Goal: Task Accomplishment & Management: Use online tool/utility

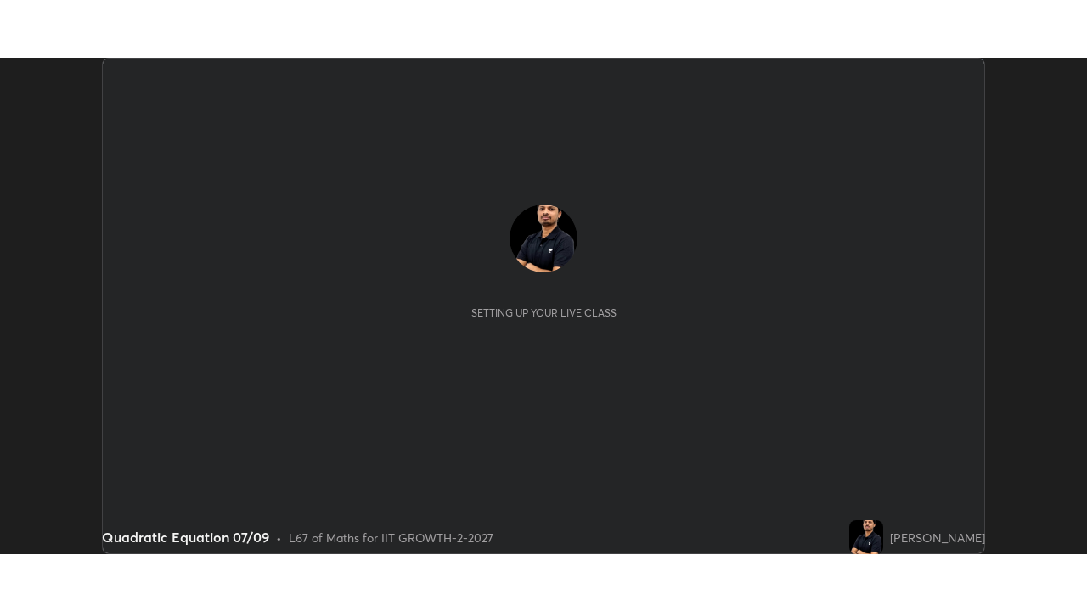
scroll to position [497, 1086]
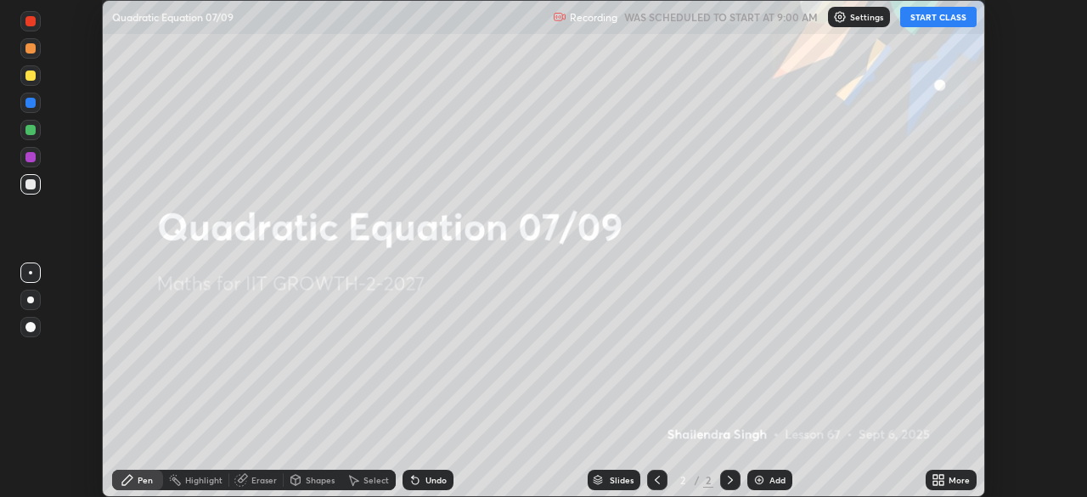
click at [934, 18] on button "START CLASS" at bounding box center [938, 17] width 76 height 20
click at [951, 476] on div "More" at bounding box center [958, 480] width 21 height 8
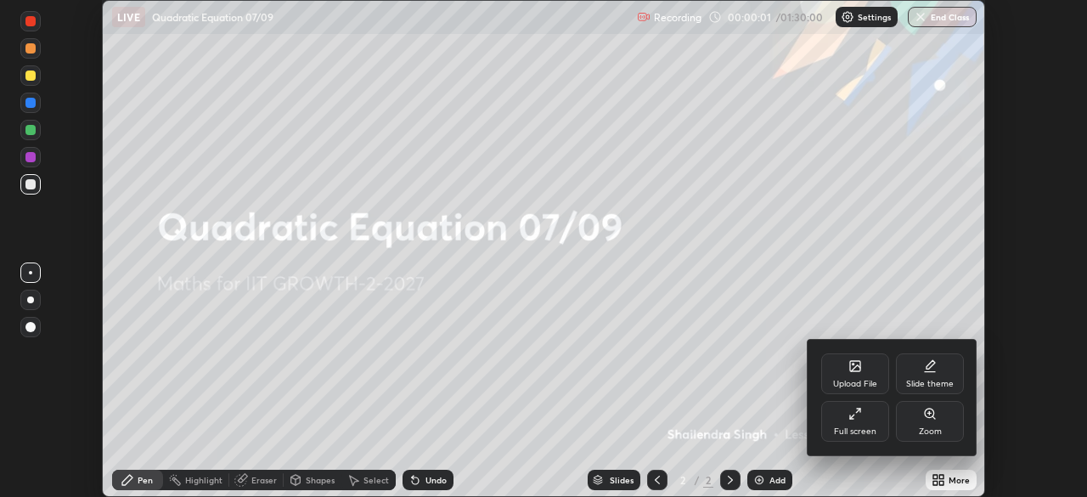
click at [870, 430] on div "Full screen" at bounding box center [855, 431] width 42 height 8
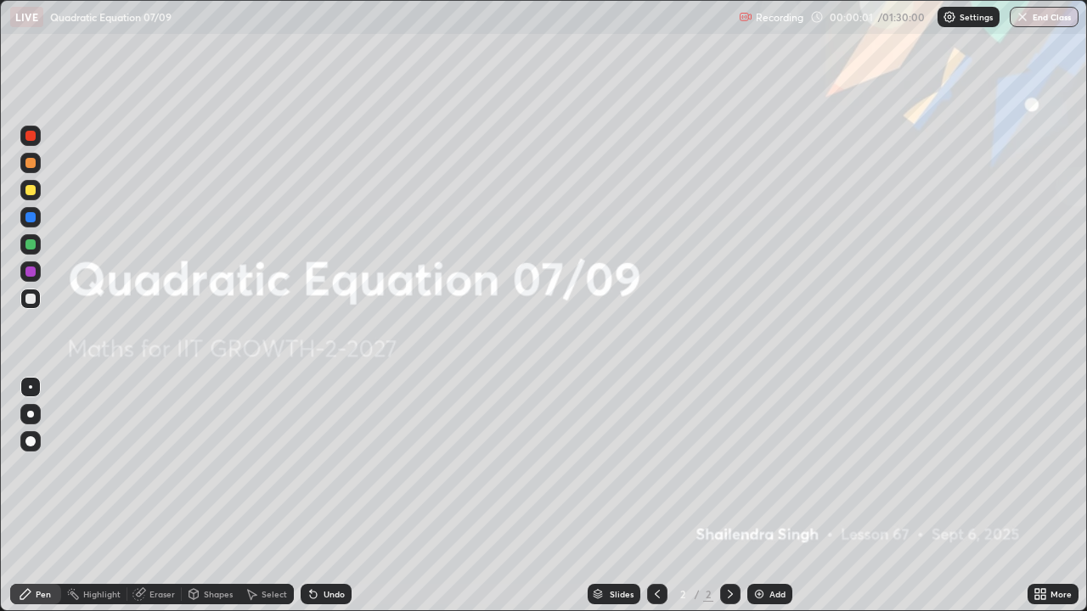
scroll to position [611, 1087]
click at [954, 17] on img at bounding box center [950, 17] width 14 height 14
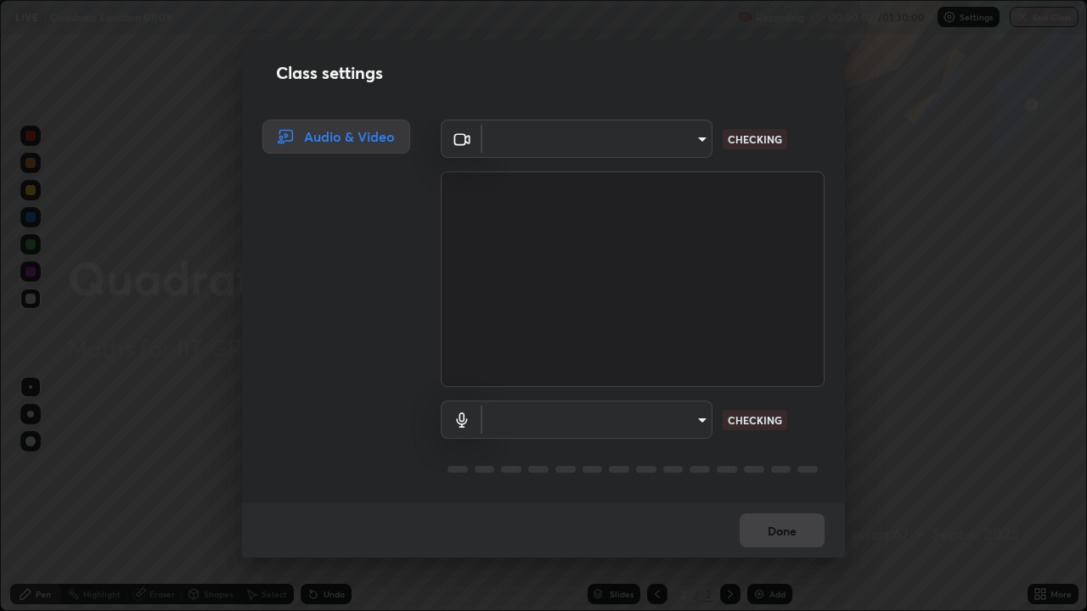
click at [692, 149] on body "Erase all LIVE Quadratic Equation 07/09 Recording 00:00:02 / 01:30:00 Settings …" at bounding box center [543, 305] width 1087 height 611
click at [683, 147] on div at bounding box center [543, 305] width 1087 height 611
type input "8af73e8d16ef8e3bb7c62716022b9fe157133e9521606ce818031bd72dda2f9e"
type input "9376289e619e4675d11d21499418c37aaf050eeae3c85155971a5de3e19aa403"
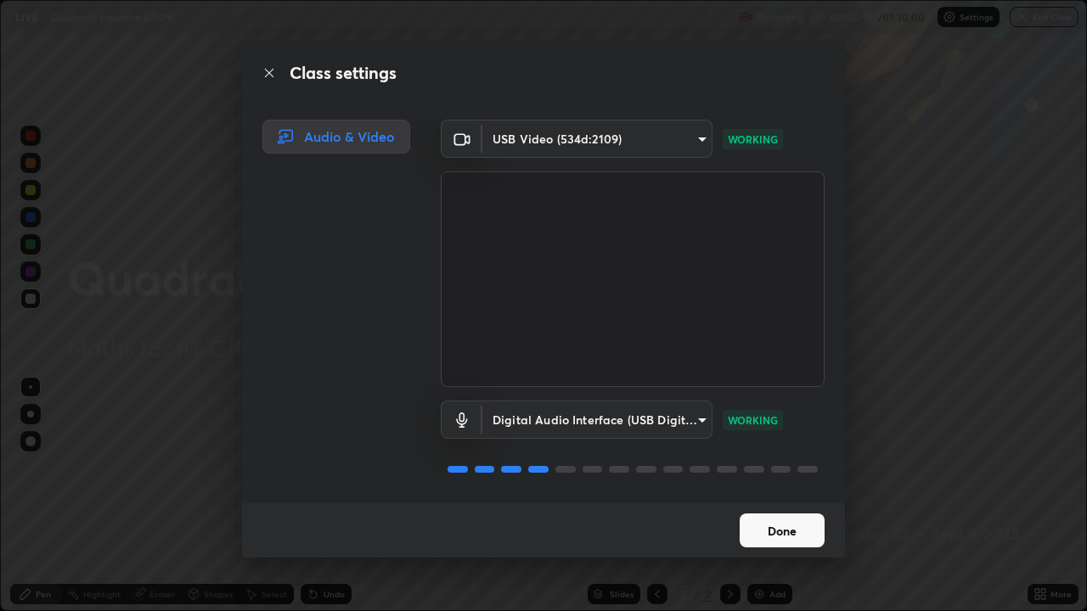
click at [787, 496] on button "Done" at bounding box center [782, 531] width 85 height 34
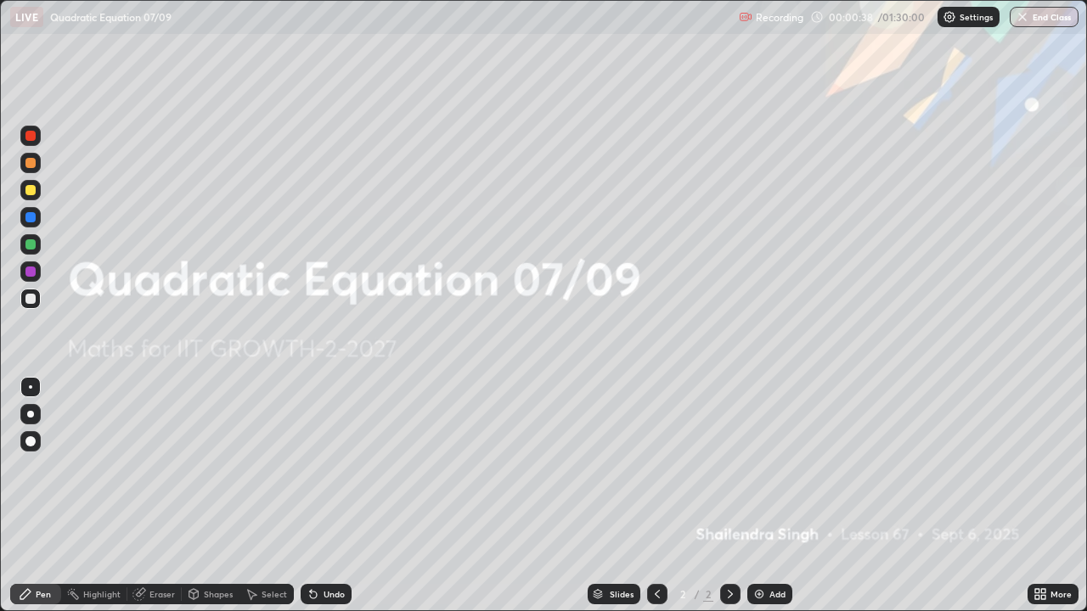
click at [1036, 496] on icon at bounding box center [1037, 591] width 4 height 4
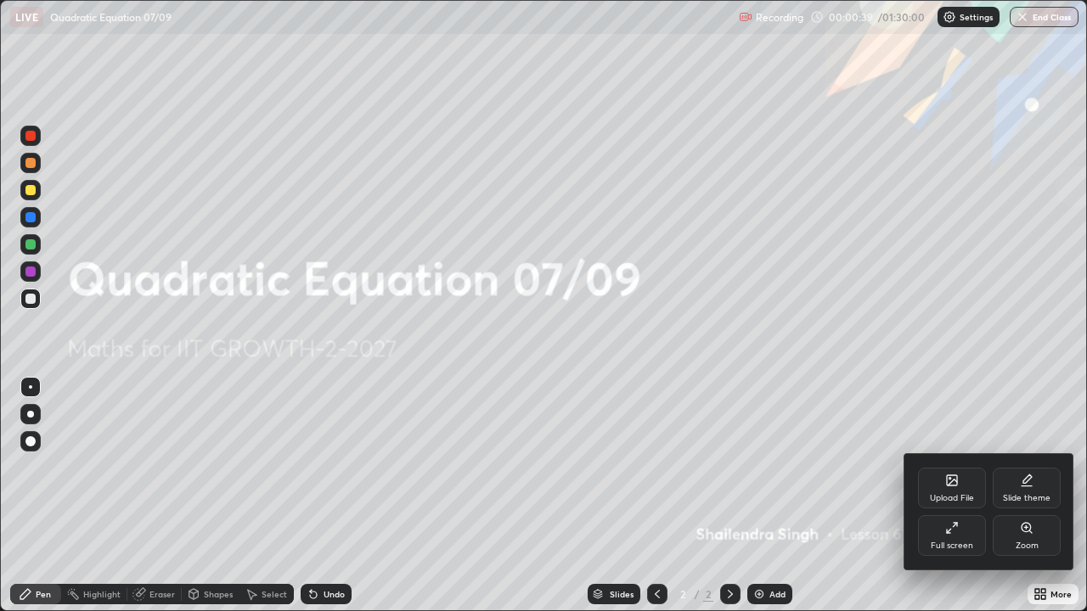
click at [942, 489] on div "Upload File" at bounding box center [952, 488] width 68 height 41
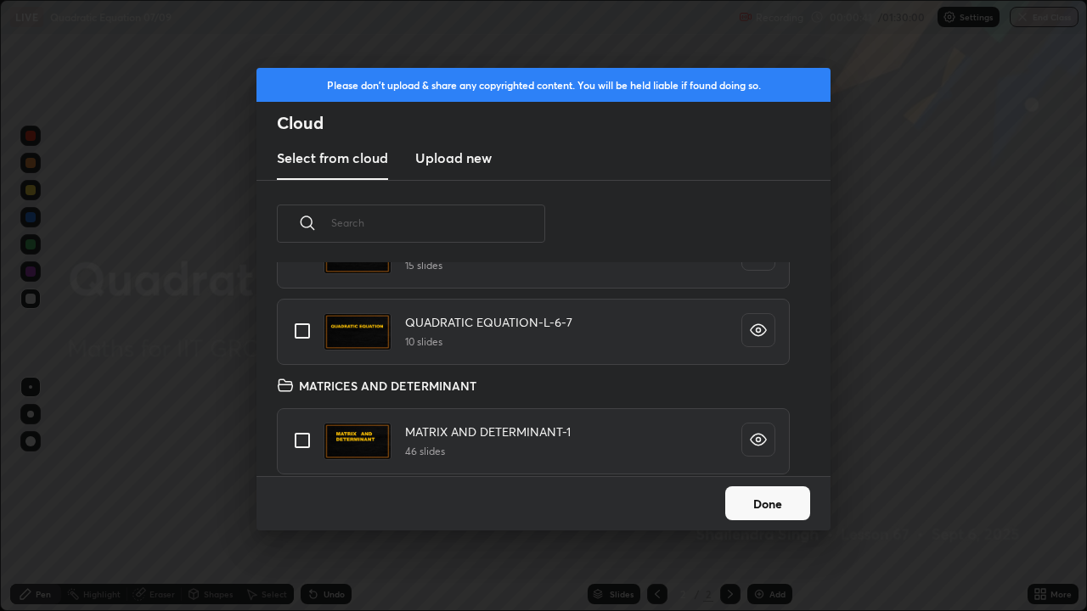
scroll to position [350, 0]
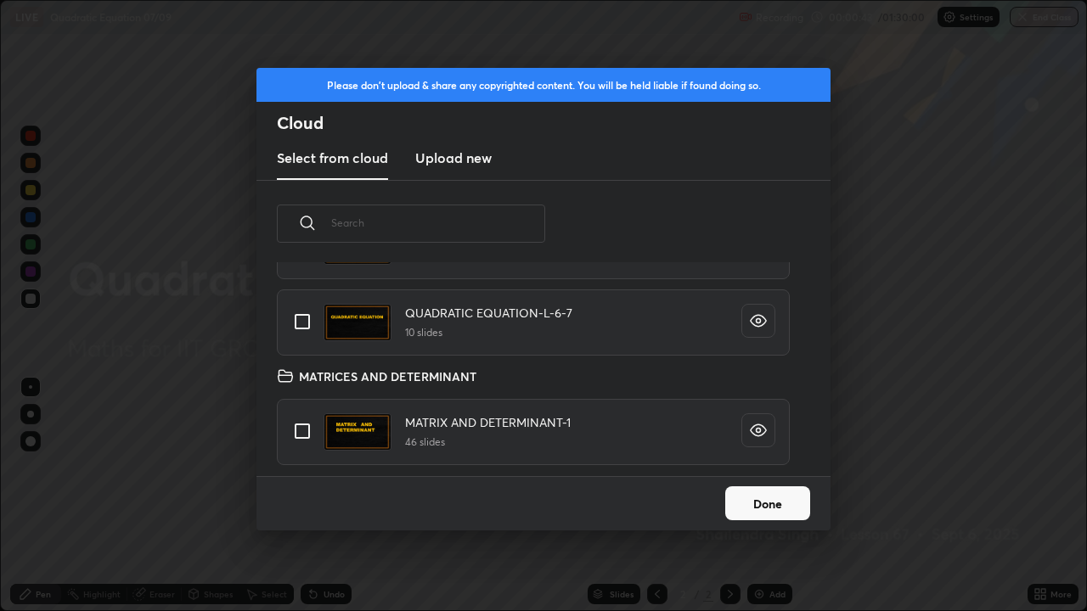
click at [300, 319] on input "grid" at bounding box center [302, 322] width 36 height 36
checkbox input "true"
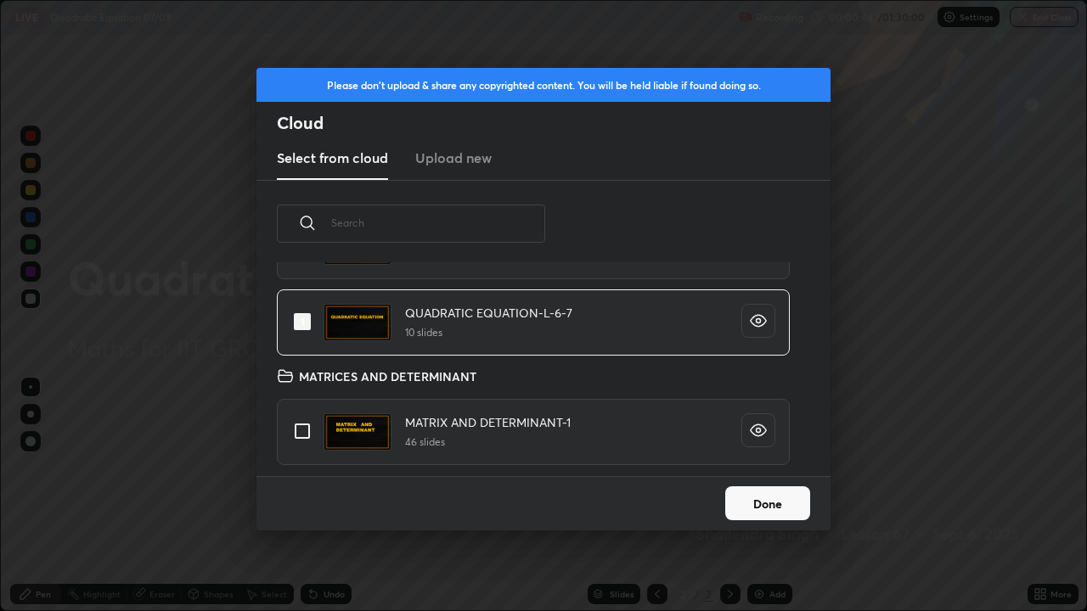
click at [751, 496] on button "Done" at bounding box center [767, 504] width 85 height 34
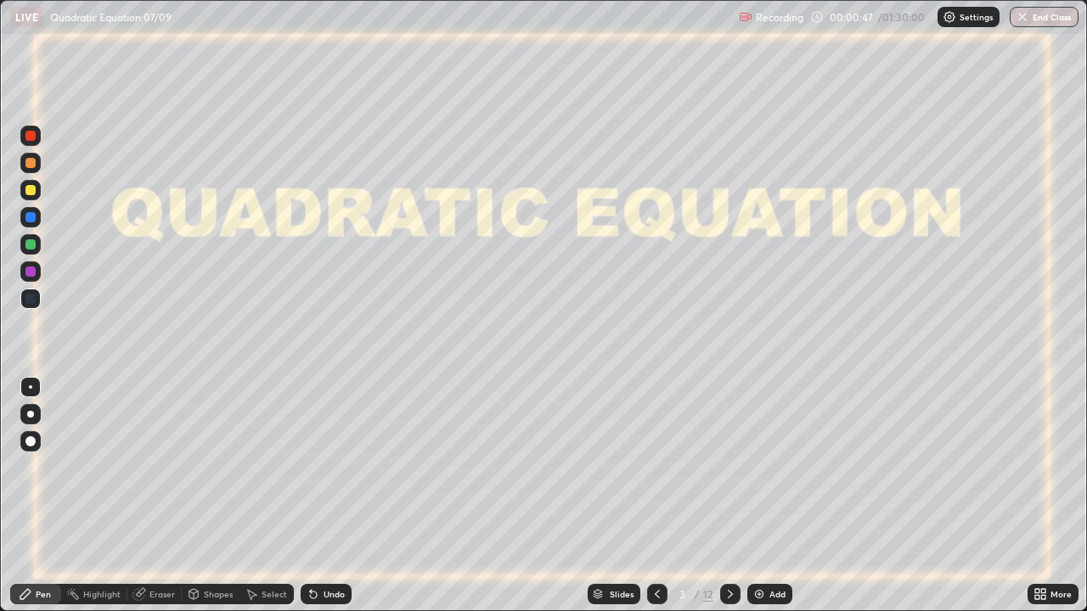
click at [613, 496] on div "Slides" at bounding box center [622, 594] width 24 height 8
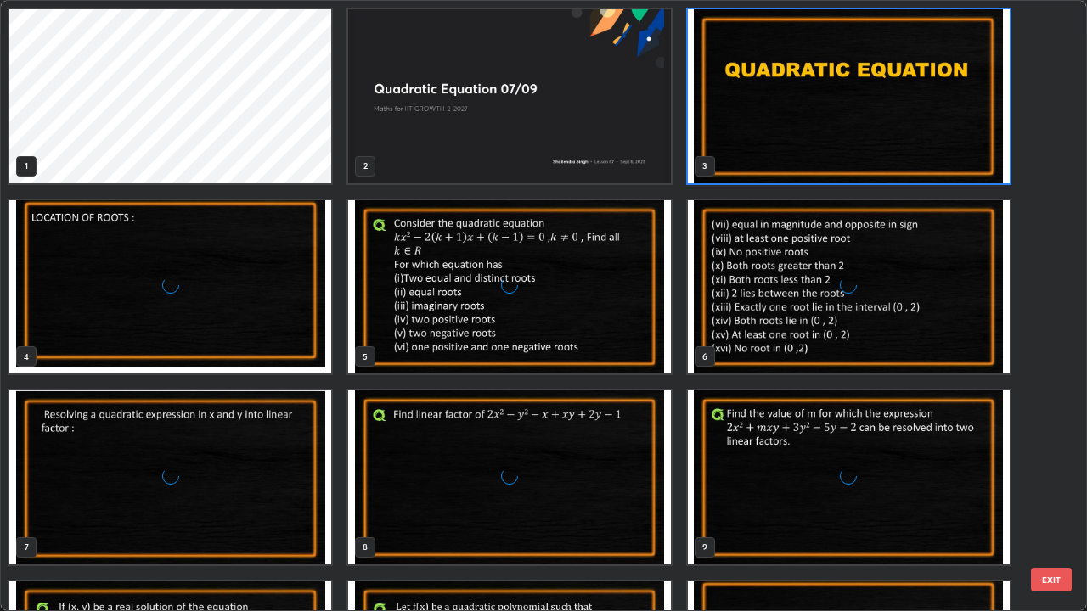
scroll to position [605, 1077]
click at [183, 308] on img "grid" at bounding box center [170, 287] width 322 height 174
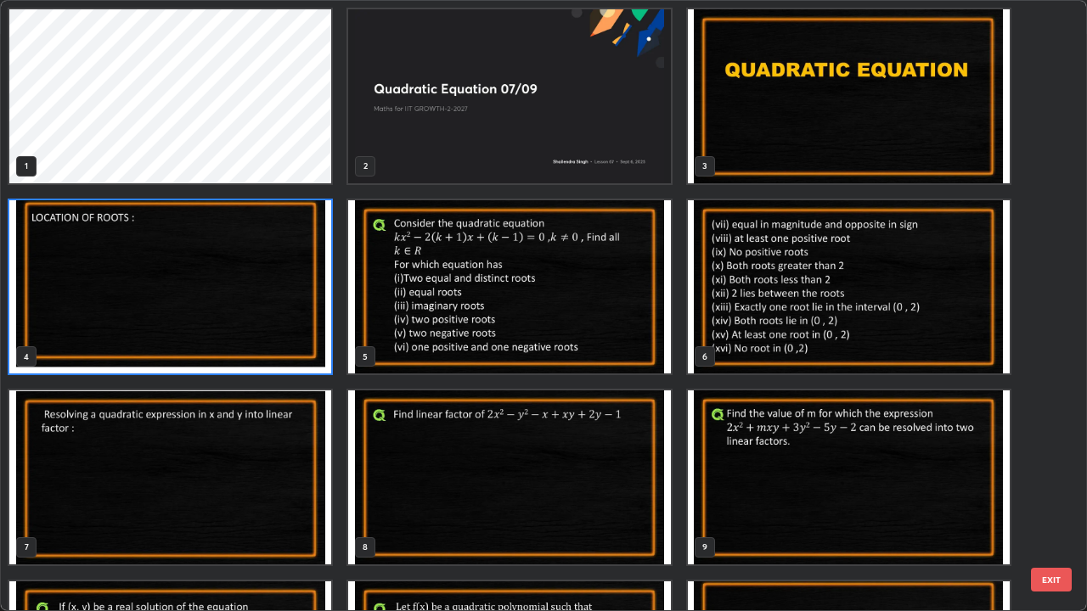
click at [183, 308] on img "grid" at bounding box center [170, 287] width 322 height 174
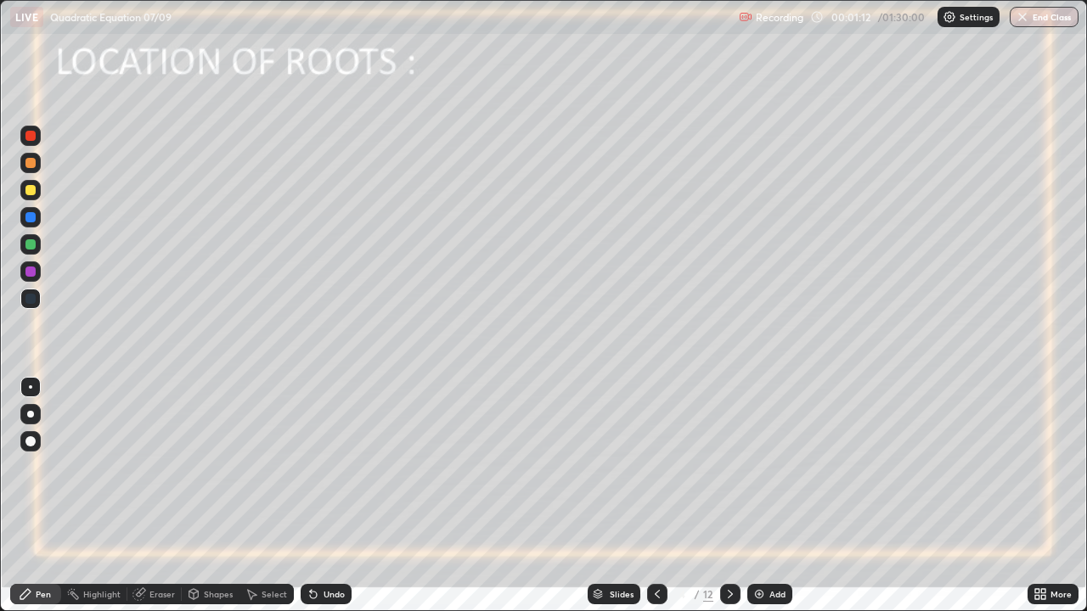
click at [331, 496] on div "Undo" at bounding box center [334, 594] width 21 height 8
click at [329, 496] on div "Undo" at bounding box center [334, 594] width 21 height 8
click at [32, 269] on div at bounding box center [30, 272] width 10 height 10
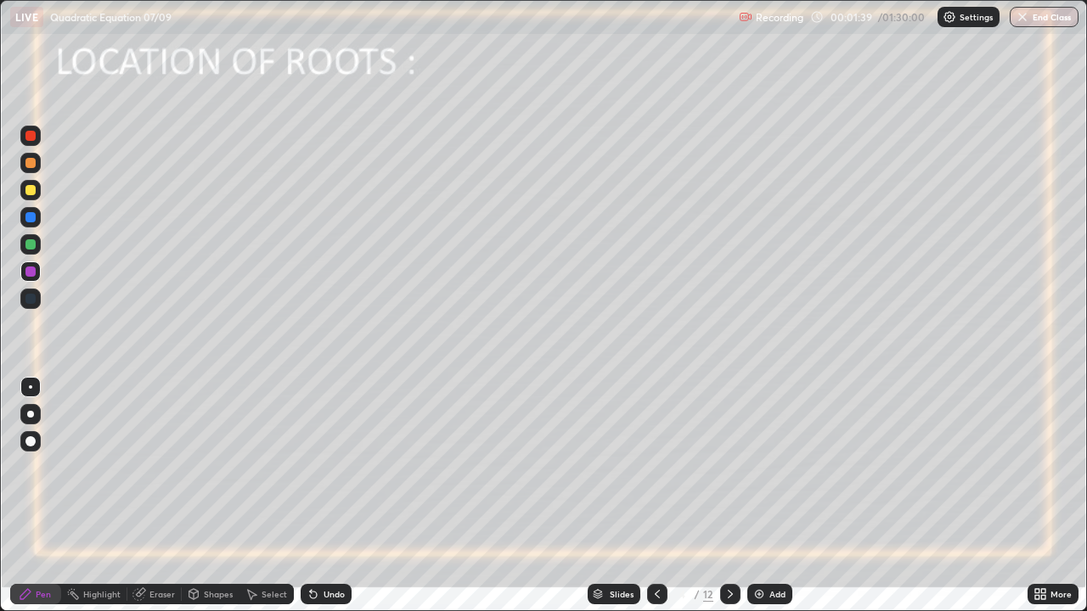
click at [31, 190] on div at bounding box center [30, 190] width 10 height 10
click at [31, 242] on div at bounding box center [30, 244] width 10 height 10
click at [319, 496] on div "Undo" at bounding box center [326, 594] width 51 height 20
click at [317, 496] on icon at bounding box center [314, 595] width 14 height 14
click at [319, 496] on div "Undo" at bounding box center [326, 594] width 51 height 20
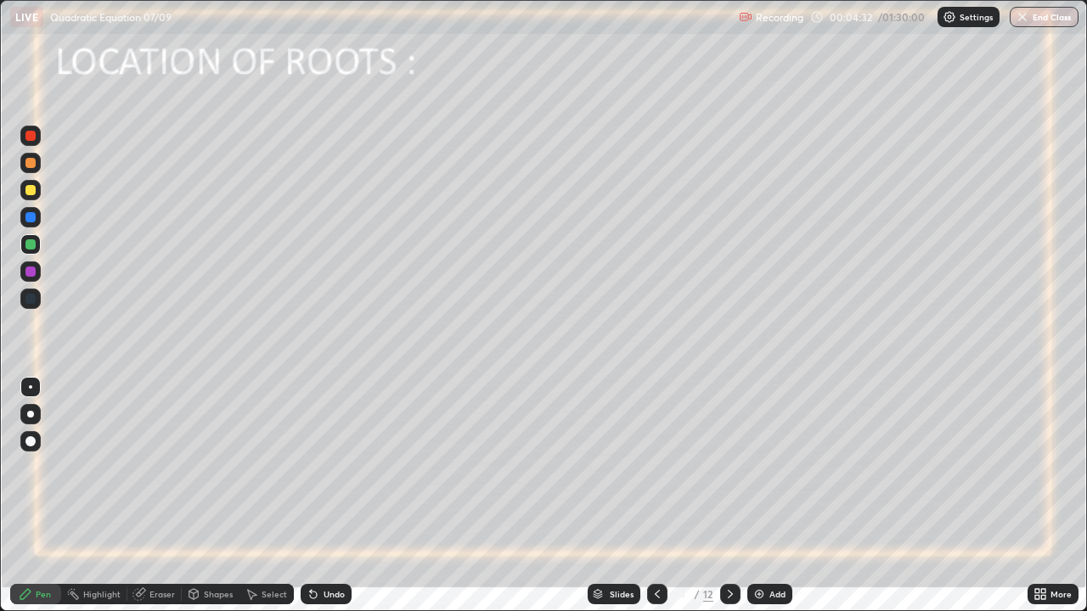
click at [319, 496] on div "Undo" at bounding box center [326, 594] width 51 height 20
click at [318, 496] on div "Undo" at bounding box center [326, 594] width 51 height 20
click at [317, 496] on icon at bounding box center [314, 595] width 14 height 14
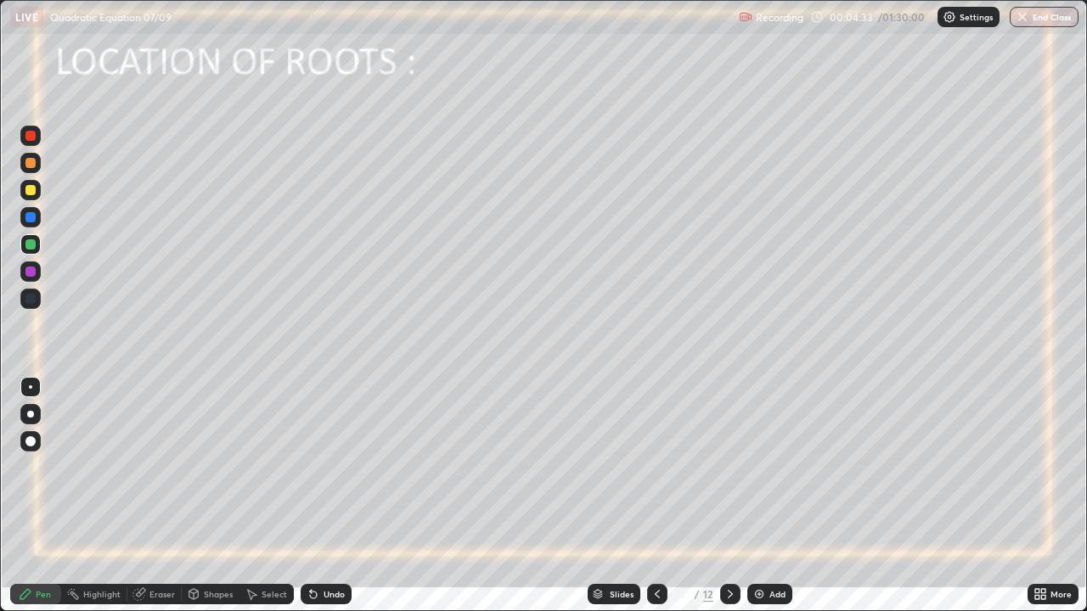
click at [317, 496] on icon at bounding box center [314, 595] width 14 height 14
click at [319, 496] on div "Undo" at bounding box center [326, 594] width 51 height 20
click at [324, 496] on div "Undo" at bounding box center [334, 594] width 21 height 8
click at [319, 496] on div "Undo" at bounding box center [326, 594] width 51 height 20
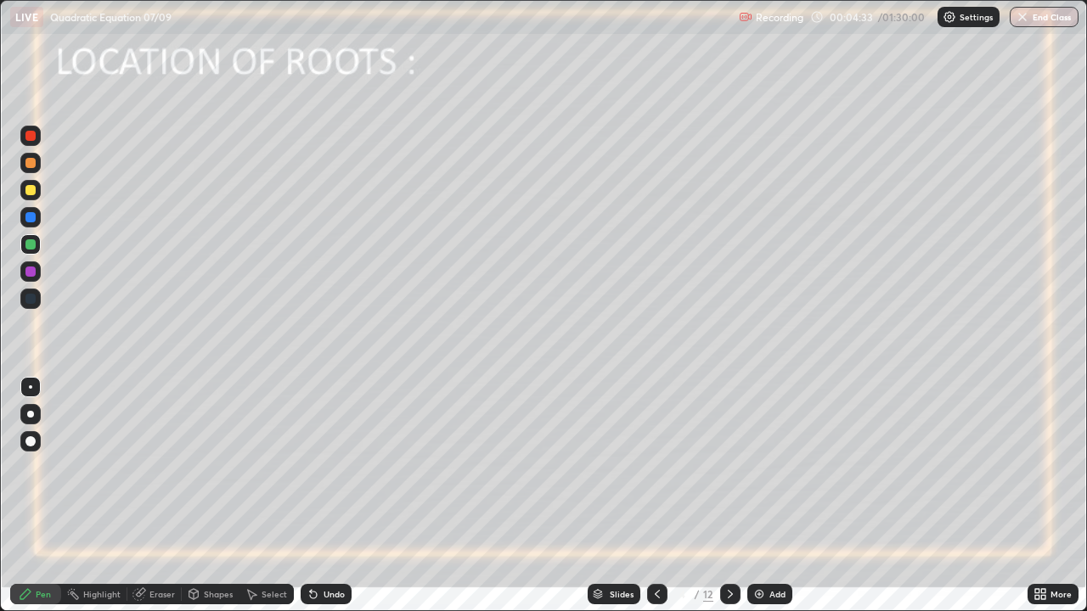
click at [319, 496] on div "Undo" at bounding box center [326, 594] width 51 height 20
click at [324, 496] on div "Undo" at bounding box center [334, 594] width 21 height 8
click at [318, 496] on div "Undo" at bounding box center [326, 594] width 51 height 20
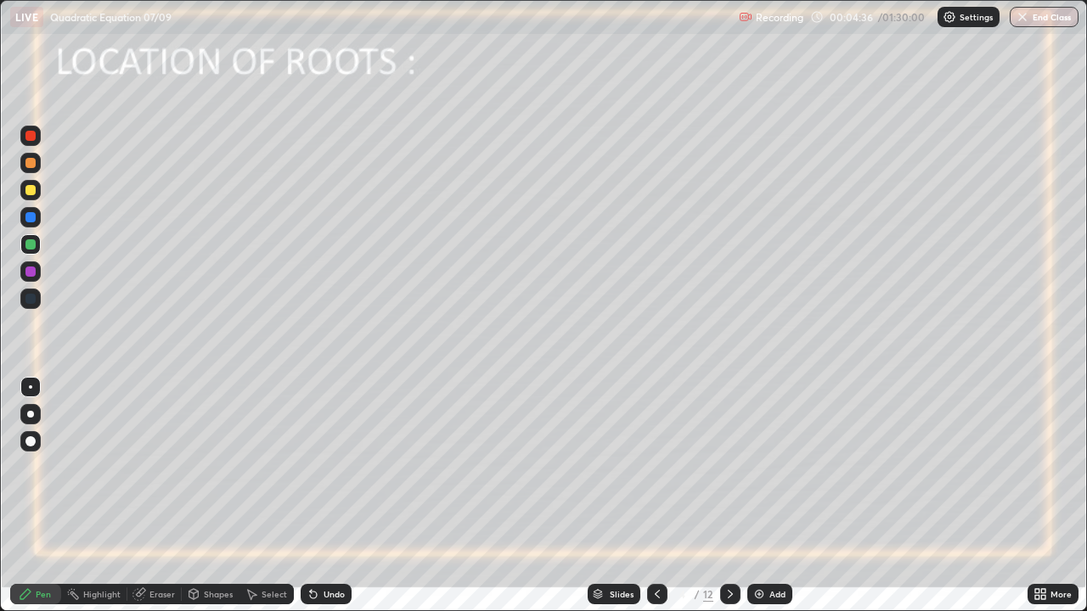
click at [328, 496] on div "Undo" at bounding box center [334, 594] width 21 height 8
click at [319, 496] on div "Undo" at bounding box center [326, 594] width 51 height 20
click at [26, 214] on div at bounding box center [30, 217] width 10 height 10
click at [318, 496] on div "Undo" at bounding box center [326, 594] width 51 height 20
click at [311, 496] on icon at bounding box center [313, 595] width 7 height 7
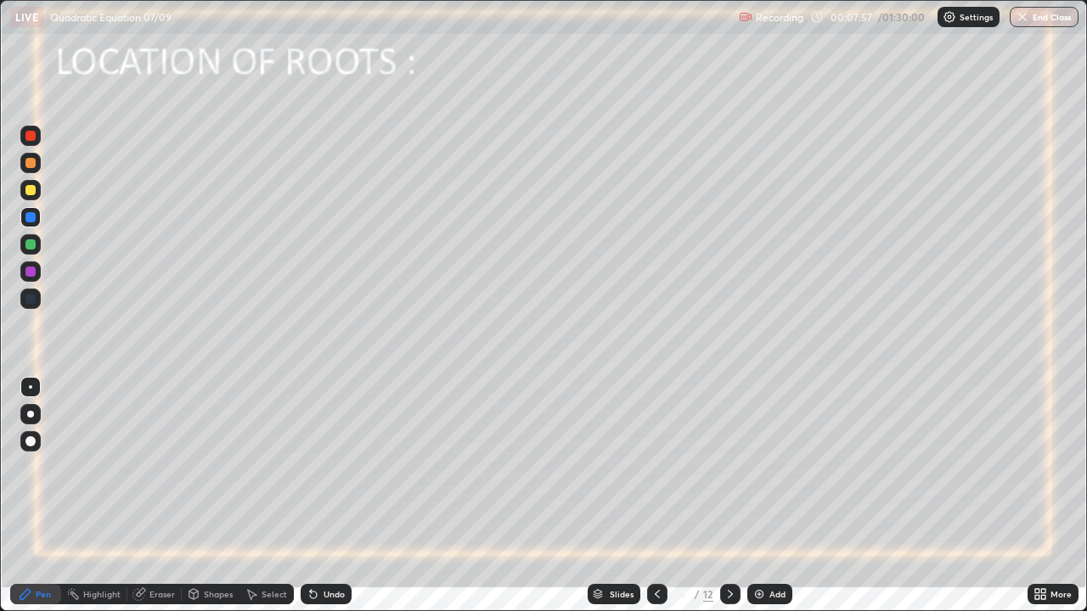
click at [159, 496] on div "Eraser" at bounding box center [161, 594] width 25 height 8
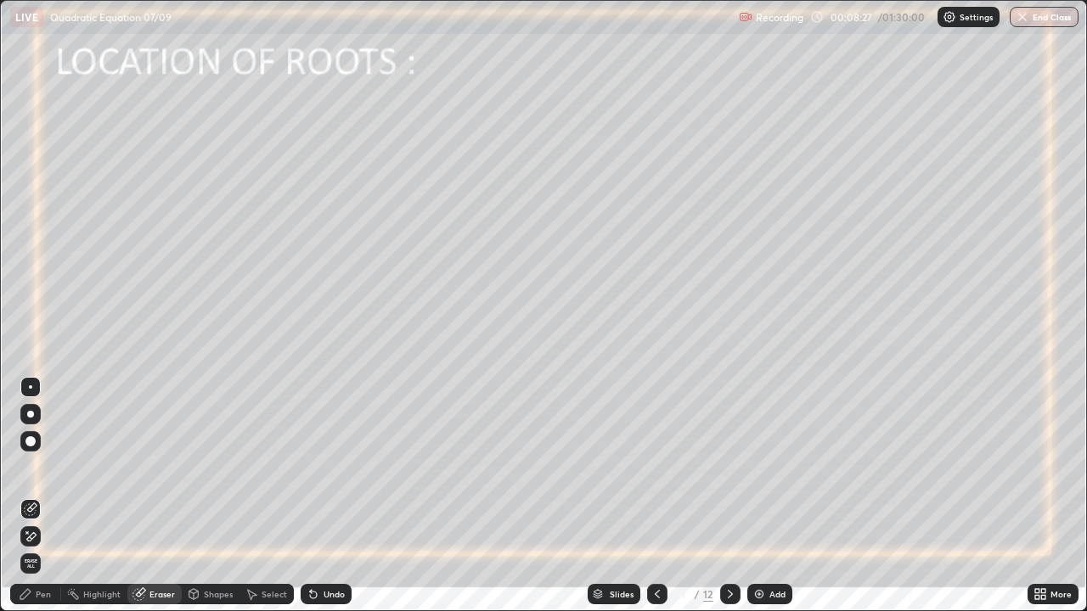
click at [754, 496] on img at bounding box center [759, 595] width 14 height 14
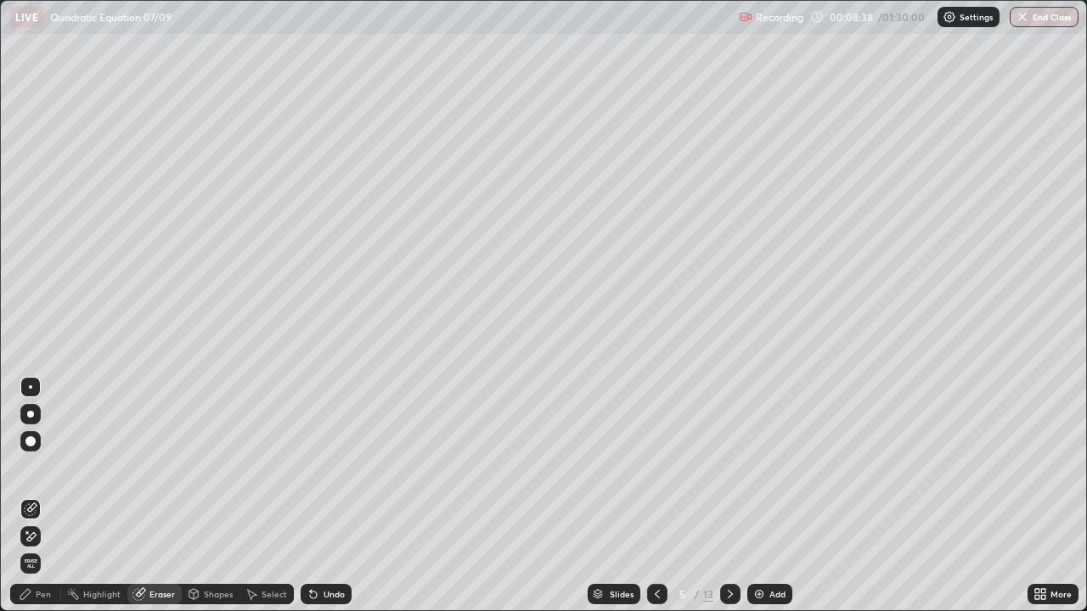
click at [38, 496] on div "Pen" at bounding box center [43, 594] width 15 height 8
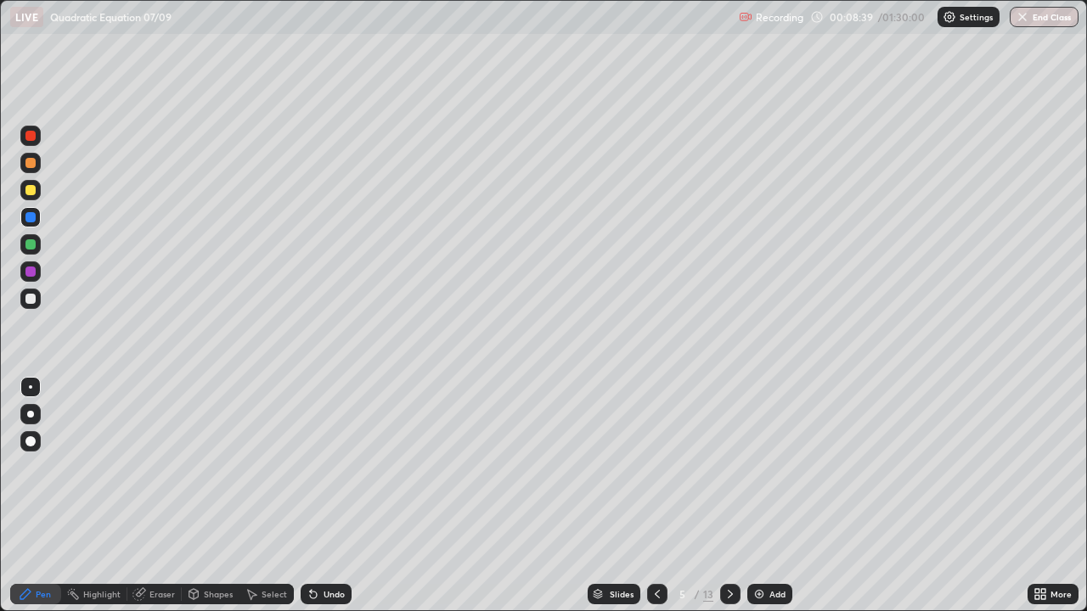
click at [28, 297] on div at bounding box center [30, 299] width 10 height 10
click at [318, 496] on div "Undo" at bounding box center [326, 594] width 51 height 20
click at [311, 496] on icon at bounding box center [313, 595] width 7 height 7
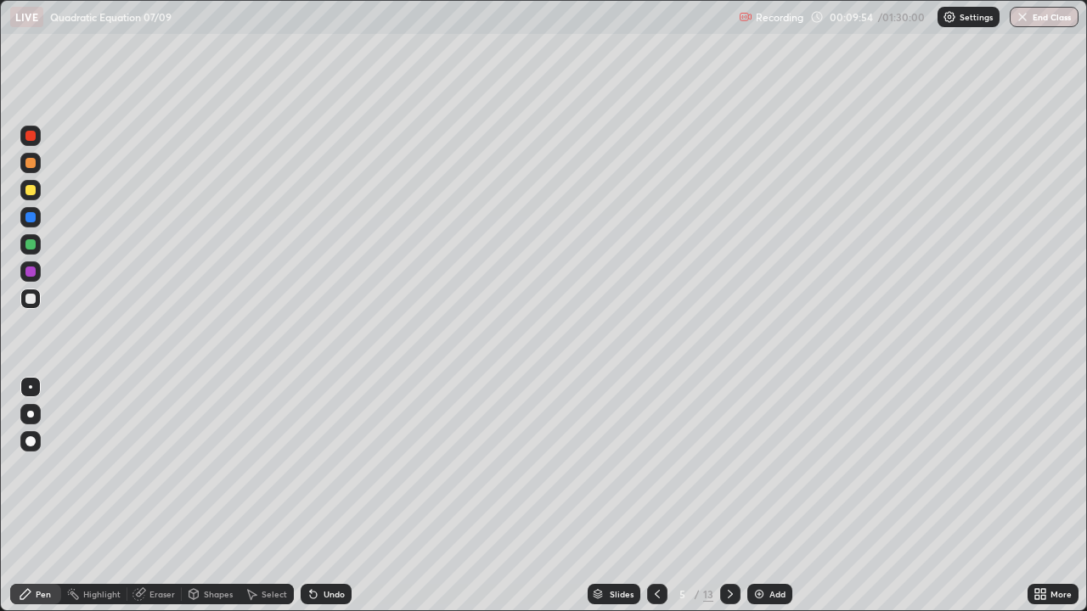
click at [324, 496] on div "Undo" at bounding box center [334, 594] width 21 height 8
click at [655, 496] on icon at bounding box center [657, 595] width 14 height 14
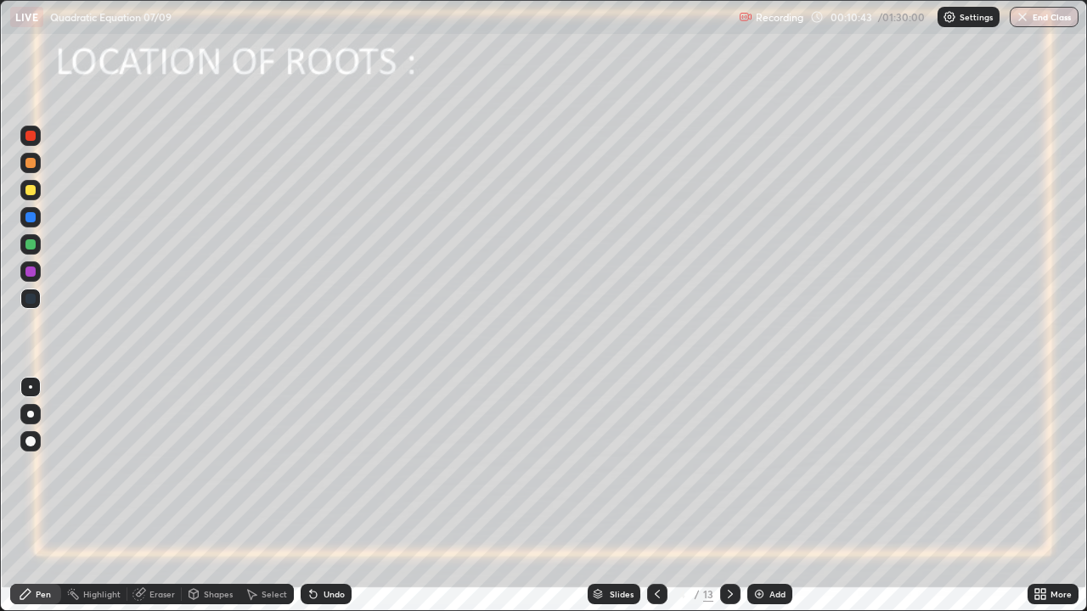
click at [729, 496] on icon at bounding box center [730, 595] width 14 height 14
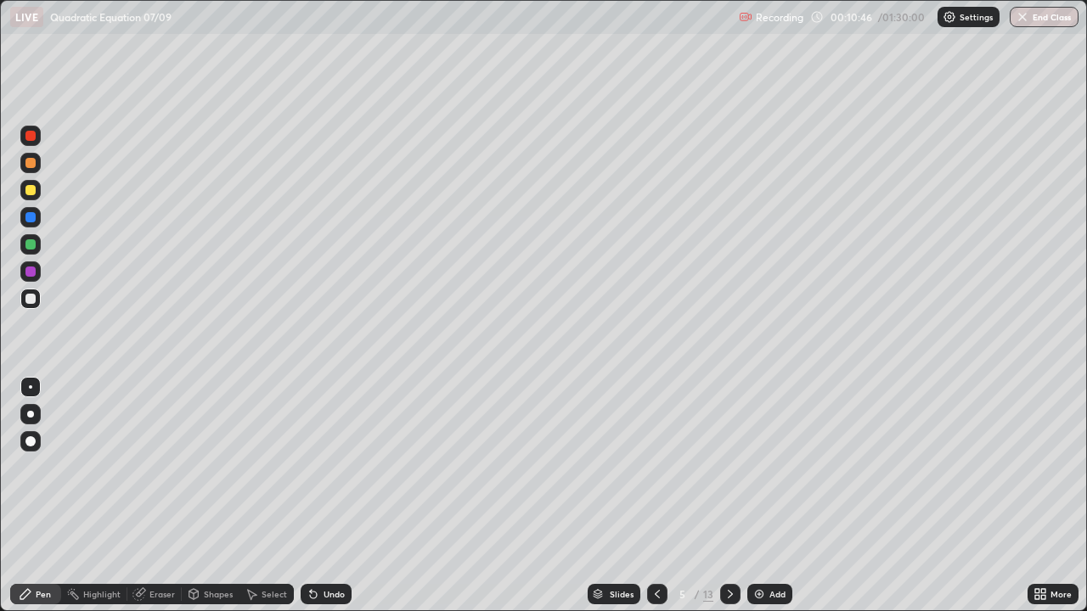
click at [27, 190] on div at bounding box center [30, 190] width 10 height 10
click at [656, 496] on icon at bounding box center [657, 595] width 14 height 14
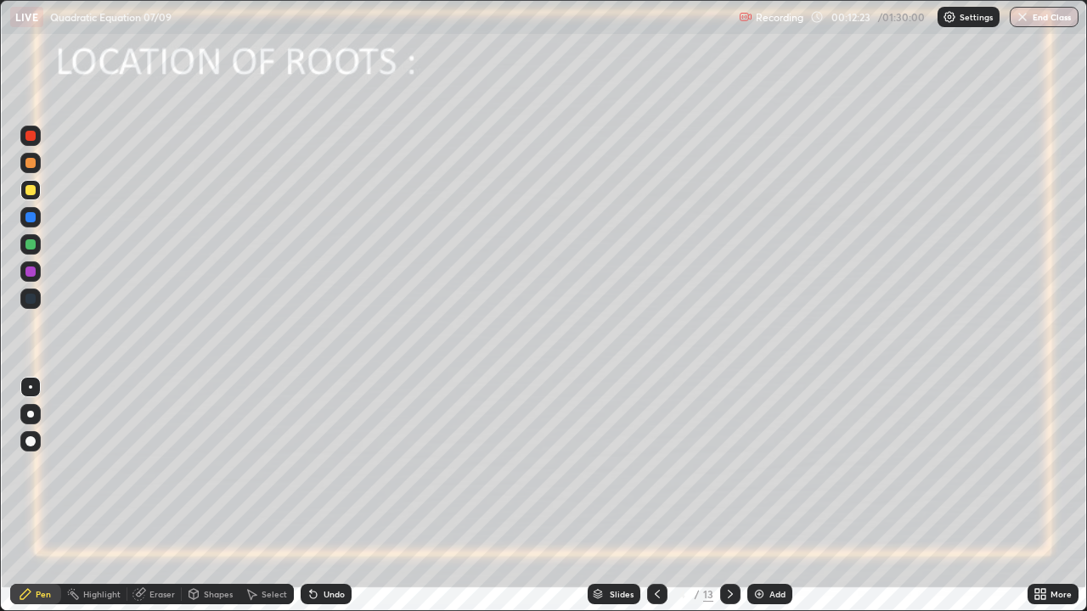
click at [729, 496] on icon at bounding box center [730, 595] width 14 height 14
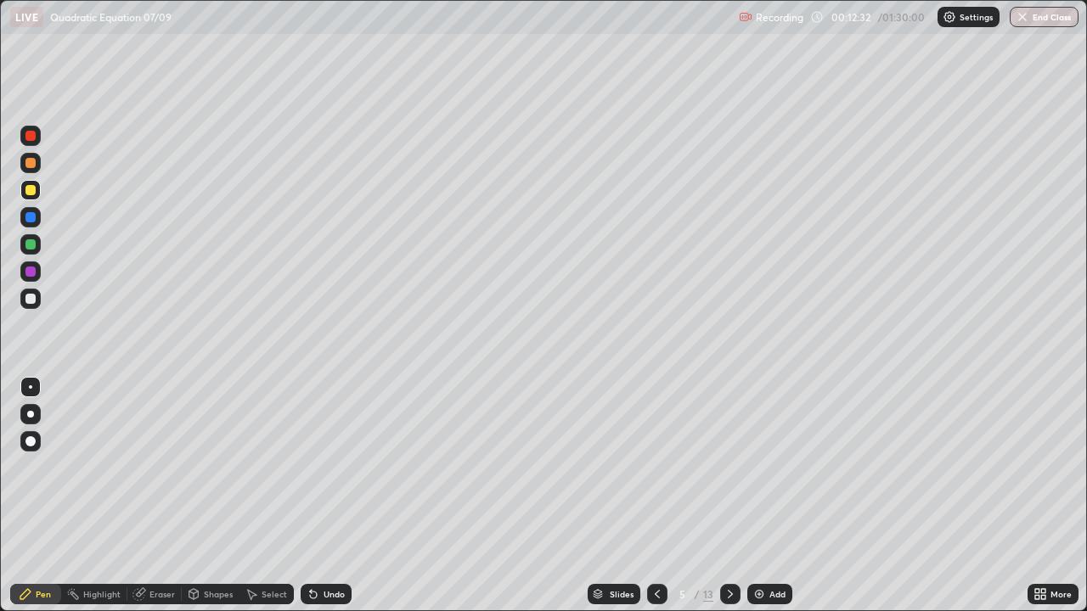
click at [28, 133] on div at bounding box center [30, 136] width 10 height 10
click at [651, 496] on icon at bounding box center [657, 595] width 14 height 14
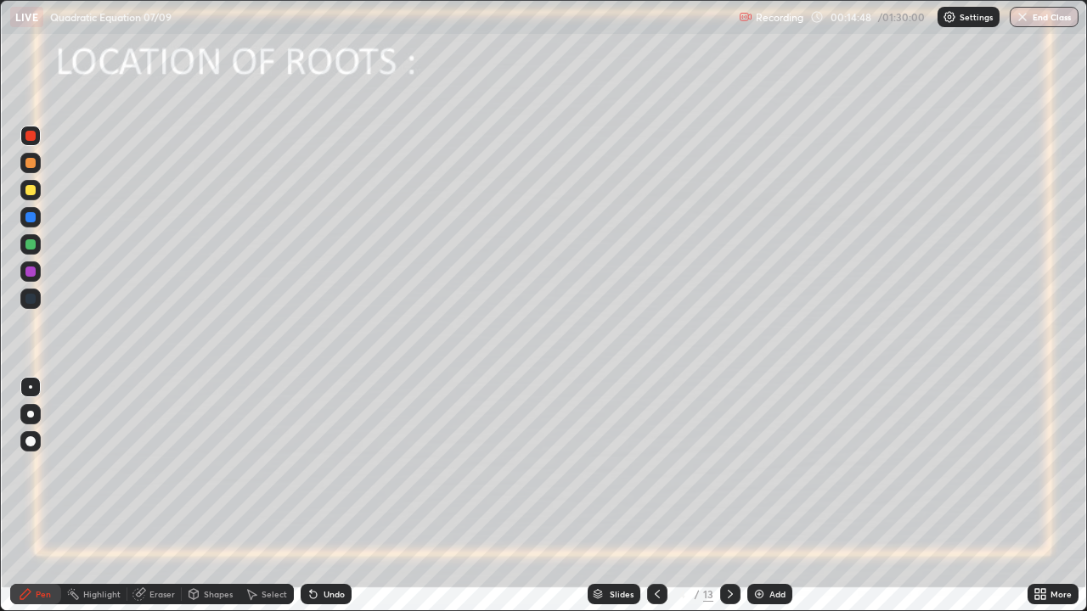
click at [731, 496] on icon at bounding box center [730, 595] width 14 height 14
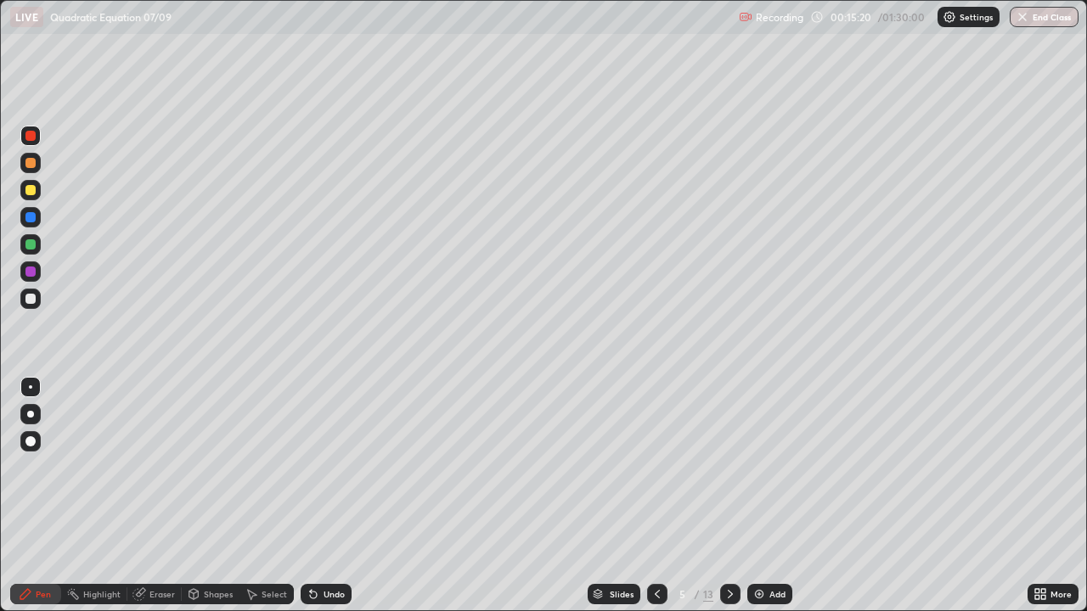
click at [656, 496] on icon at bounding box center [657, 594] width 5 height 8
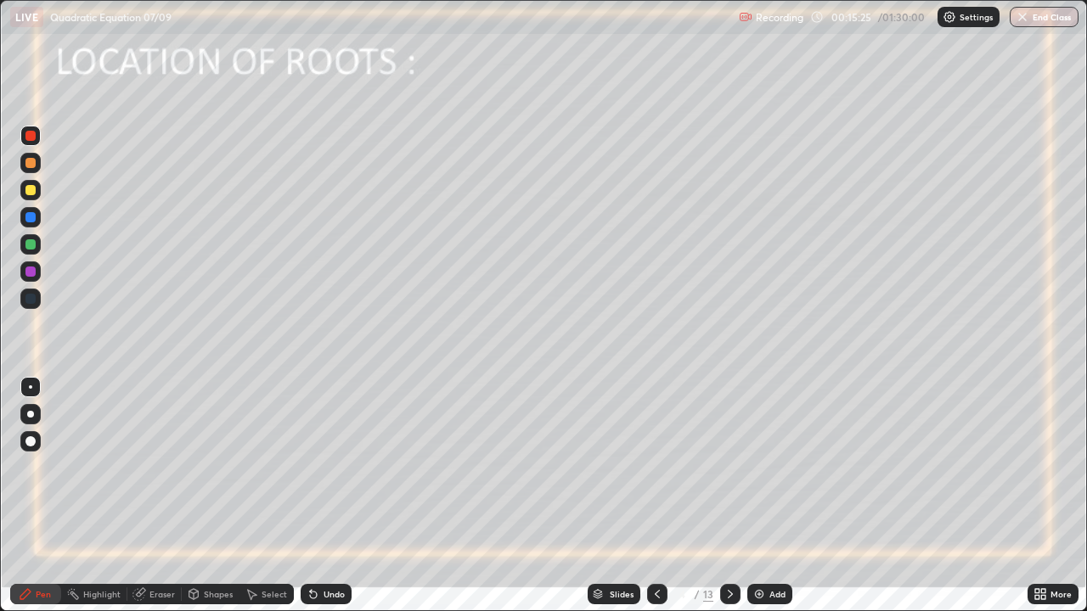
click at [728, 496] on icon at bounding box center [730, 595] width 14 height 14
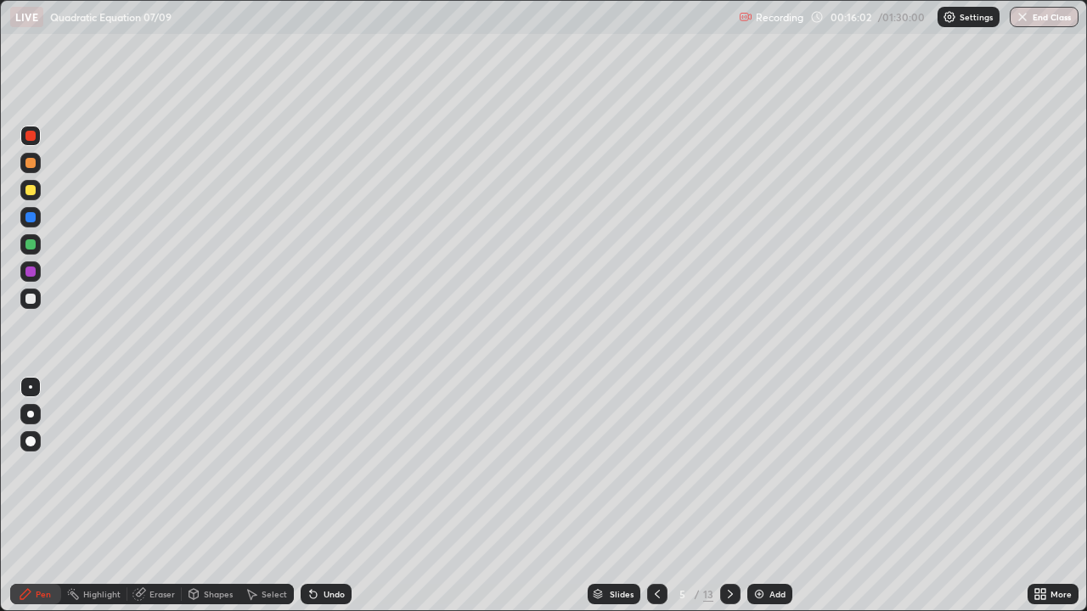
click at [647, 496] on div at bounding box center [657, 594] width 20 height 20
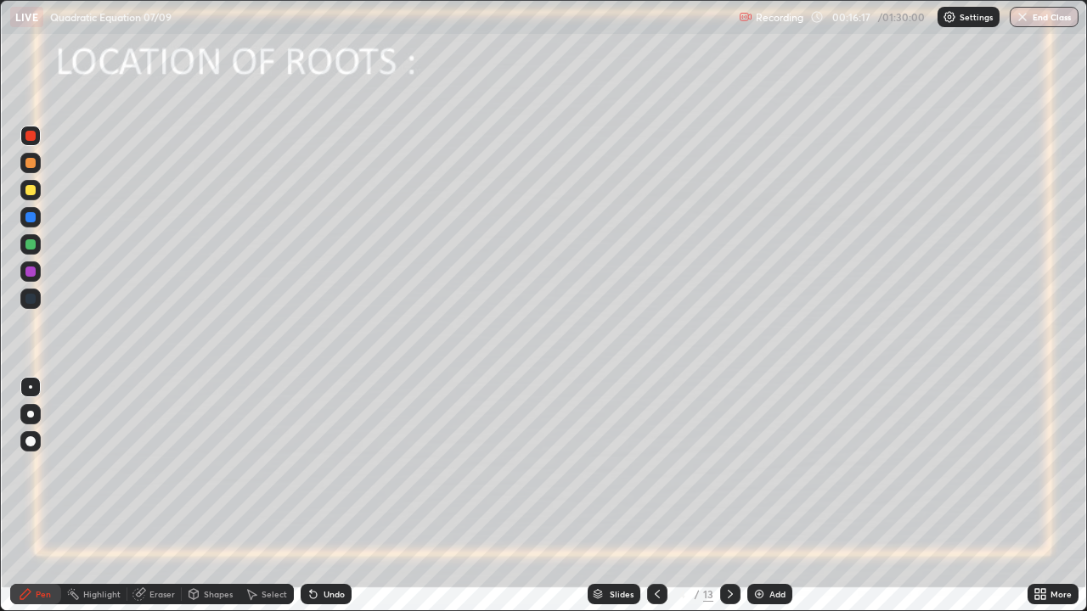
click at [729, 496] on icon at bounding box center [730, 595] width 14 height 14
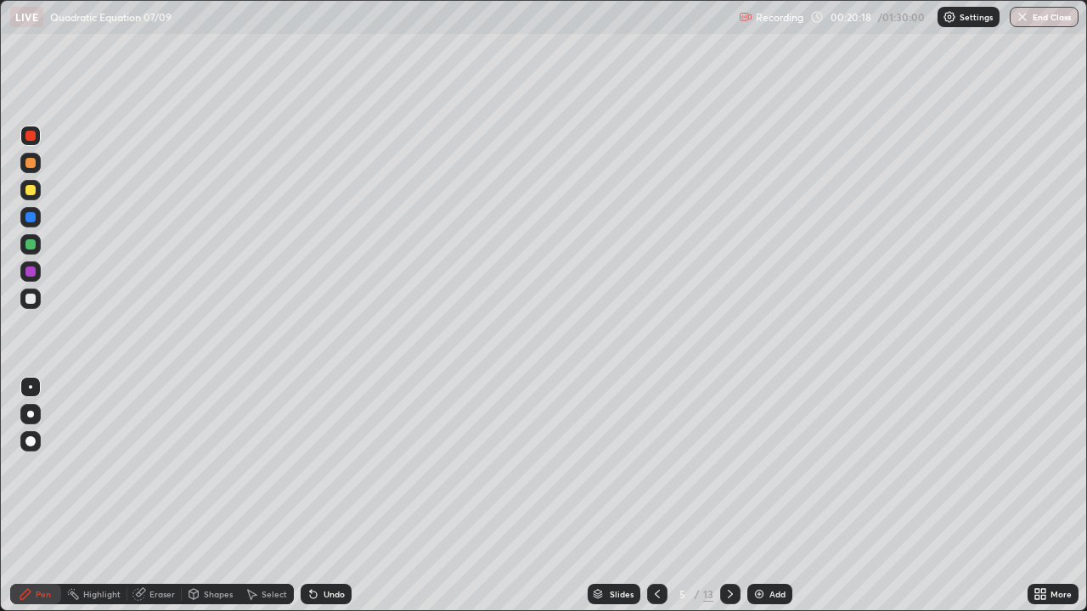
click at [758, 496] on img at bounding box center [759, 595] width 14 height 14
click at [28, 300] on div at bounding box center [30, 299] width 10 height 10
click at [330, 496] on div "Undo" at bounding box center [326, 594] width 51 height 20
click at [329, 496] on div "Undo" at bounding box center [326, 594] width 51 height 20
click at [327, 496] on div "Undo" at bounding box center [326, 594] width 51 height 20
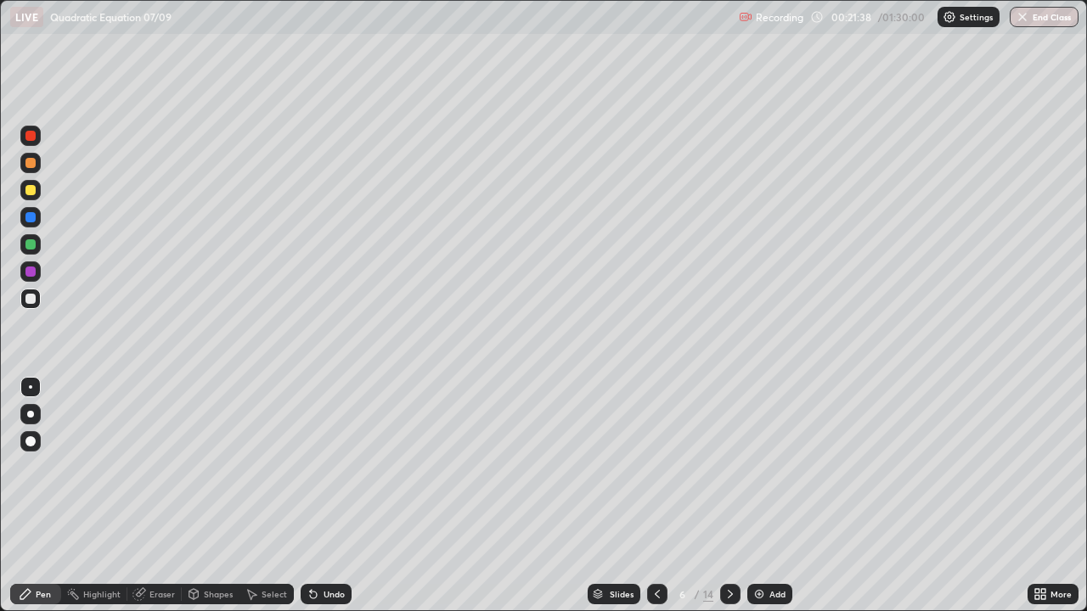
click at [653, 496] on icon at bounding box center [657, 595] width 14 height 14
click at [248, 496] on icon at bounding box center [252, 595] width 14 height 14
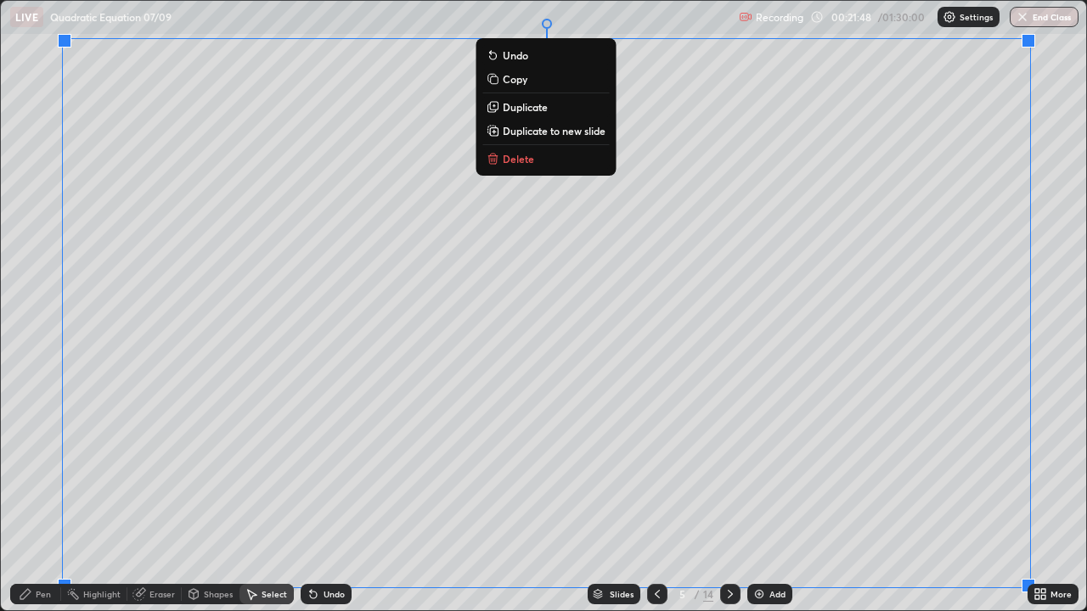
click at [503, 76] on p "Copy" at bounding box center [515, 79] width 25 height 14
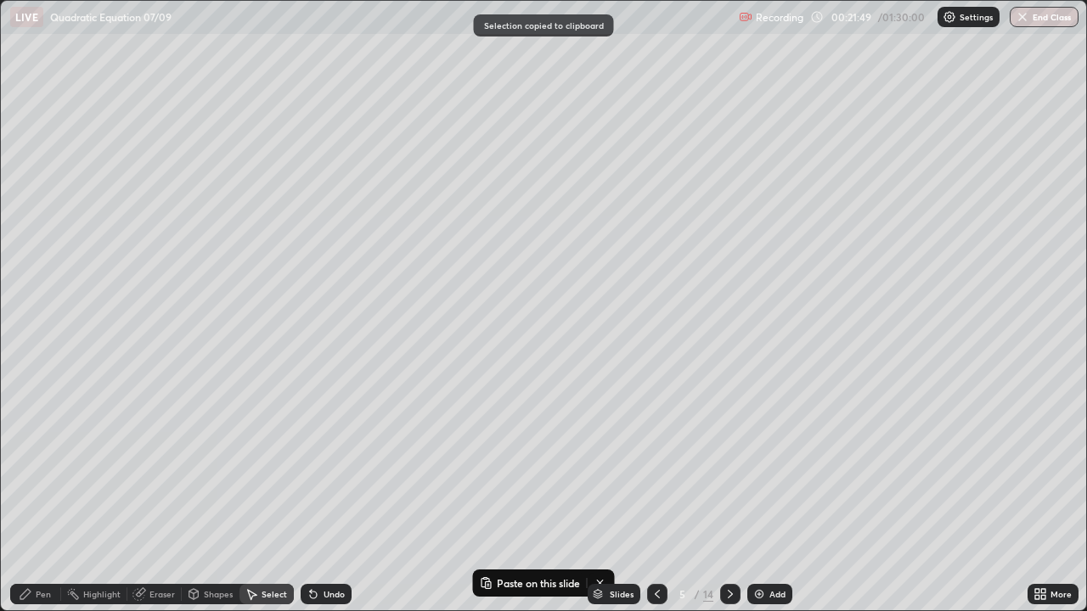
click at [731, 496] on icon at bounding box center [730, 595] width 14 height 14
click at [729, 496] on icon at bounding box center [730, 594] width 5 height 8
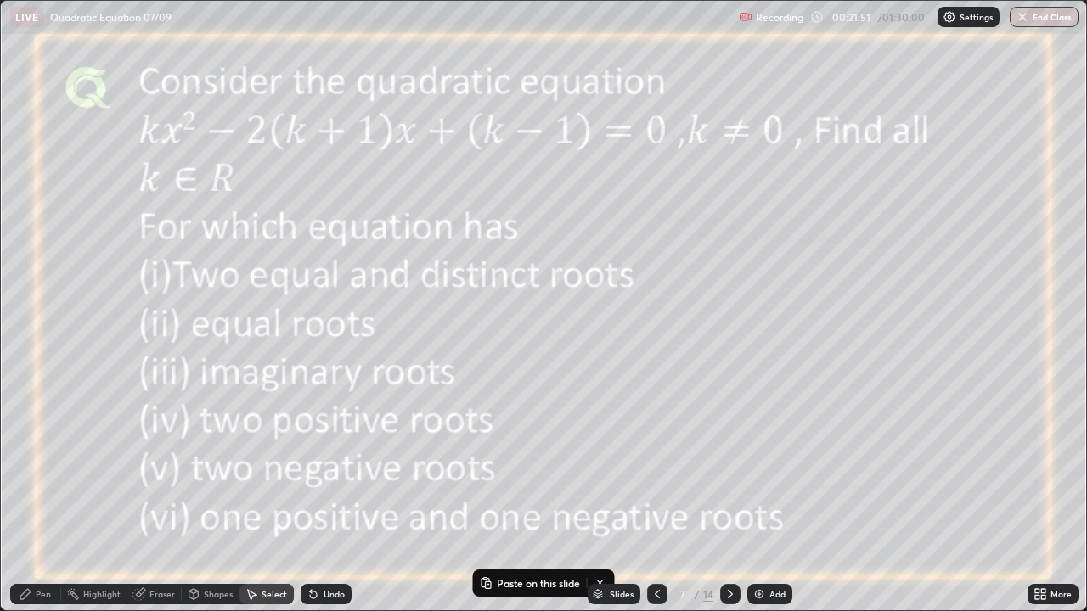
click at [655, 496] on icon at bounding box center [657, 594] width 5 height 8
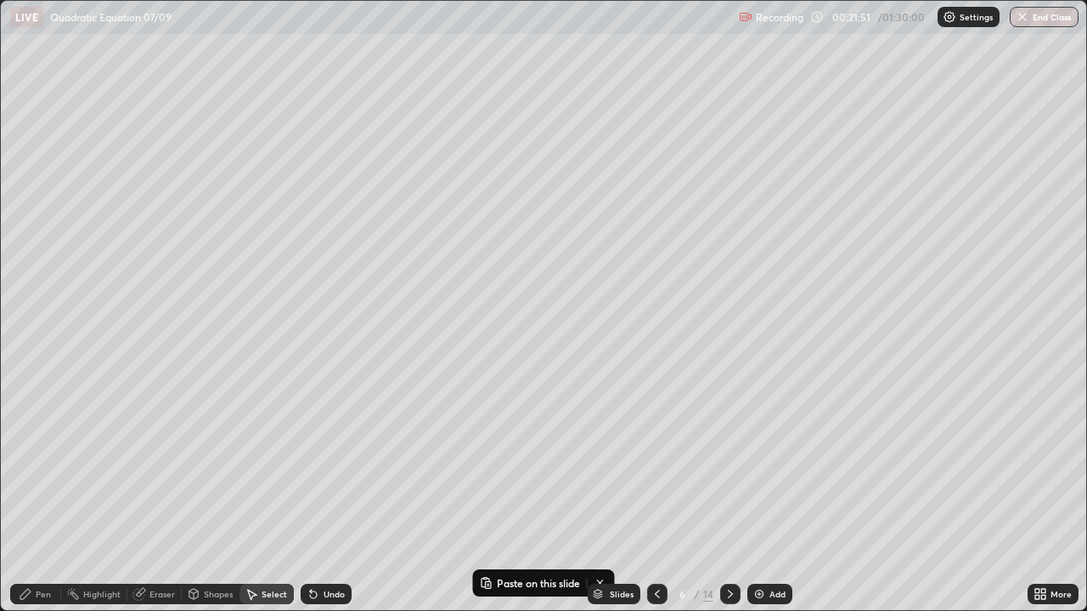
click at [762, 496] on img at bounding box center [759, 595] width 14 height 14
click at [133, 87] on p "Paste here" at bounding box center [157, 90] width 50 height 14
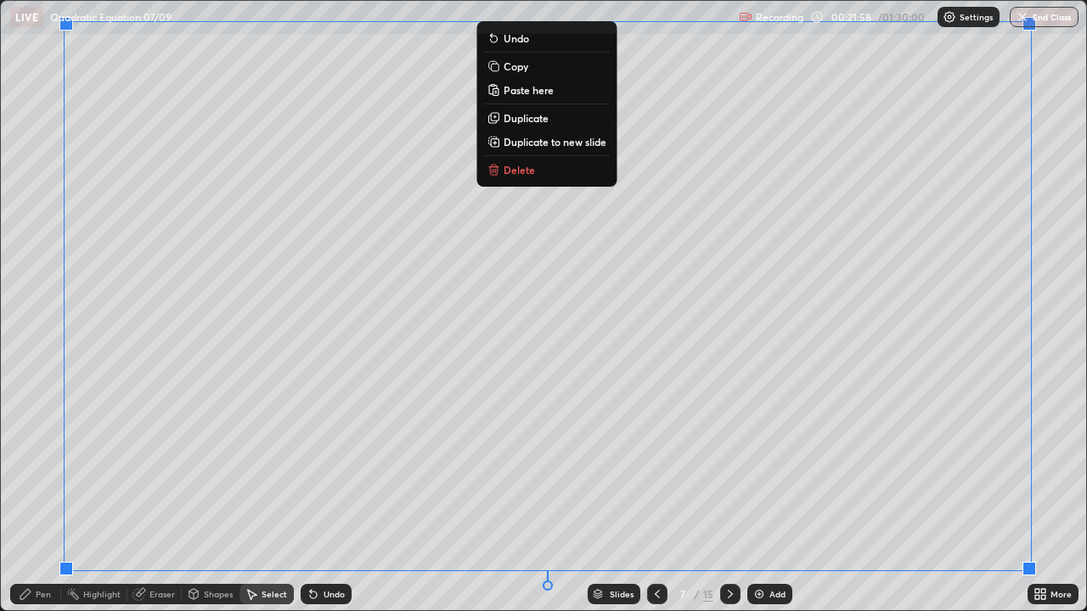
click at [42, 352] on div "Erase all" at bounding box center [30, 305] width 41 height 543
click at [38, 275] on div "Erase all" at bounding box center [30, 305] width 41 height 543
click at [334, 353] on div "0 ° Undo Copy Paste here Duplicate Duplicate to new slide Delete" at bounding box center [543, 306] width 1085 height 610
click at [67, 496] on div at bounding box center [67, 567] width 14 height 14
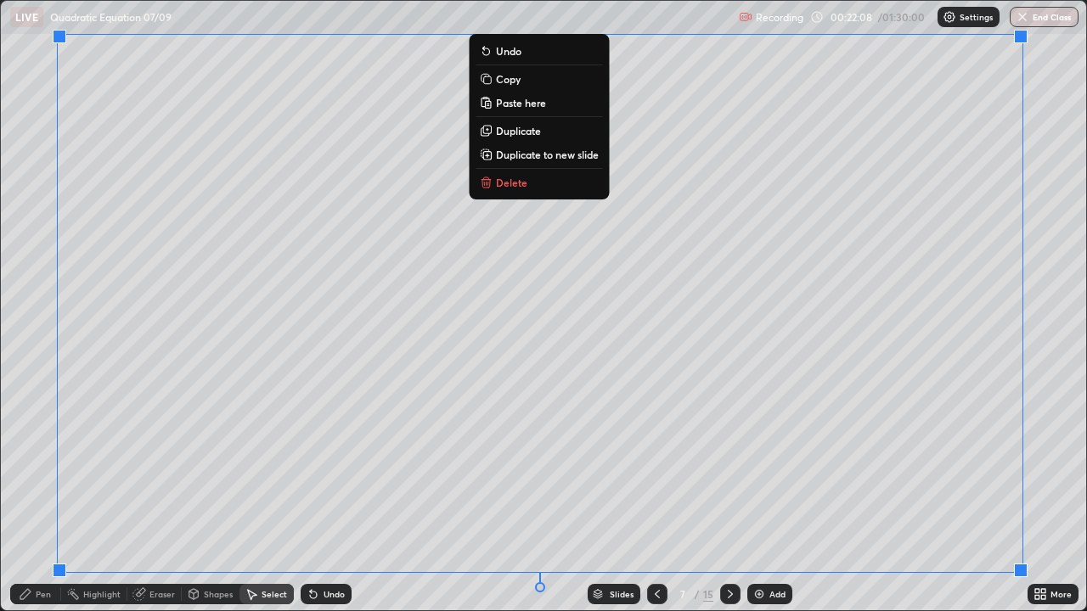
click at [23, 451] on div "Erase all" at bounding box center [30, 305] width 41 height 543
click at [27, 444] on div "Erase all" at bounding box center [30, 305] width 41 height 543
click at [38, 128] on div "Erase all" at bounding box center [30, 305] width 41 height 543
click at [35, 126] on div "Erase all" at bounding box center [30, 305] width 41 height 543
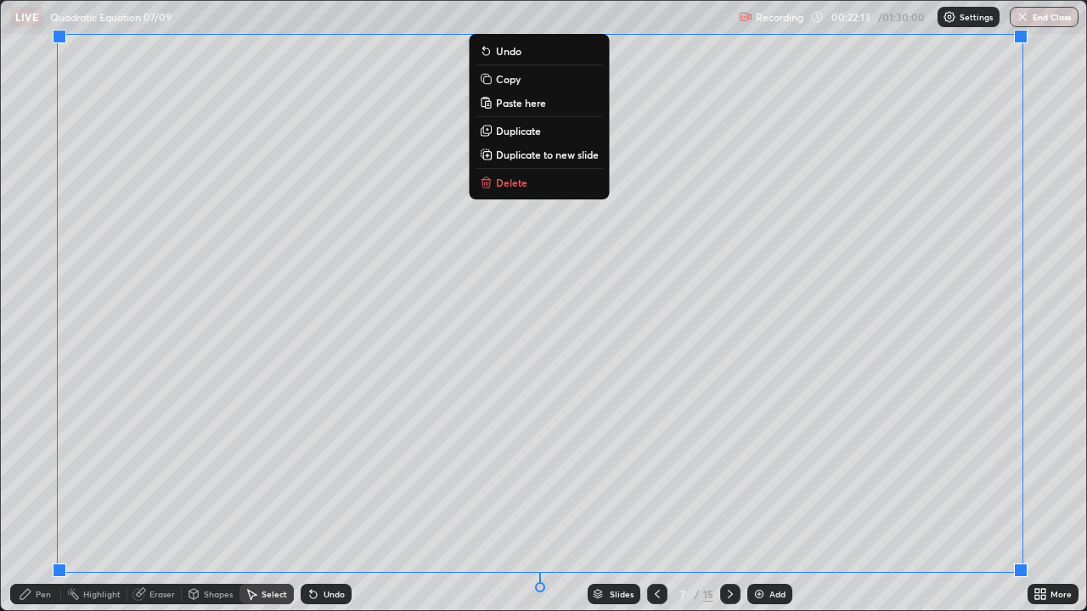
click at [1044, 237] on div "0 ° Undo Copy Paste here Duplicate Duplicate to new slide Delete" at bounding box center [543, 306] width 1085 height 610
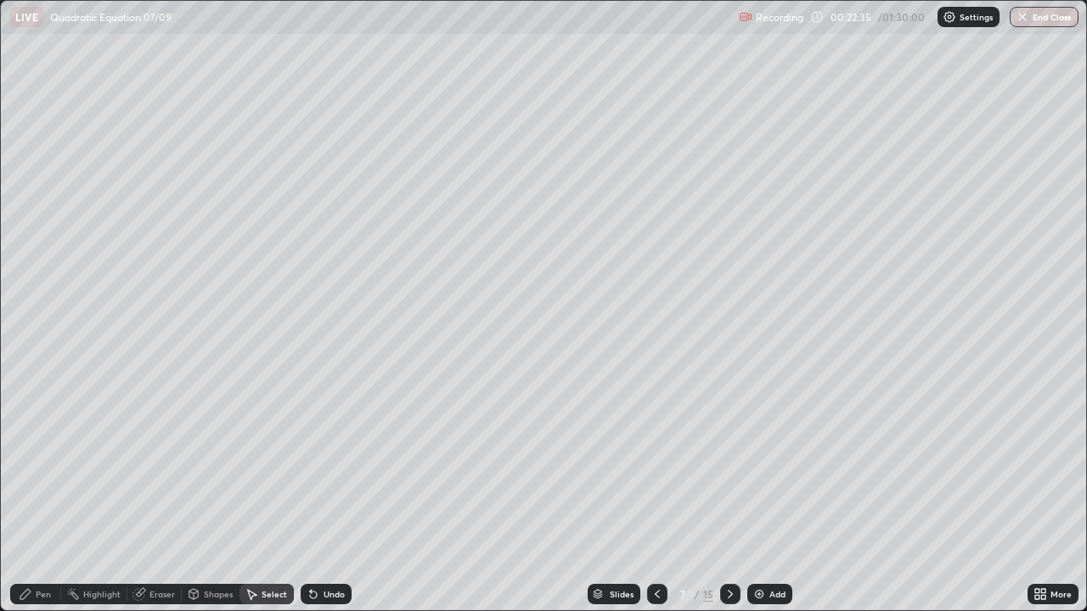
click at [144, 496] on icon at bounding box center [139, 595] width 14 height 14
click at [37, 496] on icon at bounding box center [31, 510] width 14 height 14
click at [37, 496] on icon at bounding box center [31, 537] width 14 height 14
click at [37, 496] on icon at bounding box center [31, 508] width 9 height 8
click at [32, 496] on div "Pen" at bounding box center [35, 594] width 51 height 20
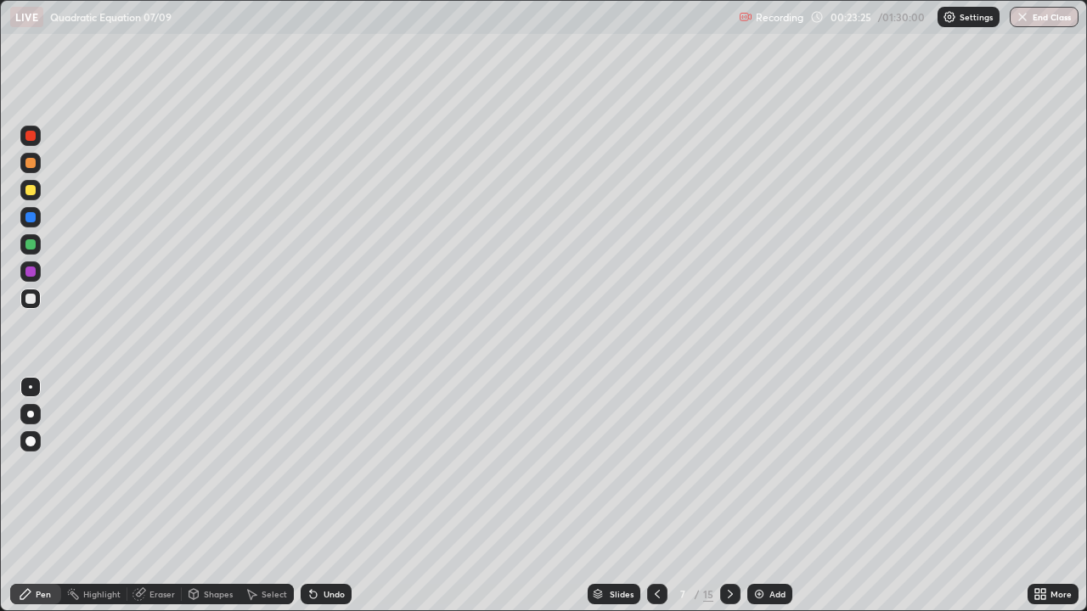
click at [27, 267] on div at bounding box center [30, 272] width 10 height 10
click at [27, 190] on div at bounding box center [30, 190] width 10 height 10
click at [31, 244] on div at bounding box center [30, 244] width 10 height 10
click at [656, 496] on icon at bounding box center [657, 595] width 14 height 14
click at [655, 496] on icon at bounding box center [657, 595] width 14 height 14
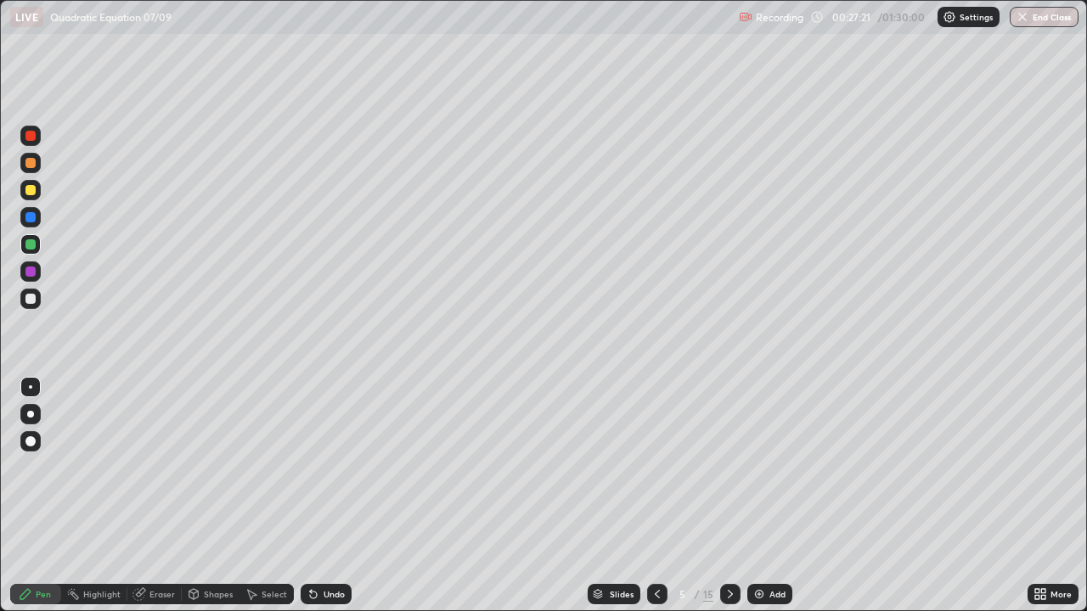
click at [726, 496] on icon at bounding box center [730, 595] width 14 height 14
click at [205, 496] on div "Shapes" at bounding box center [218, 594] width 29 height 8
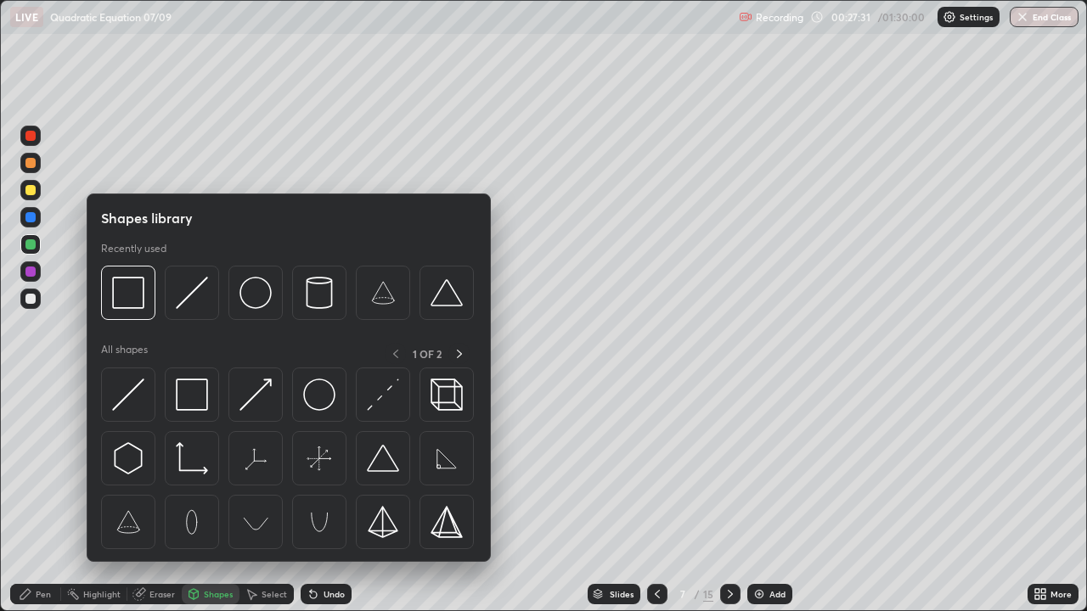
click at [22, 299] on div at bounding box center [30, 299] width 20 height 20
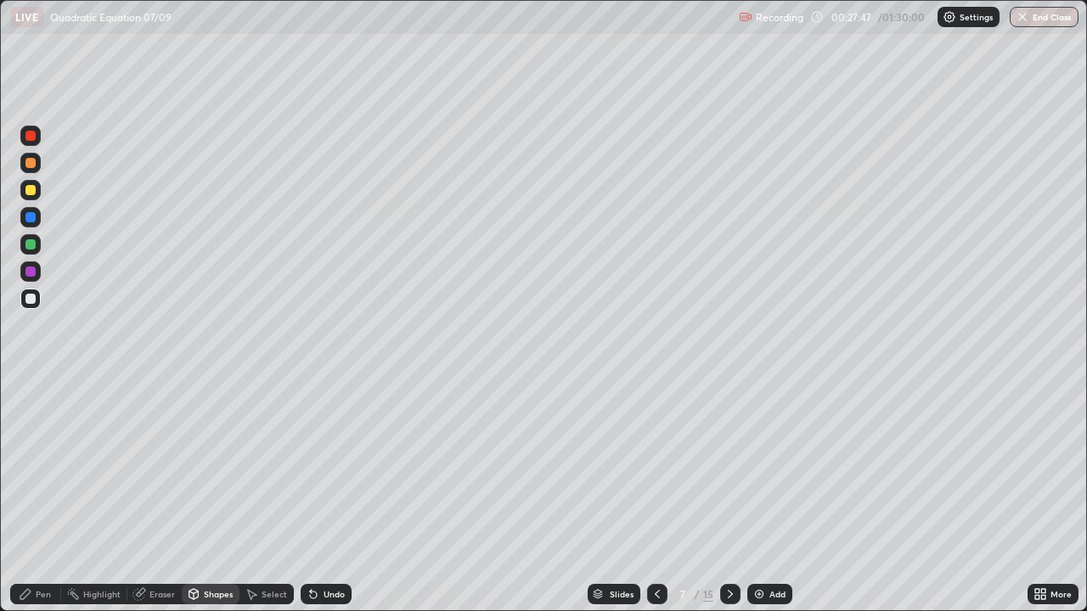
click at [655, 496] on icon at bounding box center [657, 595] width 14 height 14
click at [729, 496] on icon at bounding box center [730, 595] width 14 height 14
click at [758, 496] on img at bounding box center [759, 595] width 14 height 14
click at [27, 220] on div at bounding box center [30, 217] width 10 height 10
click at [30, 496] on icon at bounding box center [25, 594] width 10 height 10
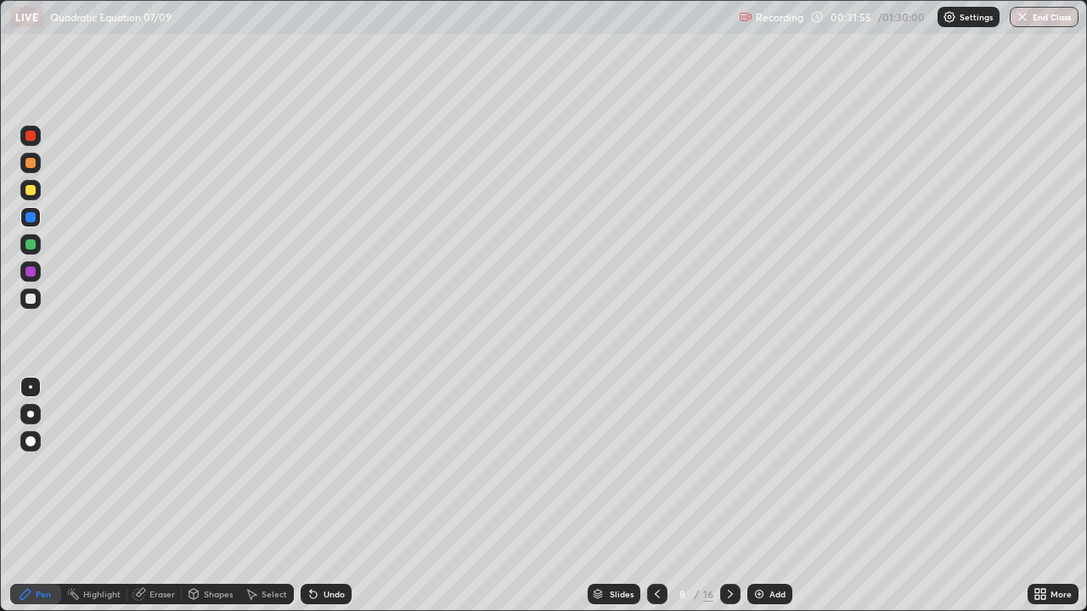
click at [310, 496] on icon at bounding box center [313, 595] width 7 height 7
click at [311, 496] on icon at bounding box center [313, 595] width 7 height 7
click at [25, 187] on div at bounding box center [30, 190] width 10 height 10
click at [28, 301] on div at bounding box center [30, 299] width 10 height 10
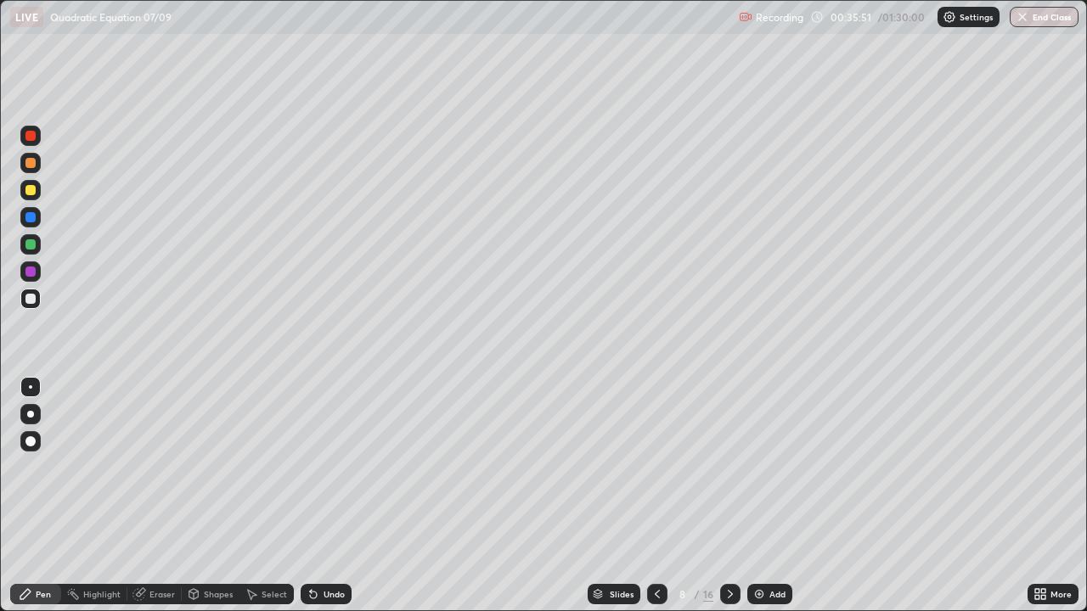
click at [25, 267] on div at bounding box center [30, 272] width 20 height 20
click at [200, 496] on div "Shapes" at bounding box center [211, 594] width 58 height 20
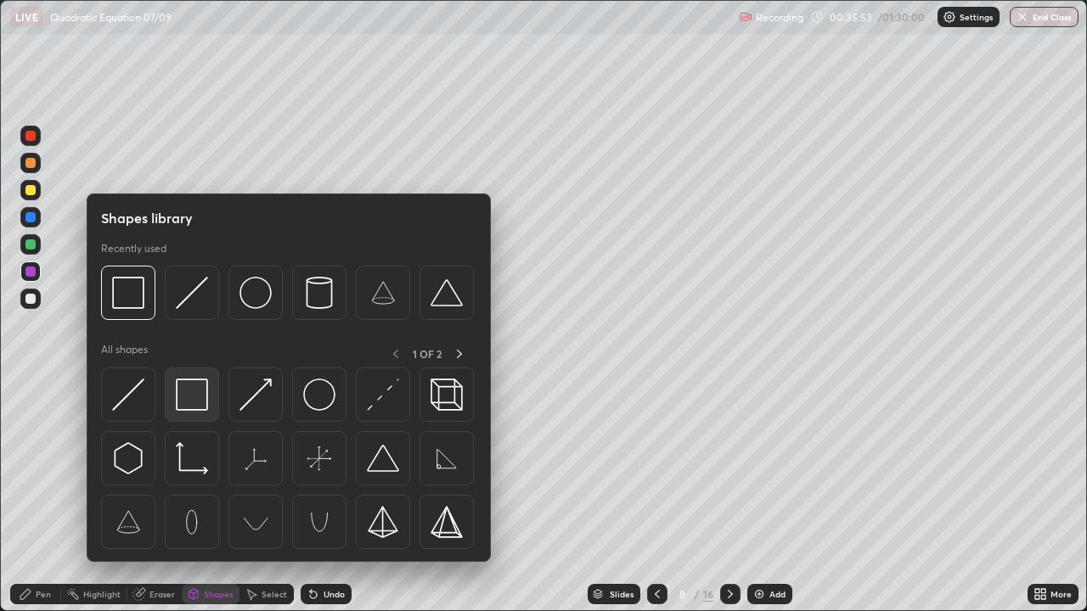
click at [185, 401] on img at bounding box center [192, 395] width 32 height 32
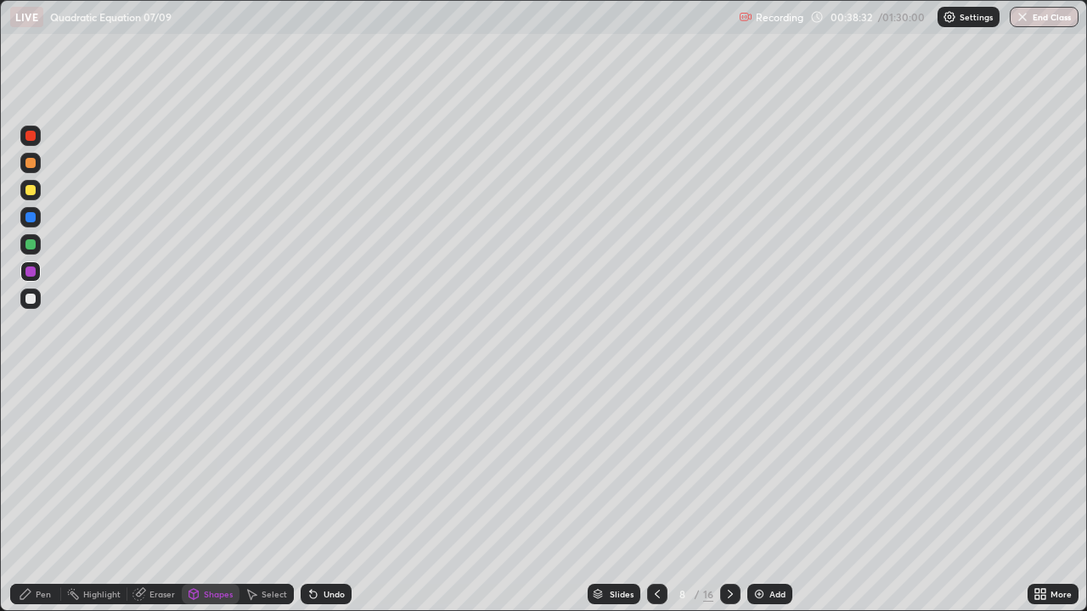
click at [34, 496] on div "Pen" at bounding box center [35, 594] width 51 height 20
click at [762, 496] on img at bounding box center [759, 595] width 14 height 14
click at [28, 301] on div at bounding box center [30, 299] width 10 height 10
click at [326, 496] on div "Undo" at bounding box center [326, 594] width 51 height 20
click at [31, 245] on div at bounding box center [30, 244] width 10 height 10
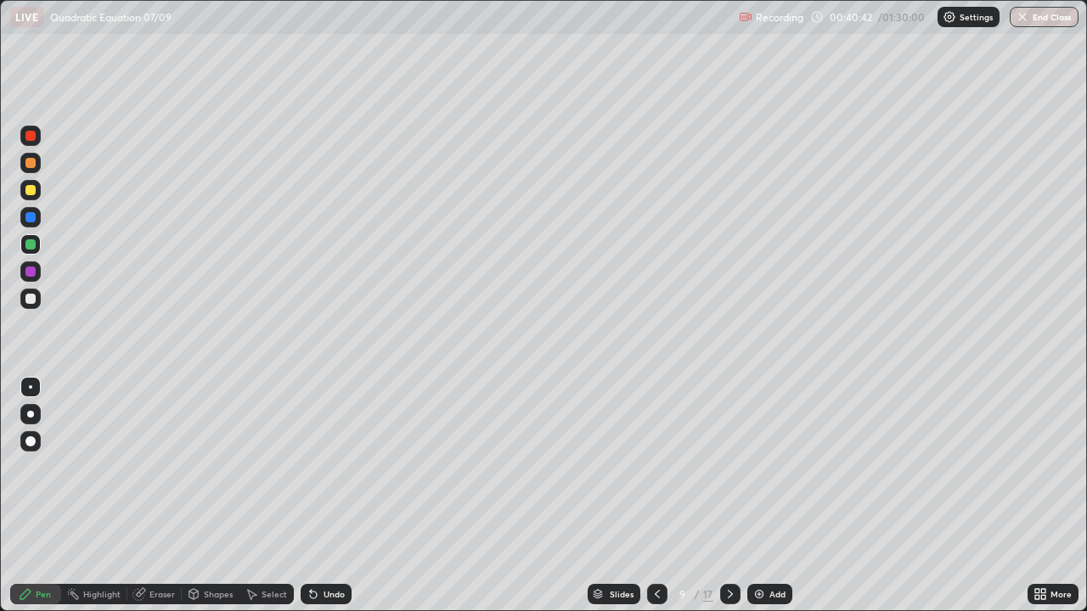
click at [28, 191] on div at bounding box center [30, 190] width 10 height 10
click at [251, 496] on icon at bounding box center [252, 595] width 9 height 10
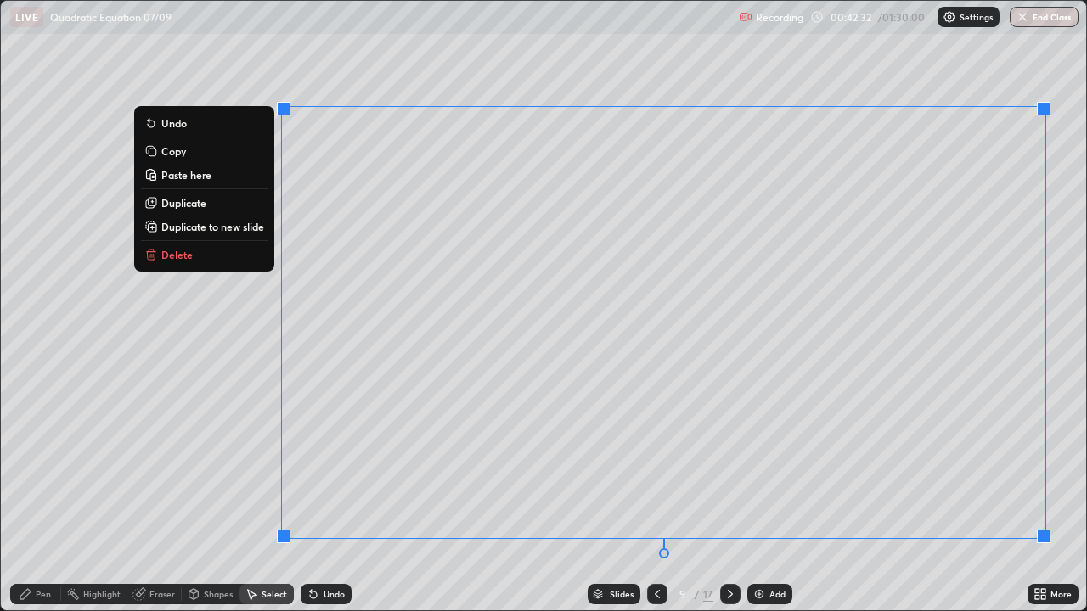
click at [200, 413] on div "0 ° Undo Copy Paste here Duplicate Duplicate to new slide Delete" at bounding box center [543, 306] width 1085 height 610
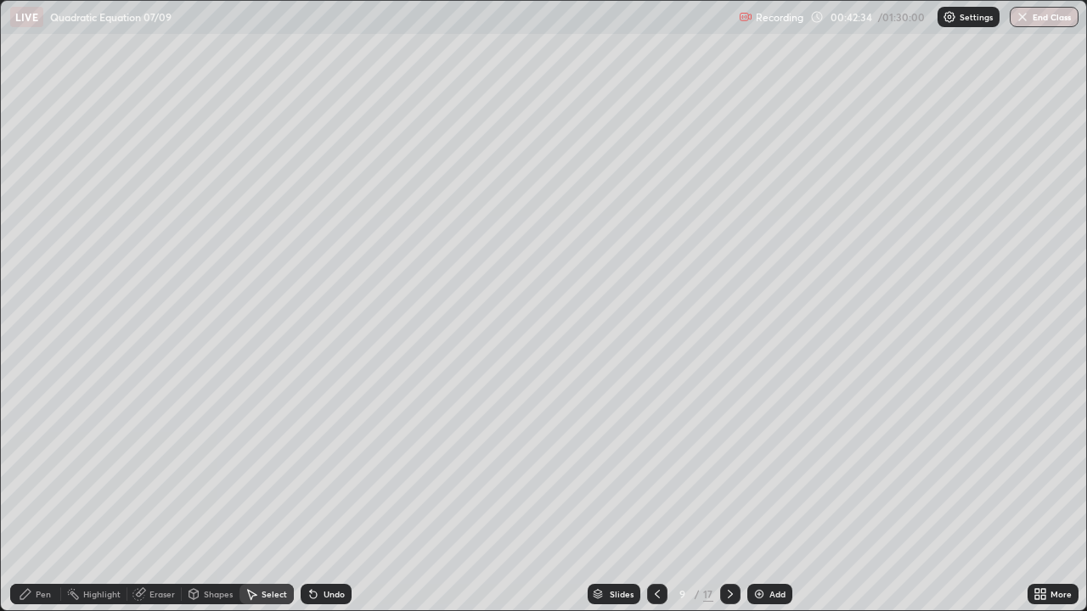
click at [26, 496] on icon at bounding box center [26, 595] width 14 height 14
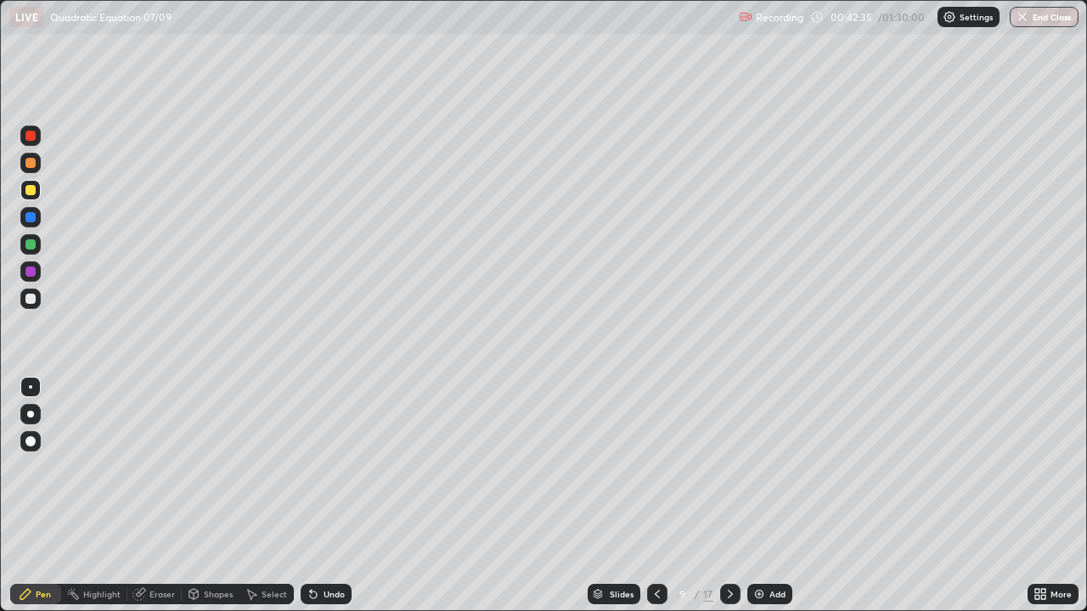
click at [30, 218] on div at bounding box center [30, 217] width 10 height 10
click at [30, 188] on div at bounding box center [30, 190] width 10 height 10
click at [656, 496] on icon at bounding box center [657, 595] width 14 height 14
click at [654, 496] on div at bounding box center [657, 594] width 20 height 20
click at [651, 496] on div at bounding box center [657, 594] width 20 height 34
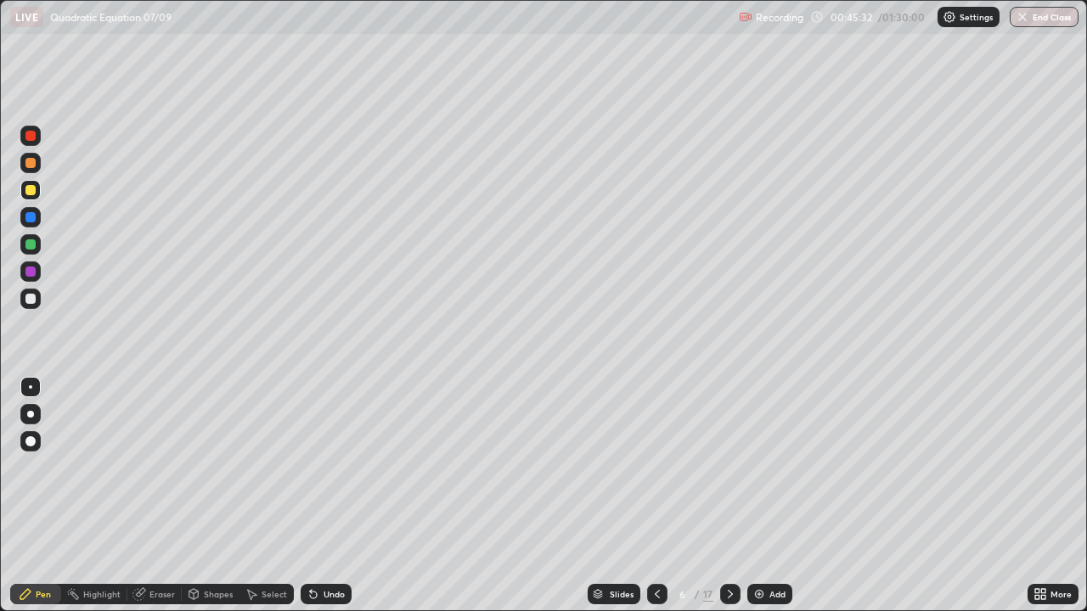
click at [653, 496] on icon at bounding box center [657, 595] width 14 height 14
click at [728, 496] on icon at bounding box center [730, 595] width 14 height 14
click at [727, 496] on div at bounding box center [730, 594] width 20 height 20
click at [731, 496] on div at bounding box center [730, 594] width 20 height 34
click at [726, 496] on icon at bounding box center [730, 595] width 14 height 14
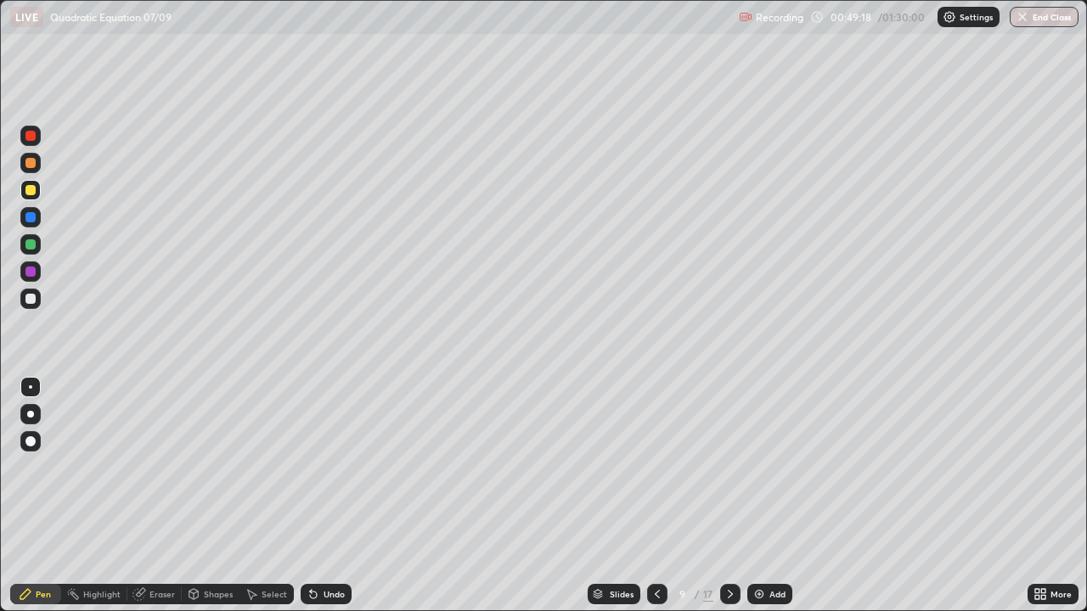
click at [759, 496] on img at bounding box center [759, 595] width 14 height 14
click at [29, 219] on div at bounding box center [30, 217] width 10 height 10
click at [30, 188] on div at bounding box center [30, 190] width 10 height 10
click at [757, 496] on img at bounding box center [759, 595] width 14 height 14
click at [30, 220] on div at bounding box center [30, 217] width 10 height 10
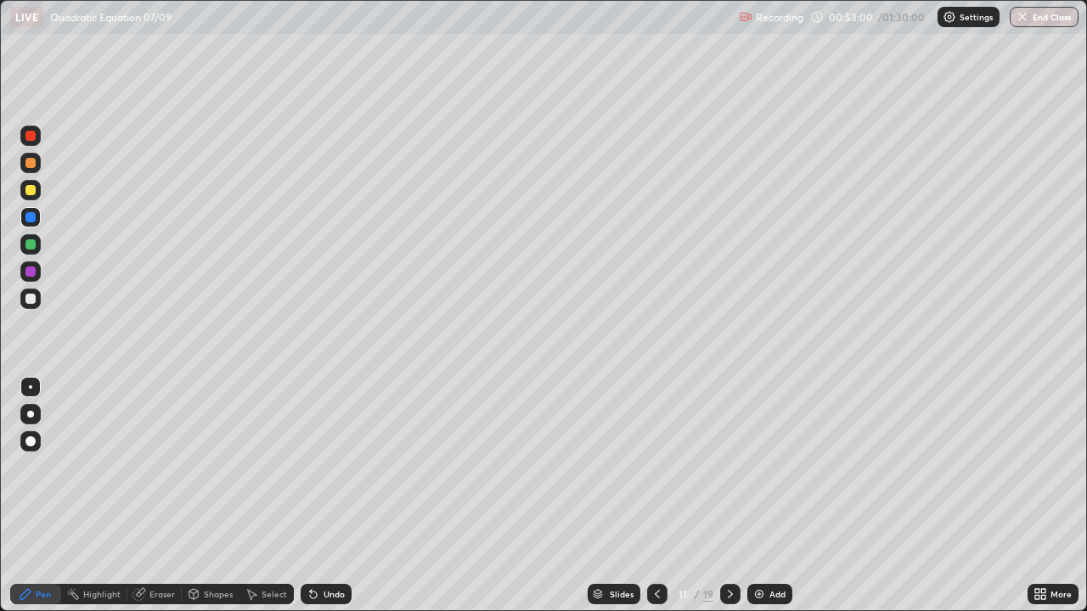
click at [32, 193] on div at bounding box center [30, 190] width 10 height 10
click at [727, 496] on icon at bounding box center [730, 595] width 14 height 14
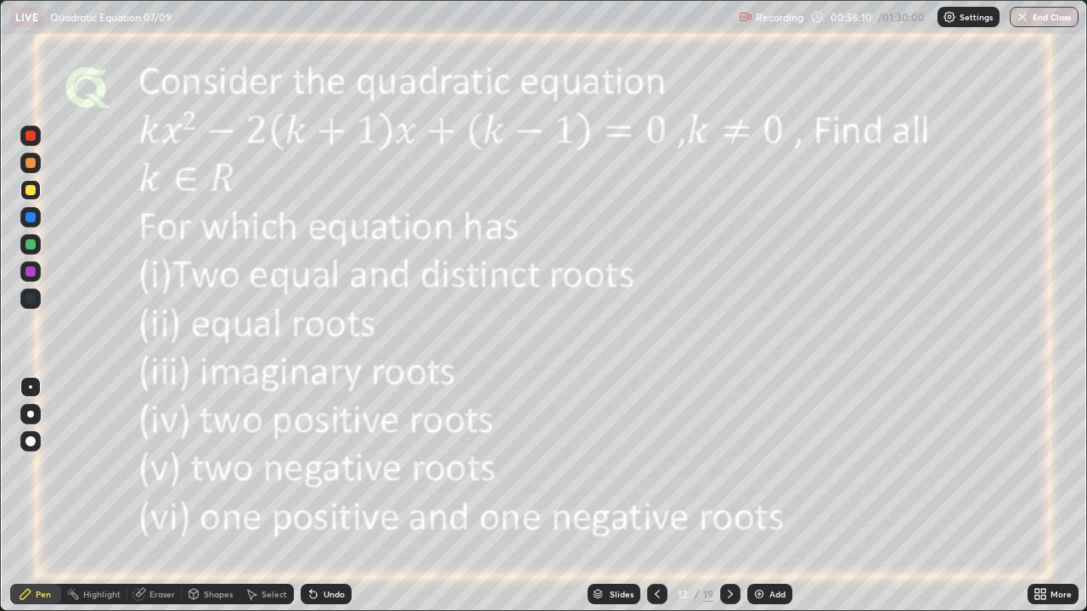
click at [731, 496] on icon at bounding box center [730, 595] width 14 height 14
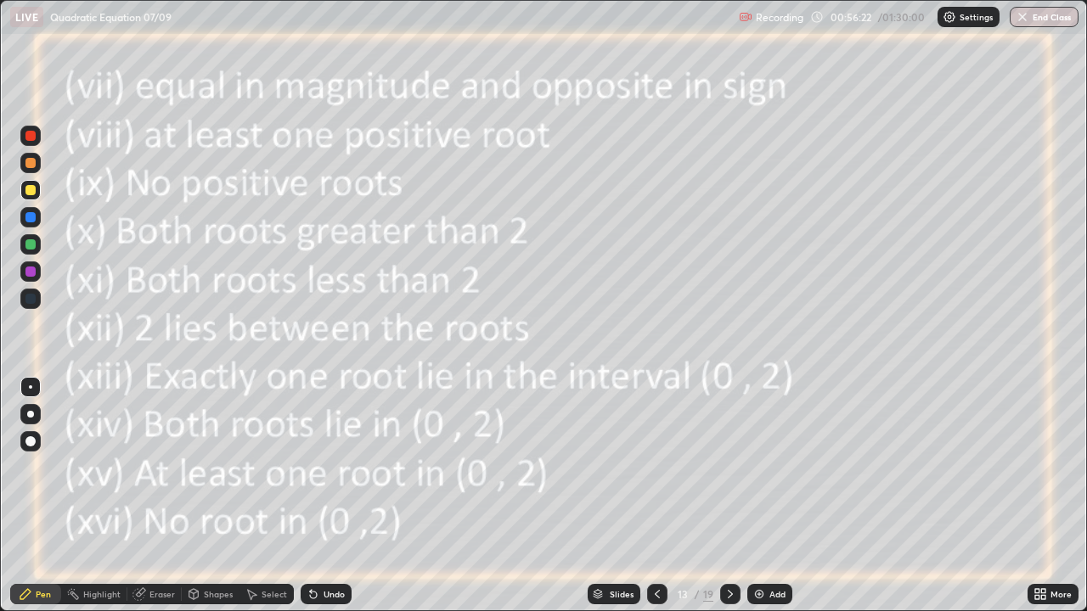
click at [654, 496] on icon at bounding box center [657, 595] width 14 height 14
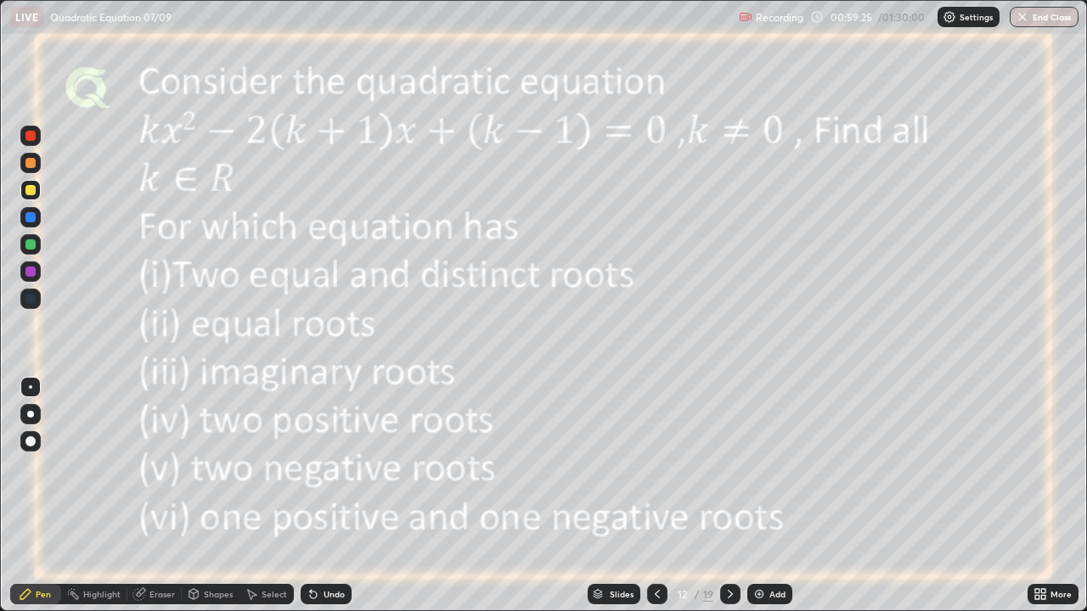
click at [729, 496] on icon at bounding box center [730, 595] width 14 height 14
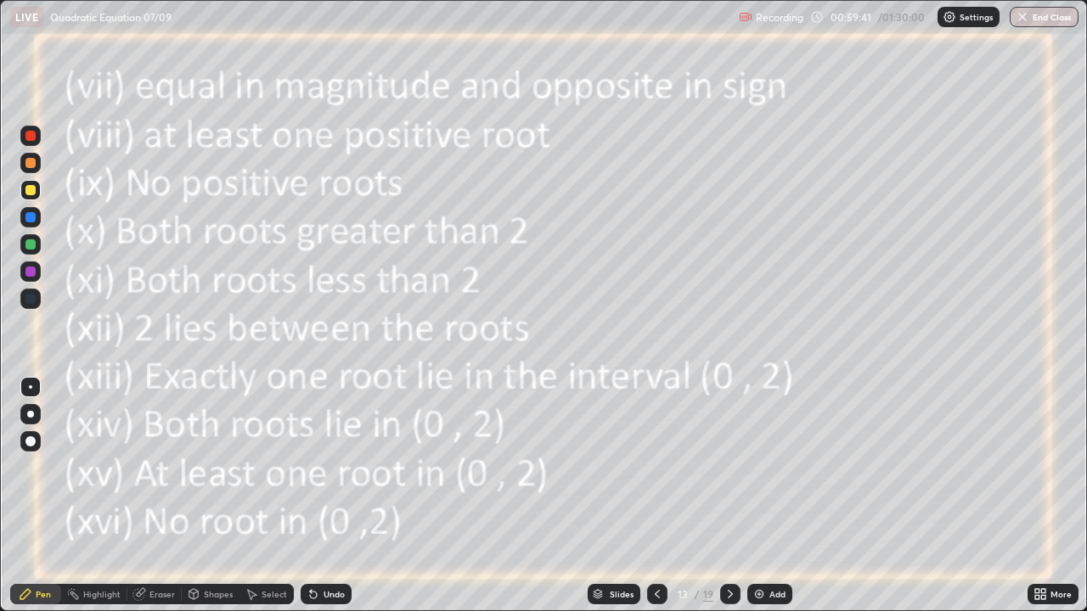
click at [655, 496] on icon at bounding box center [657, 594] width 5 height 8
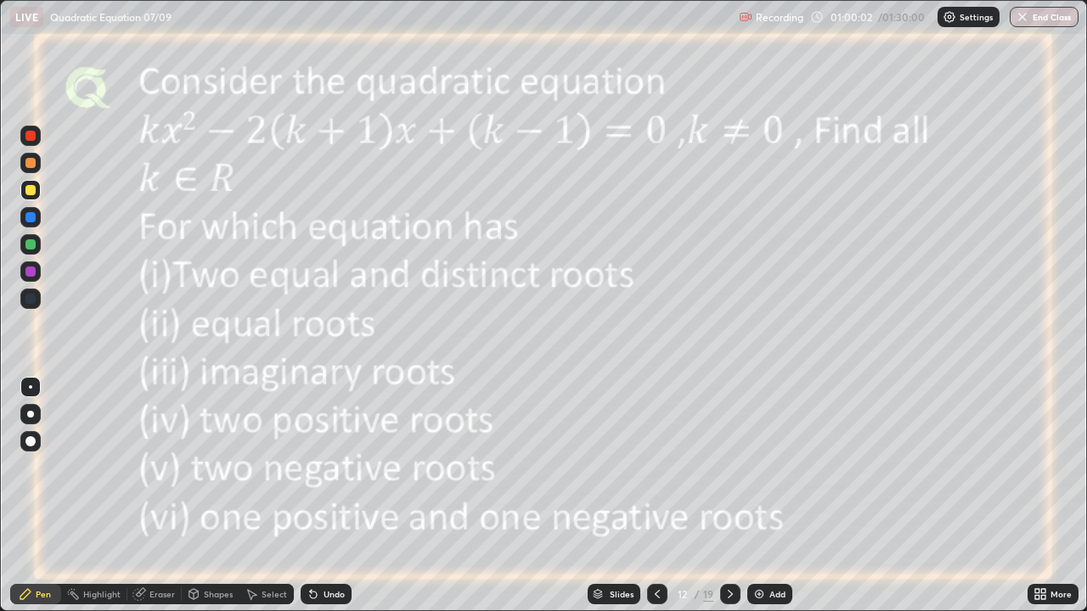
click at [728, 496] on icon at bounding box center [730, 595] width 14 height 14
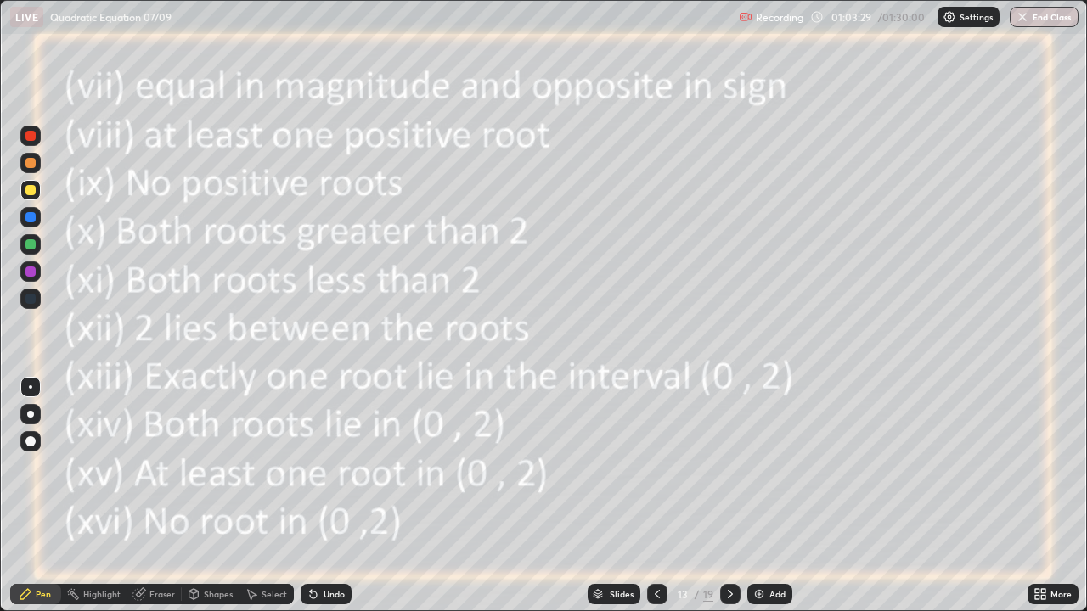
click at [657, 496] on icon at bounding box center [657, 595] width 14 height 14
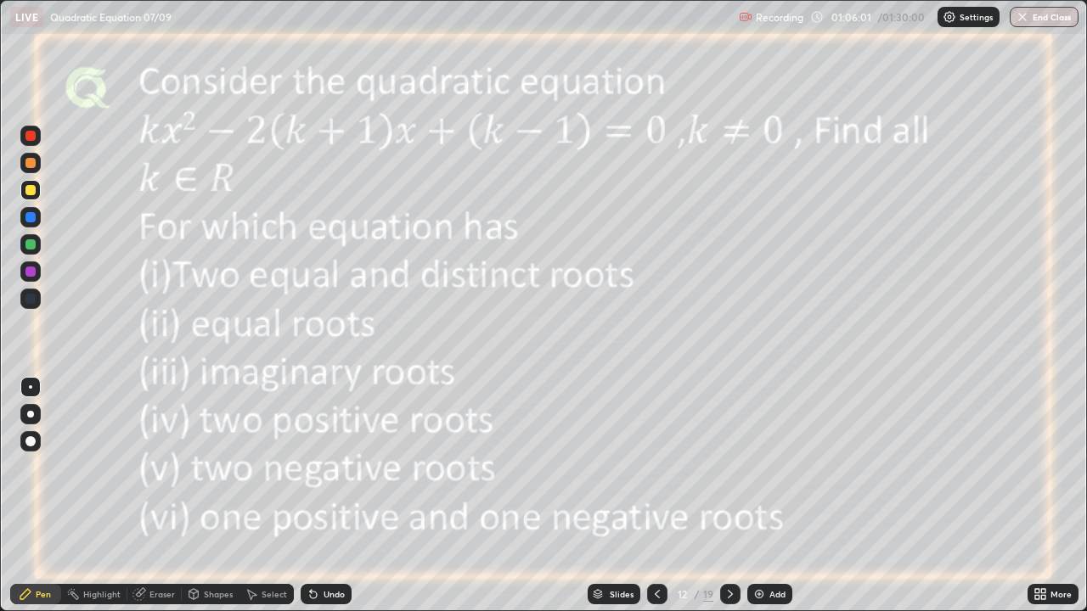
click at [324, 496] on div "Undo" at bounding box center [334, 594] width 21 height 8
click at [329, 496] on div "Undo" at bounding box center [334, 594] width 21 height 8
click at [326, 496] on div "Undo" at bounding box center [334, 594] width 21 height 8
click at [329, 496] on div "Undo" at bounding box center [334, 594] width 21 height 8
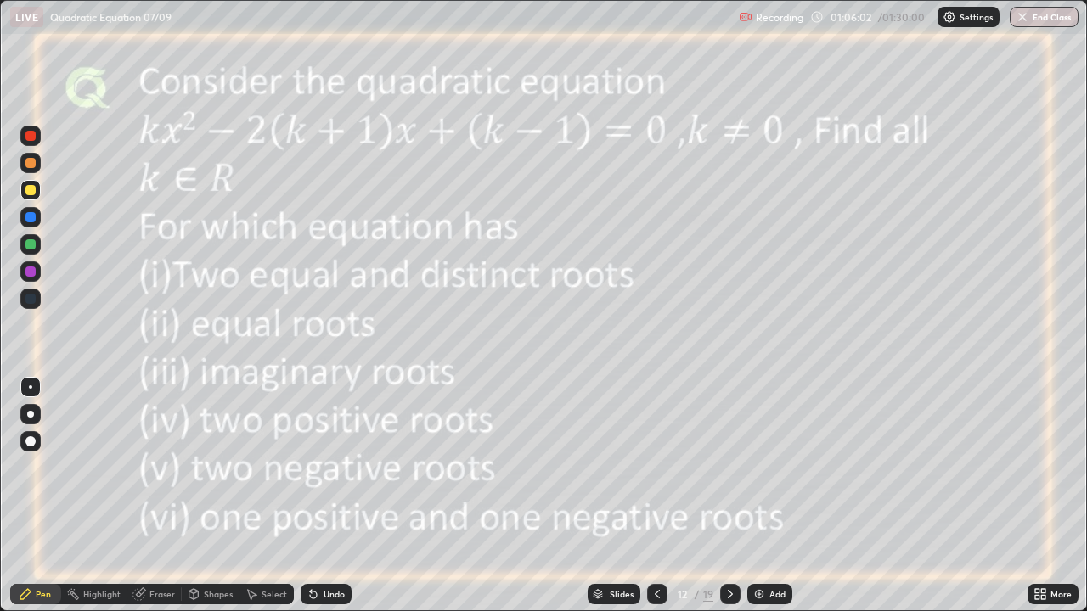
click at [329, 496] on div "Undo" at bounding box center [334, 594] width 21 height 8
click at [729, 496] on icon at bounding box center [730, 594] width 5 height 8
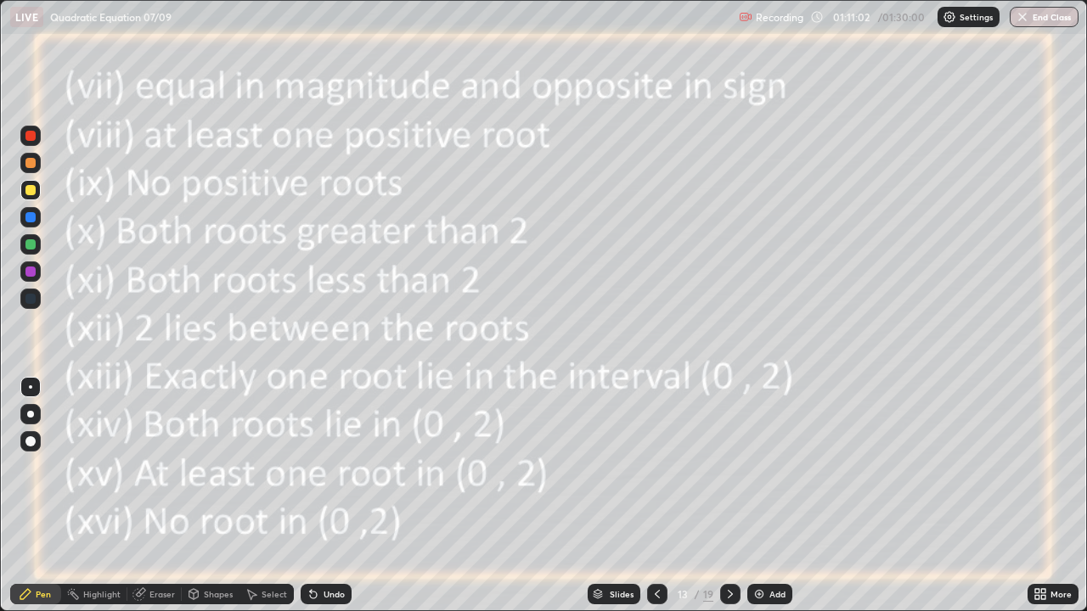
click at [654, 496] on icon at bounding box center [657, 595] width 14 height 14
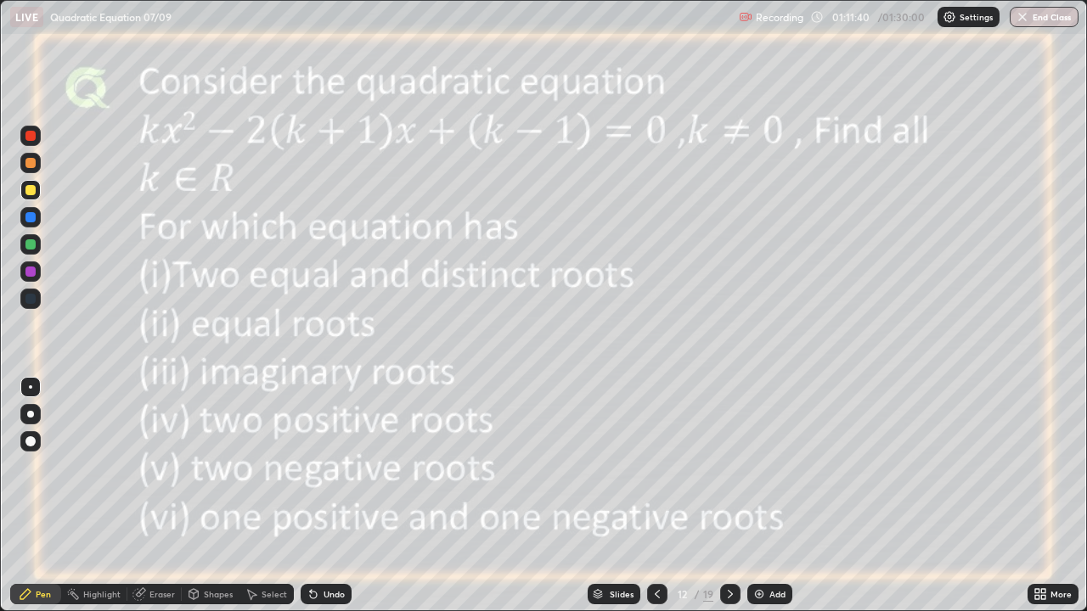
click at [729, 496] on icon at bounding box center [730, 595] width 14 height 14
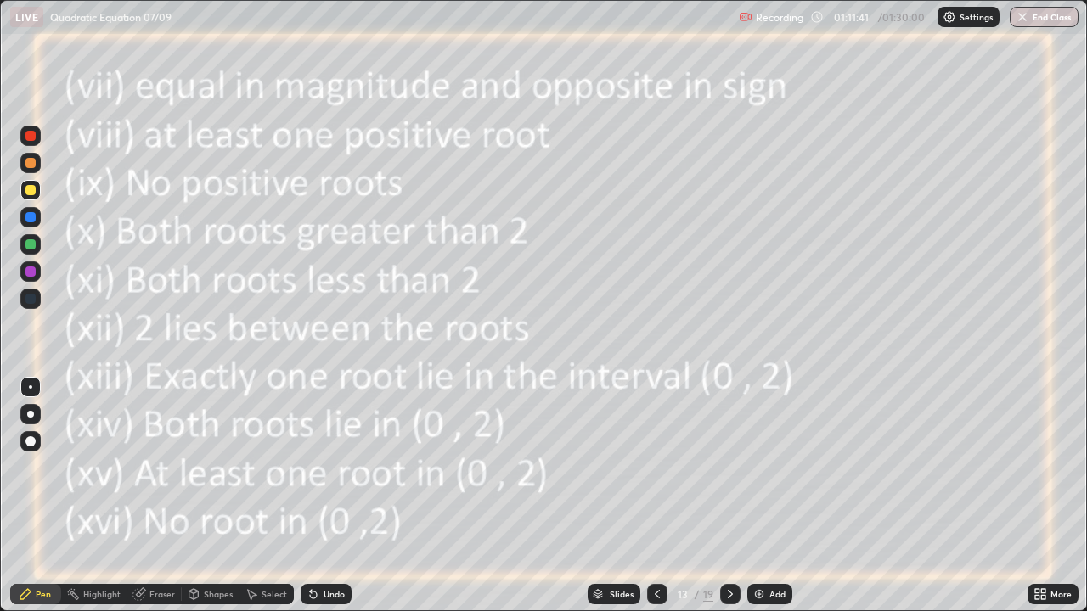
click at [760, 496] on img at bounding box center [759, 595] width 14 height 14
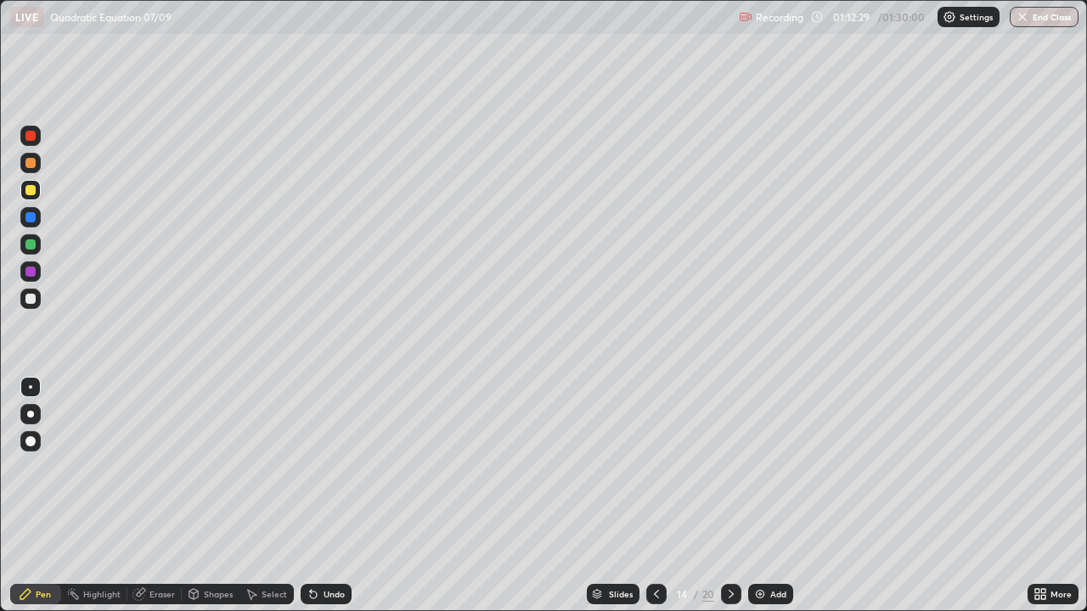
click at [655, 496] on icon at bounding box center [657, 595] width 14 height 14
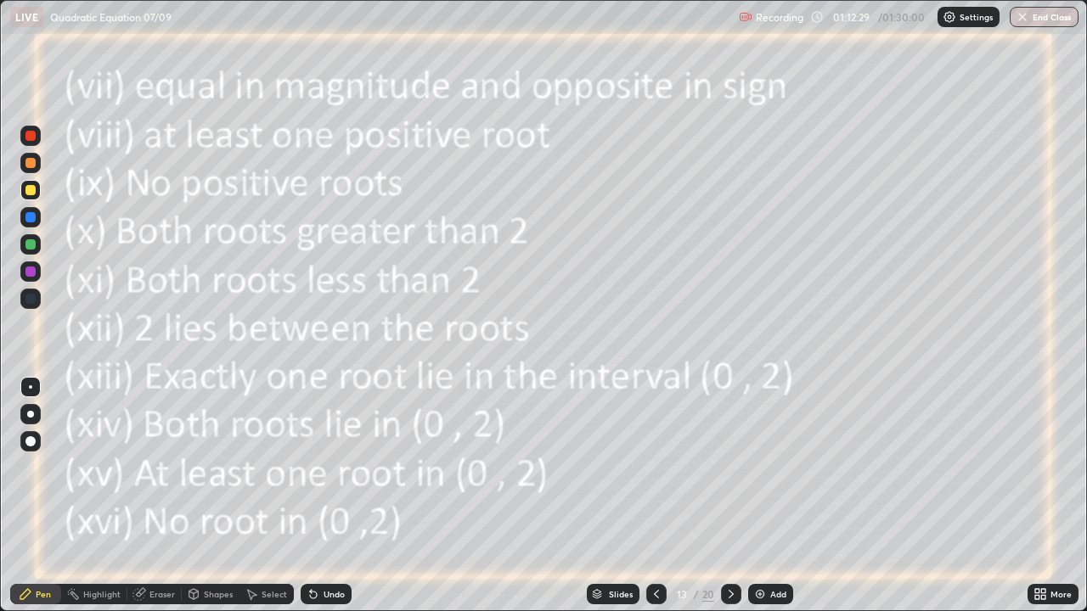
click at [657, 496] on icon at bounding box center [657, 595] width 14 height 14
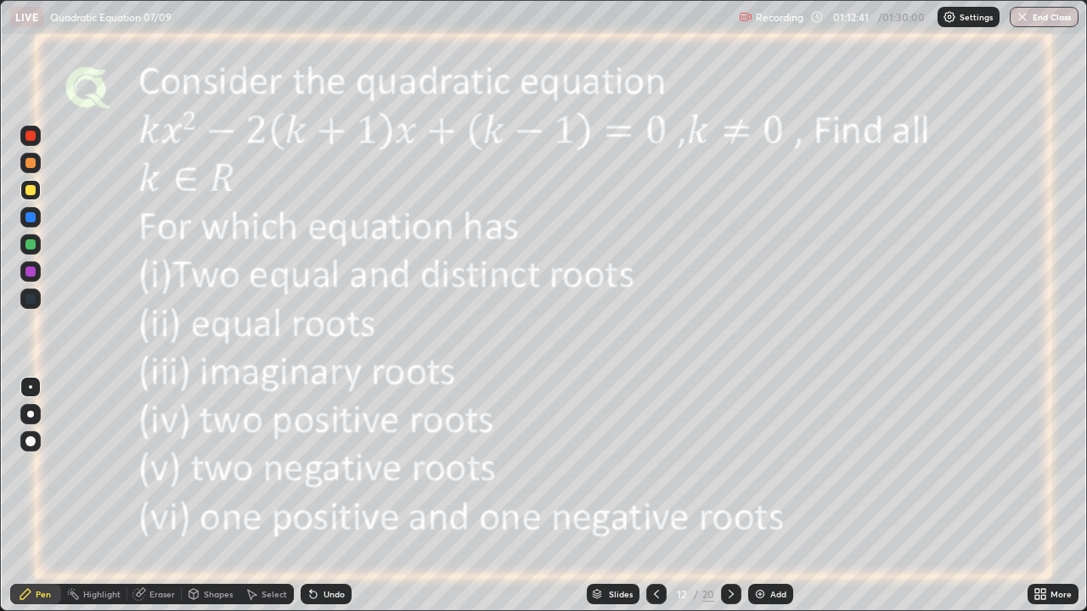
click at [729, 496] on icon at bounding box center [731, 595] width 14 height 14
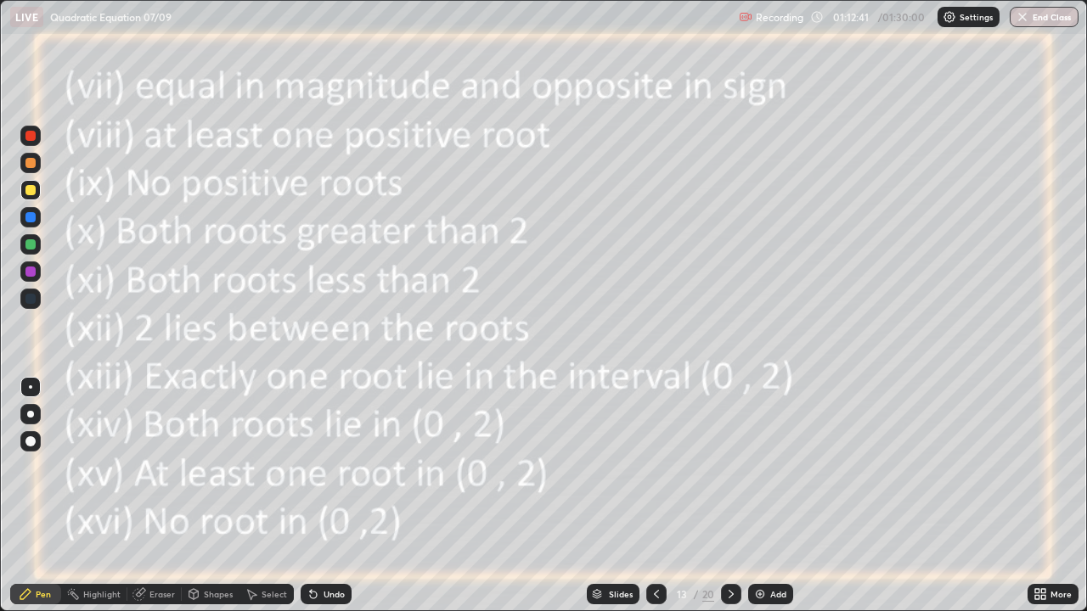
click at [729, 496] on div at bounding box center [731, 594] width 20 height 34
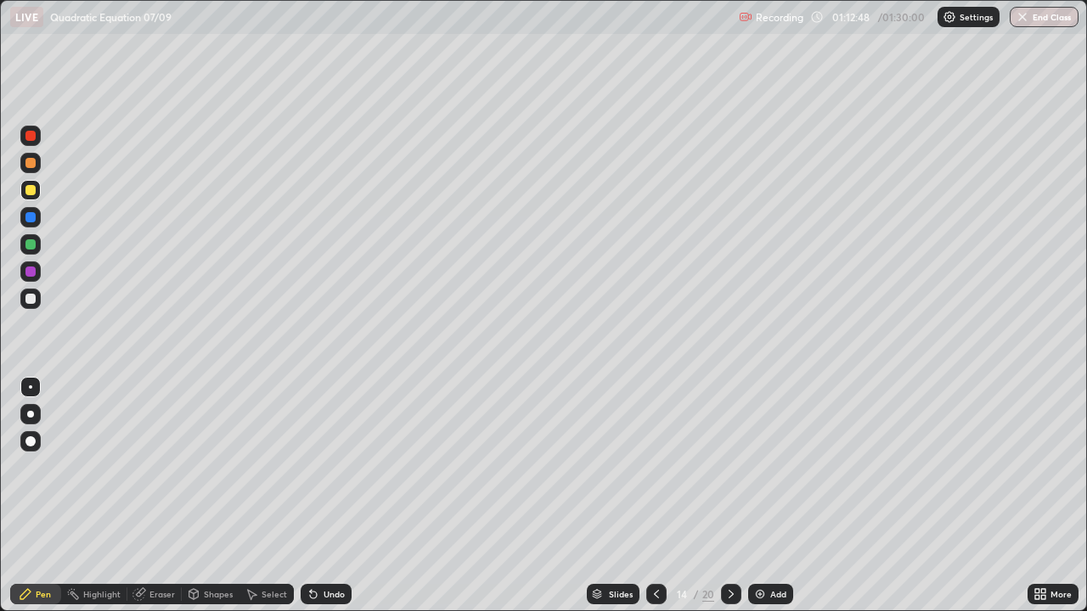
click at [650, 496] on icon at bounding box center [657, 595] width 14 height 14
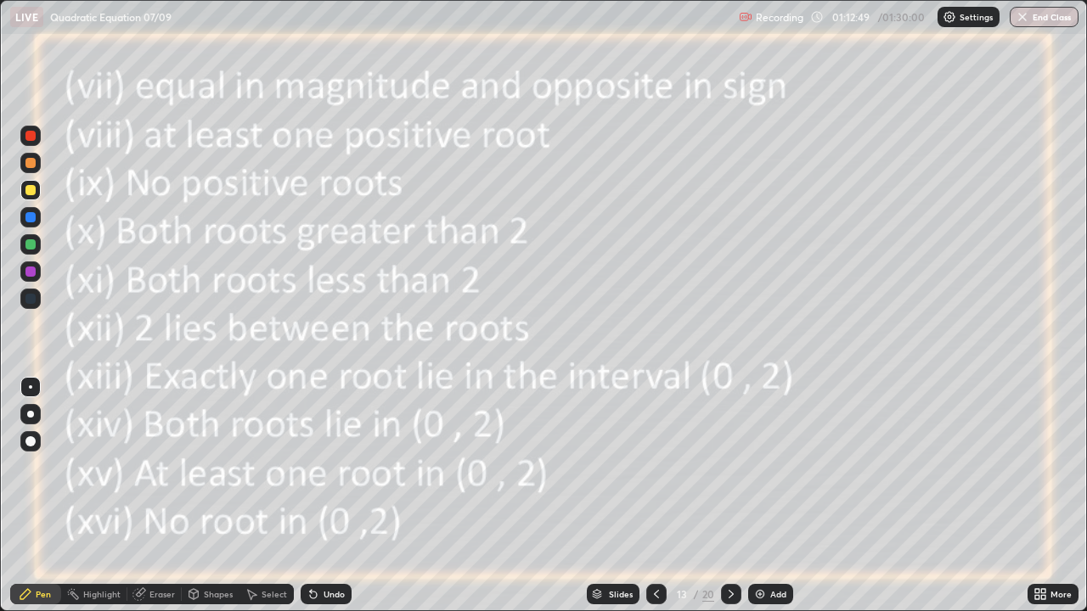
click at [656, 496] on icon at bounding box center [657, 595] width 14 height 14
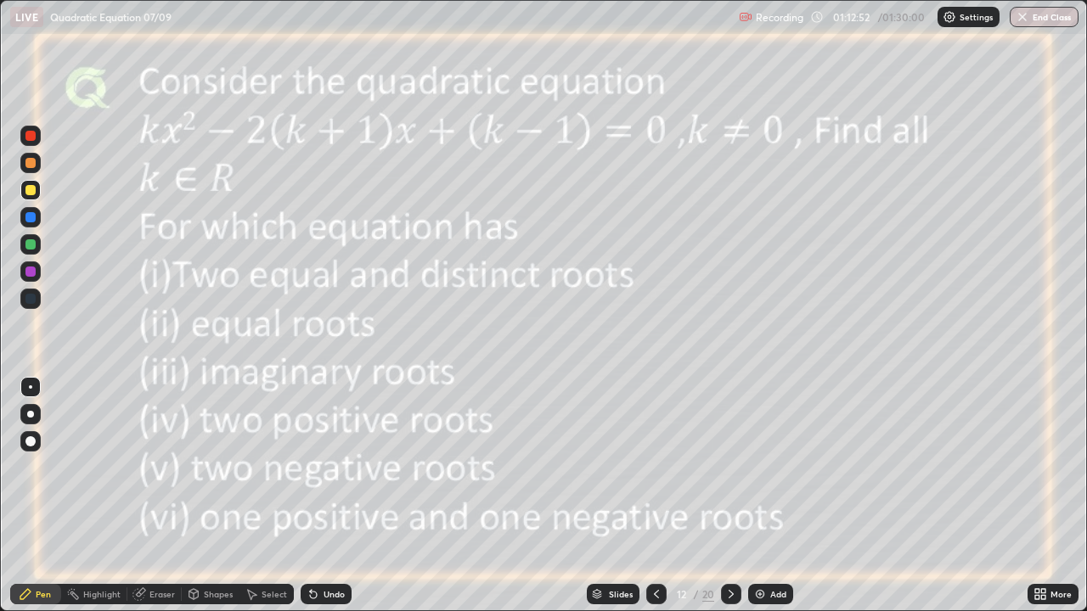
click at [729, 496] on icon at bounding box center [731, 595] width 14 height 14
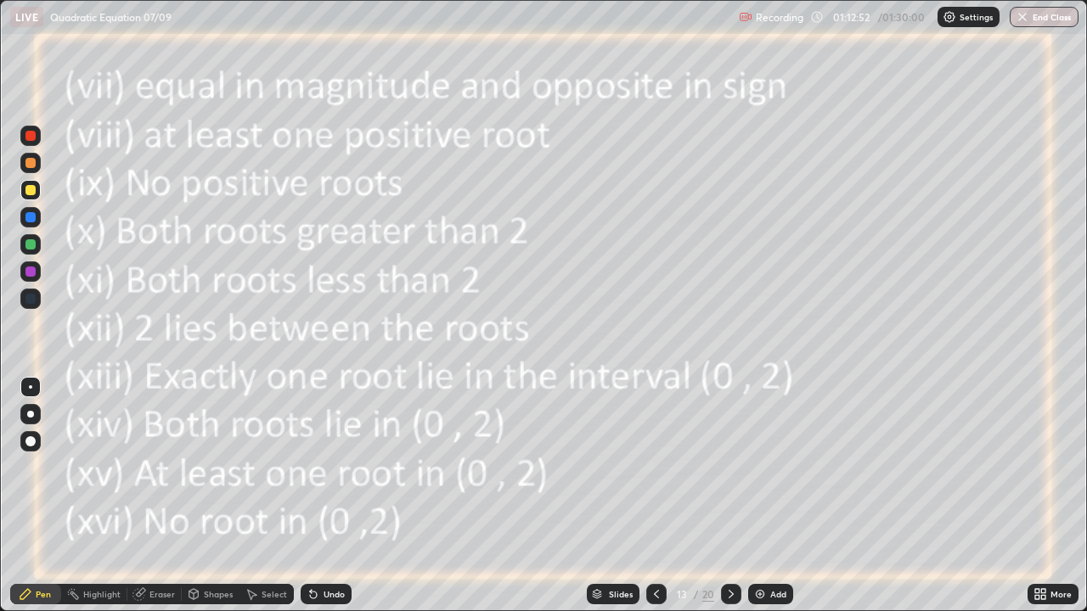
click at [731, 496] on icon at bounding box center [731, 595] width 14 height 14
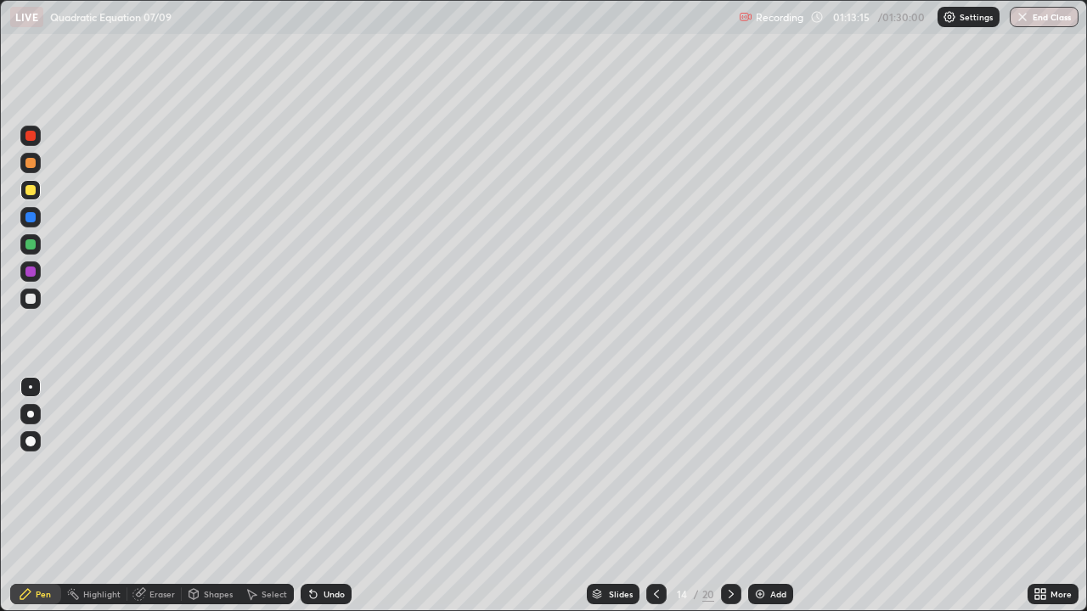
click at [34, 214] on div at bounding box center [30, 217] width 10 height 10
click at [652, 496] on icon at bounding box center [657, 595] width 14 height 14
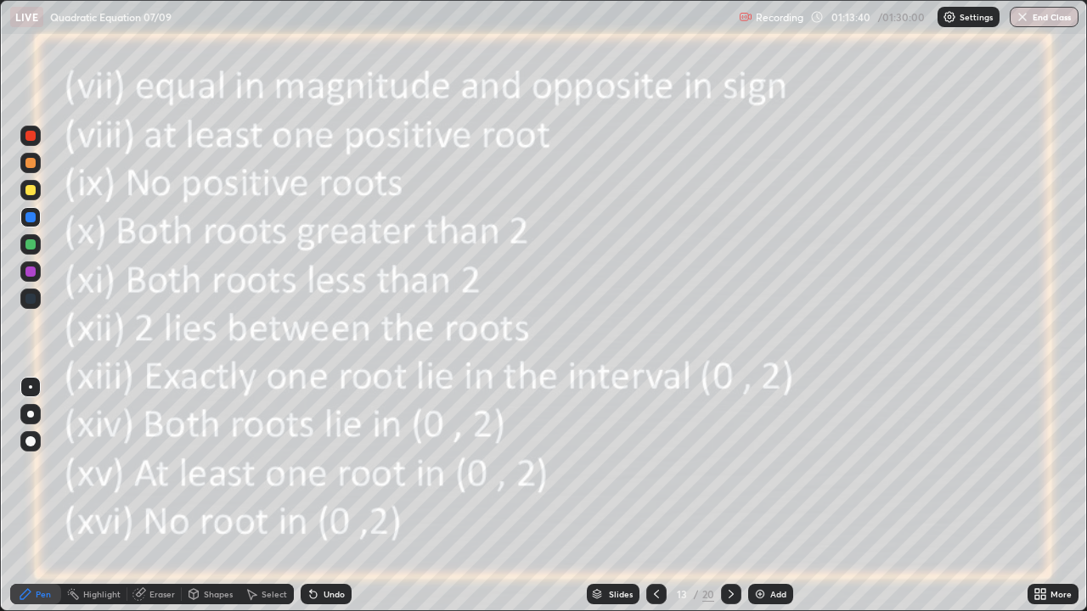
click at [657, 496] on icon at bounding box center [657, 595] width 14 height 14
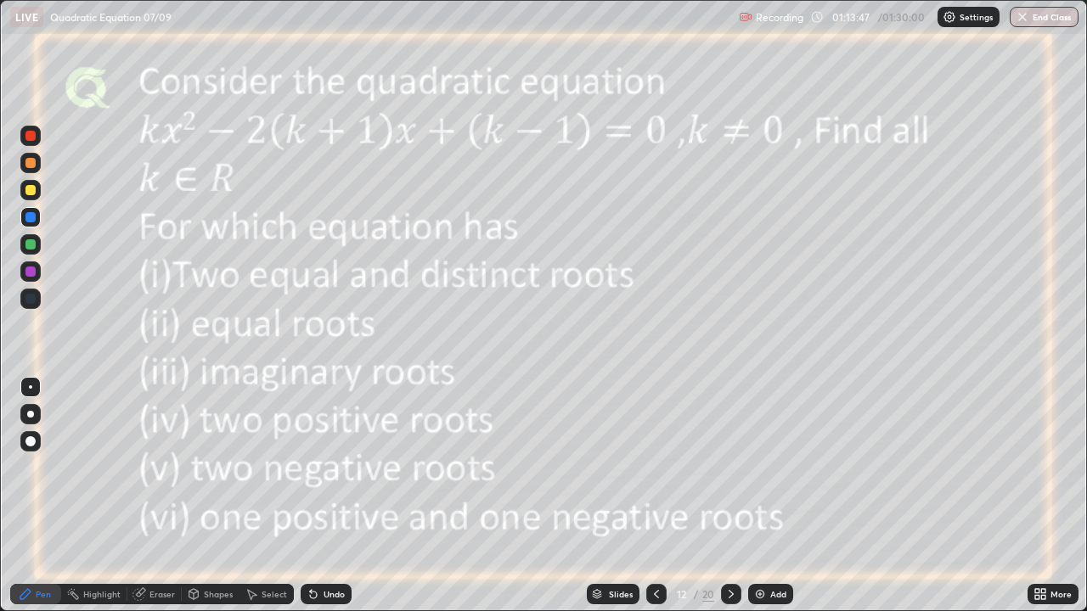
click at [730, 496] on icon at bounding box center [731, 594] width 5 height 8
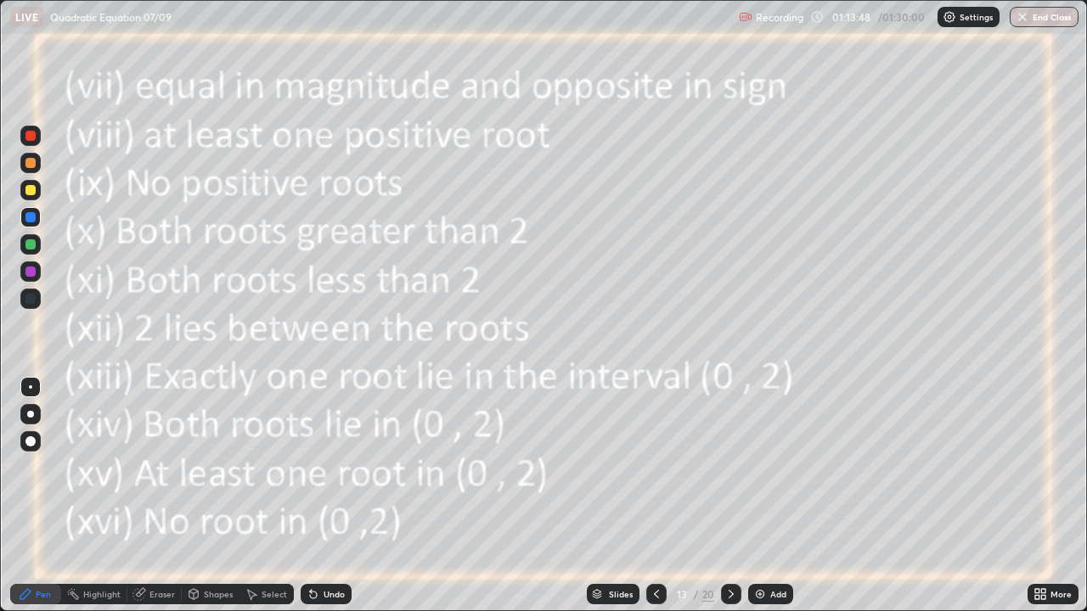
click at [729, 496] on icon at bounding box center [731, 594] width 5 height 8
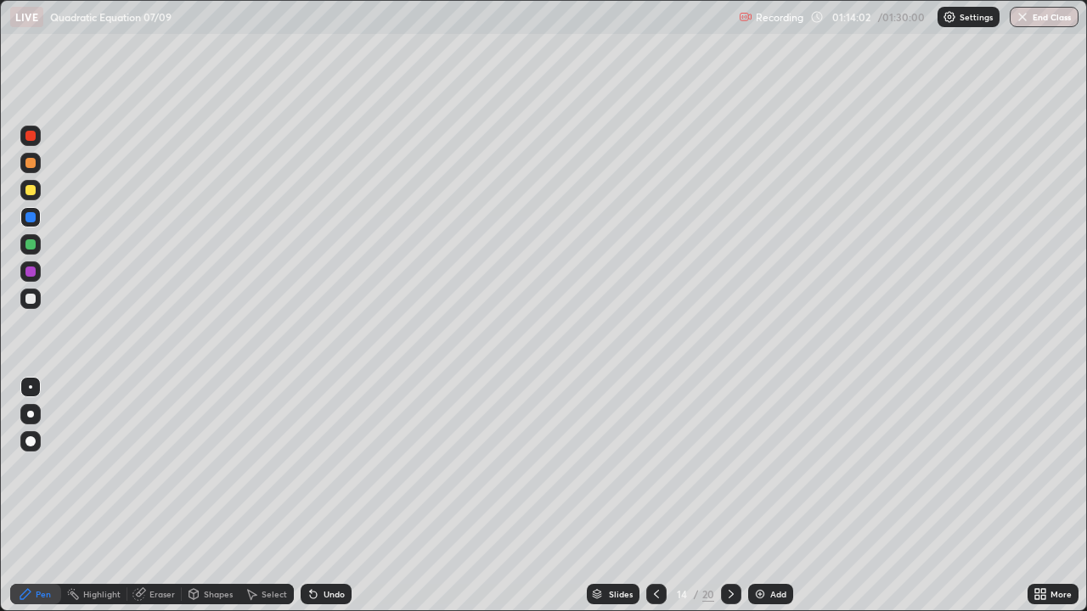
click at [29, 245] on div at bounding box center [30, 244] width 10 height 10
click at [29, 135] on div at bounding box center [30, 136] width 10 height 10
click at [30, 188] on div at bounding box center [30, 190] width 10 height 10
click at [27, 243] on div at bounding box center [30, 244] width 10 height 10
click at [28, 296] on div at bounding box center [30, 299] width 10 height 10
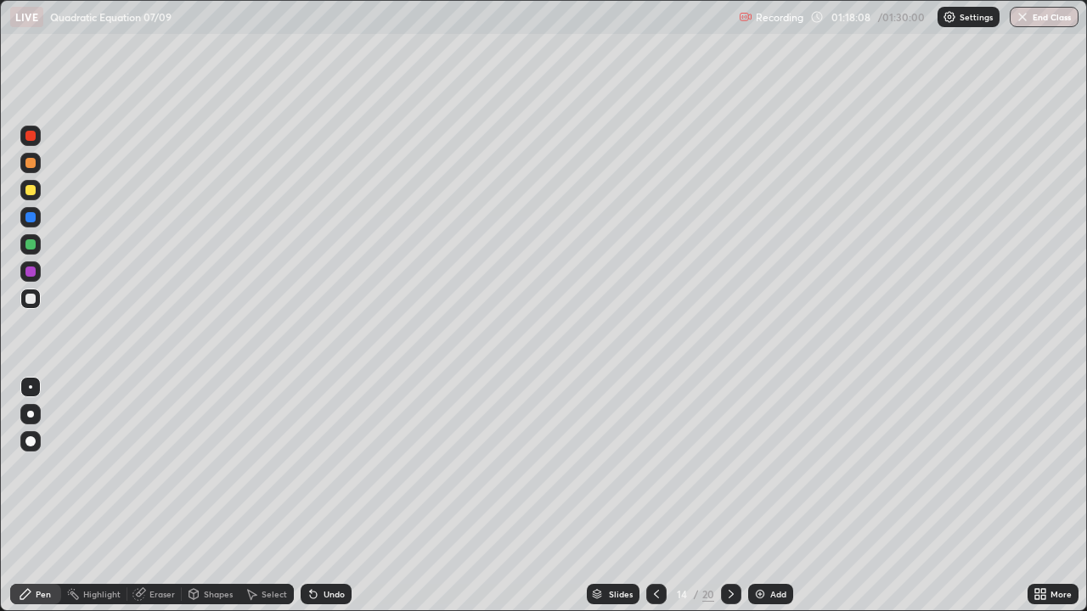
click at [755, 496] on img at bounding box center [760, 595] width 14 height 14
click at [28, 219] on div at bounding box center [30, 217] width 10 height 10
click at [656, 496] on icon at bounding box center [657, 595] width 14 height 14
click at [729, 496] on icon at bounding box center [730, 595] width 14 height 14
click at [655, 496] on icon at bounding box center [657, 594] width 5 height 8
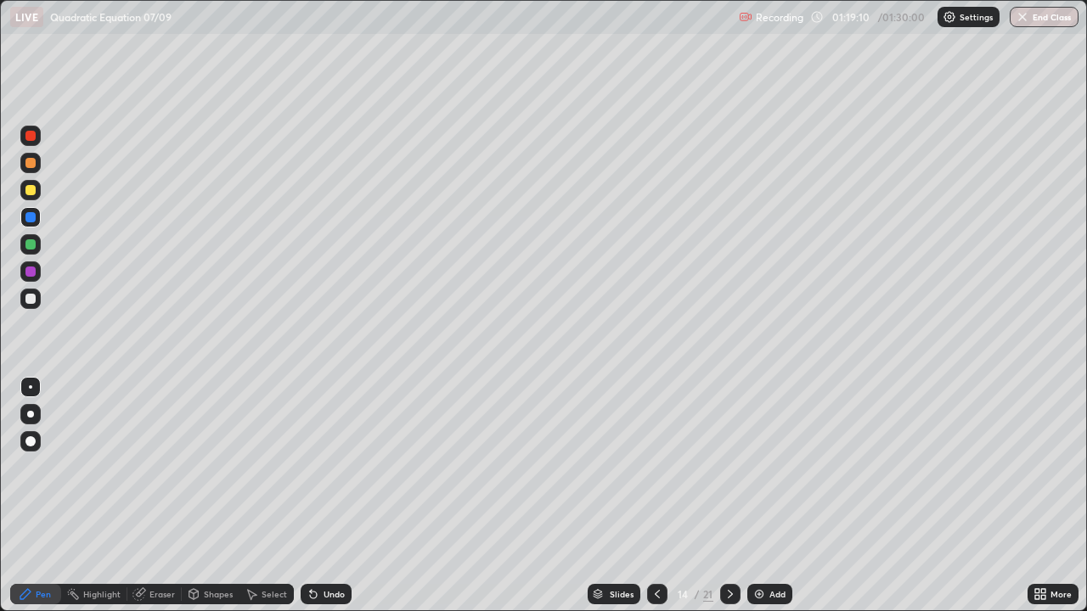
click at [729, 496] on icon at bounding box center [730, 595] width 14 height 14
click at [27, 298] on div at bounding box center [30, 299] width 10 height 10
click at [30, 189] on div at bounding box center [30, 190] width 10 height 10
click at [30, 219] on div at bounding box center [30, 217] width 10 height 10
click at [28, 298] on div at bounding box center [30, 299] width 10 height 10
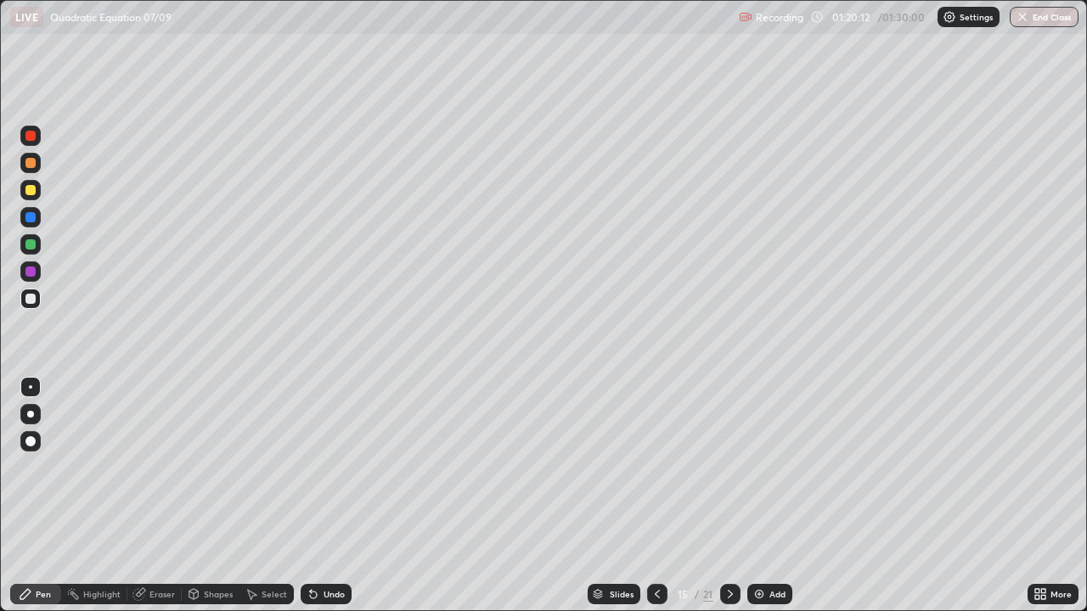
click at [30, 243] on div at bounding box center [30, 244] width 10 height 10
click at [655, 496] on icon at bounding box center [657, 595] width 14 height 14
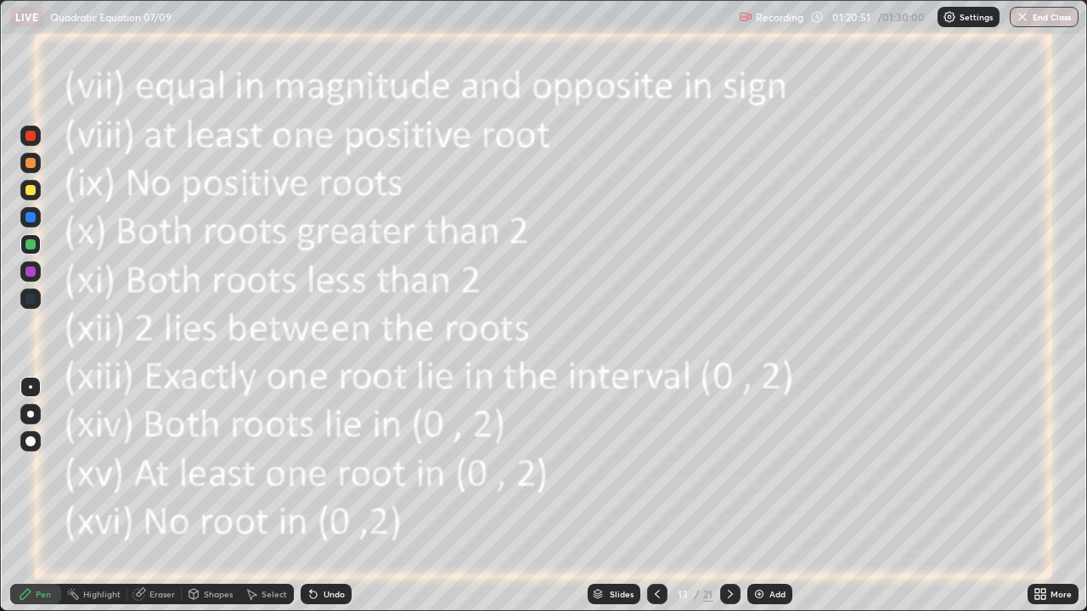
click at [656, 496] on icon at bounding box center [657, 595] width 14 height 14
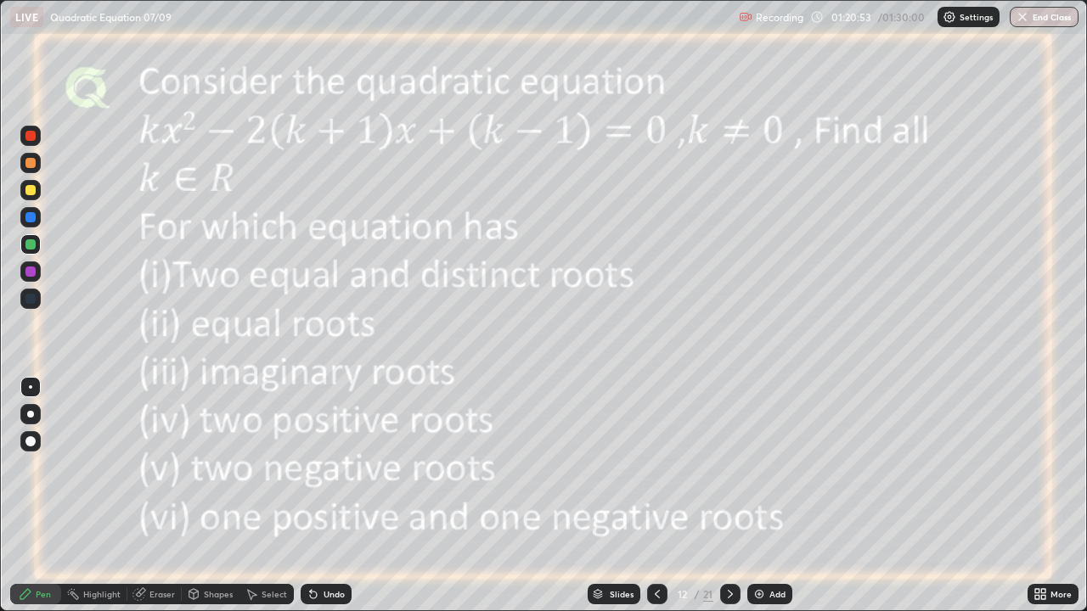
click at [729, 496] on icon at bounding box center [730, 595] width 14 height 14
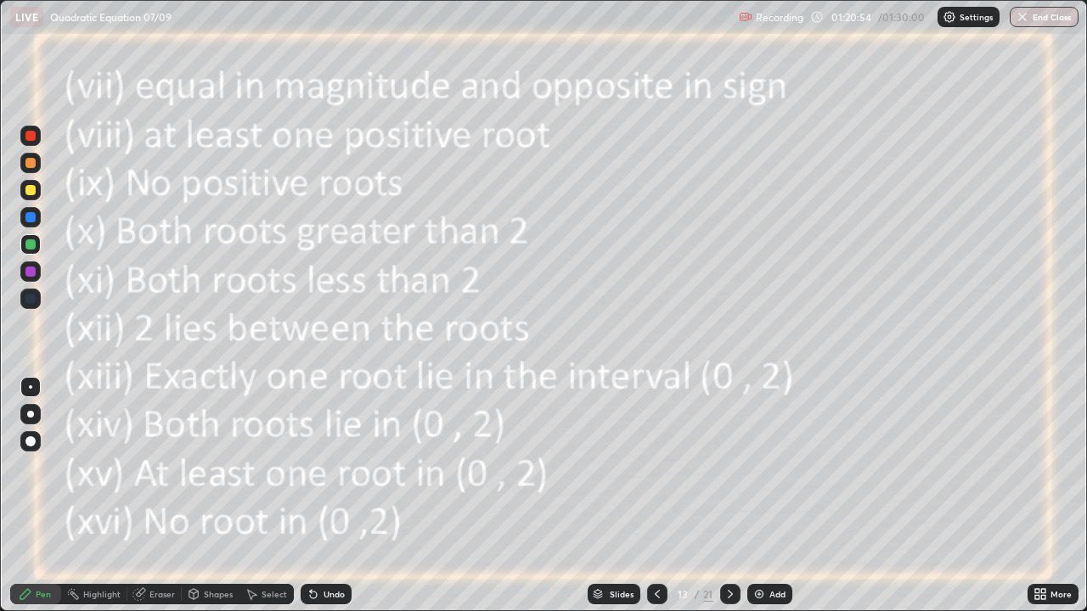
click at [732, 496] on div at bounding box center [730, 594] width 20 height 20
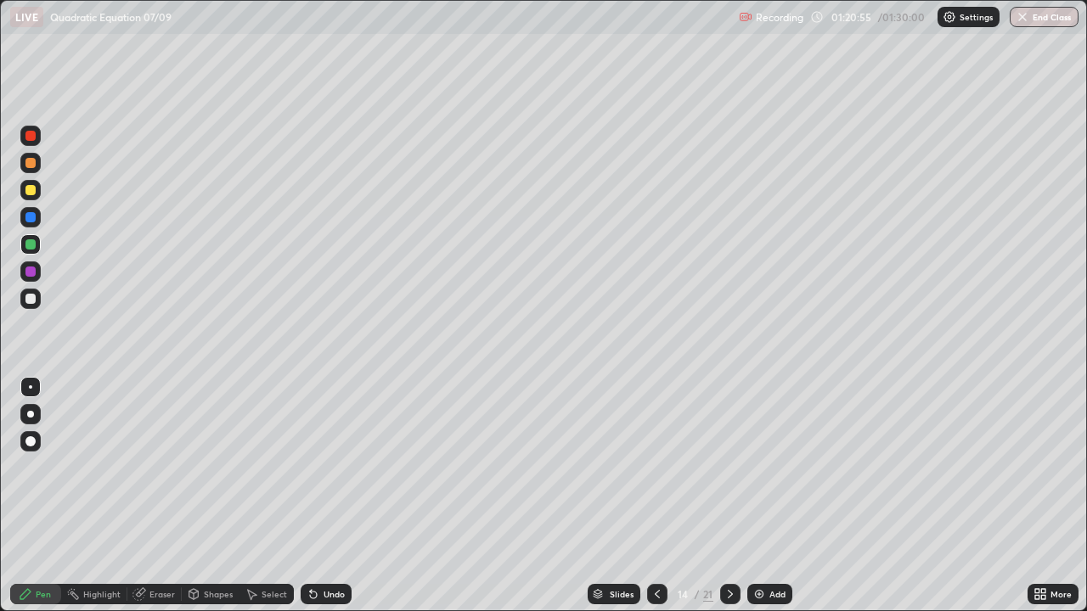
click at [730, 496] on icon at bounding box center [730, 595] width 14 height 14
click at [656, 496] on icon at bounding box center [657, 594] width 5 height 8
click at [653, 496] on icon at bounding box center [657, 595] width 14 height 14
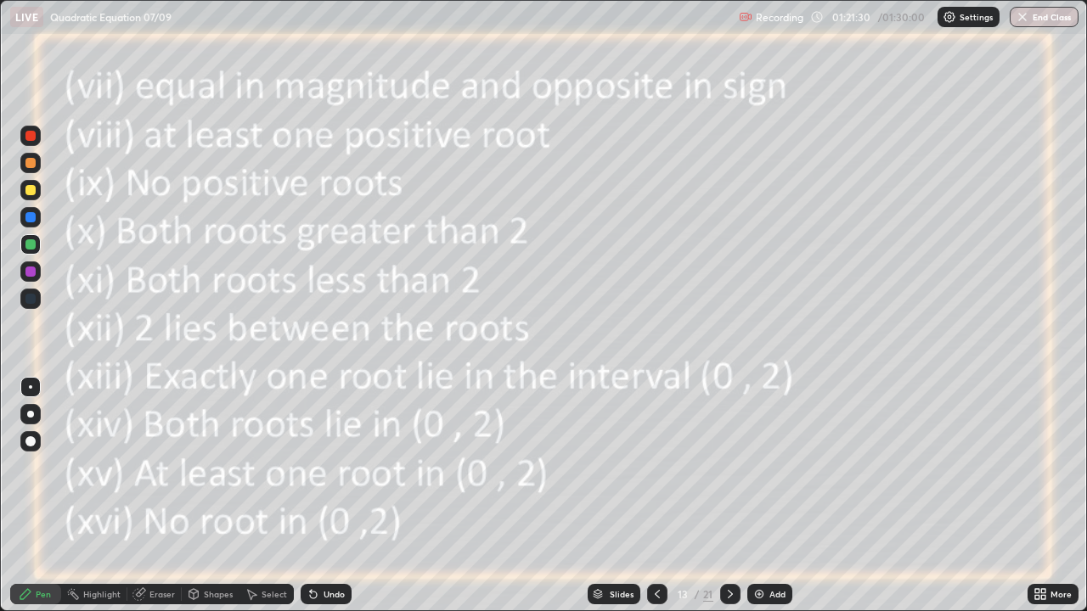
click at [726, 496] on icon at bounding box center [730, 595] width 14 height 14
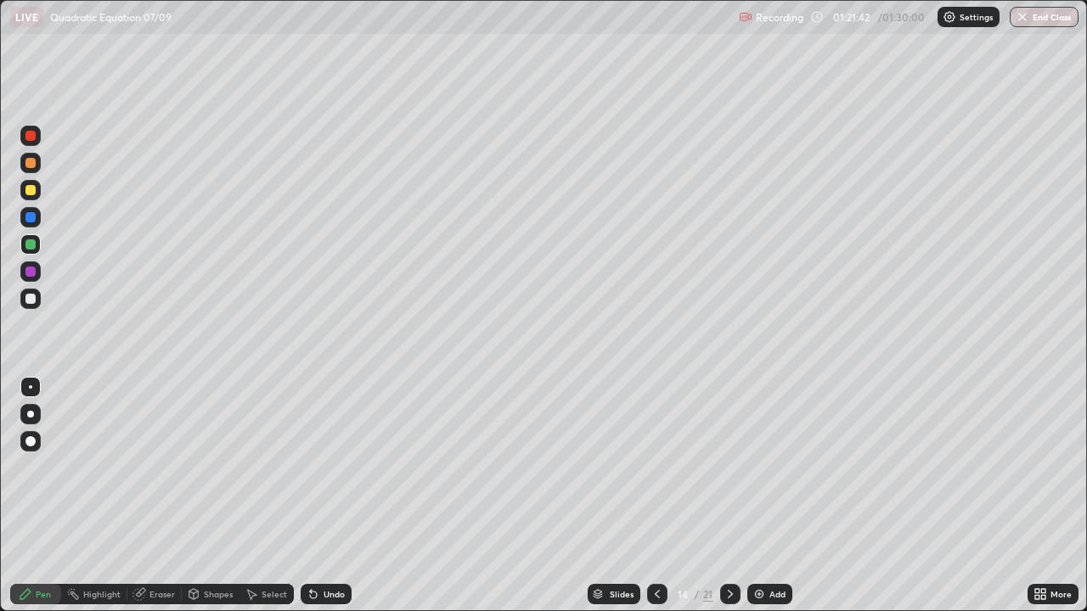
click at [726, 496] on icon at bounding box center [730, 595] width 14 height 14
click at [727, 496] on div at bounding box center [730, 594] width 20 height 20
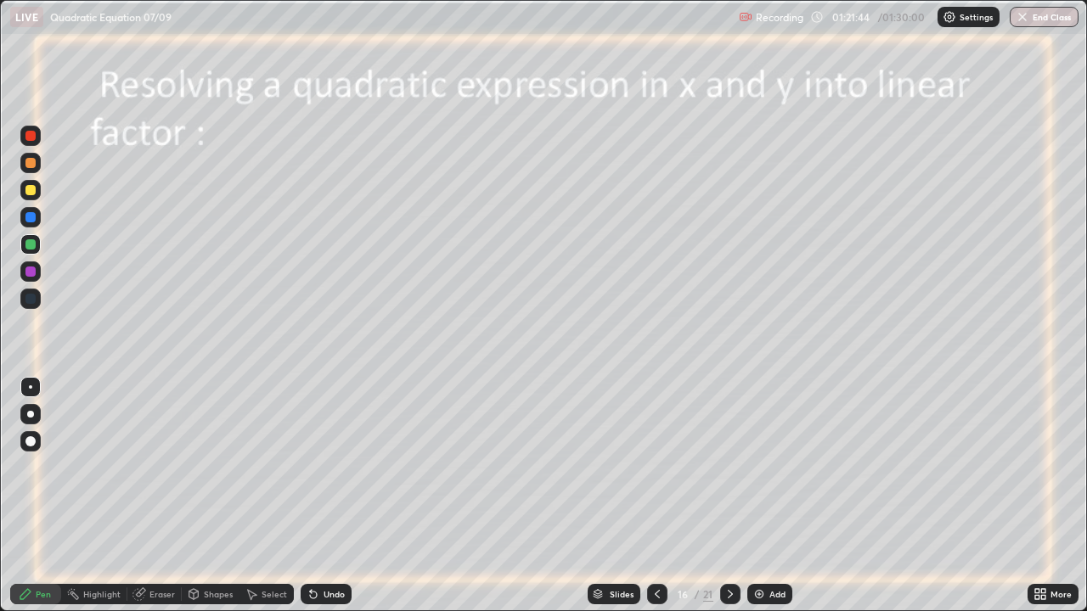
click at [656, 496] on icon at bounding box center [657, 595] width 14 height 14
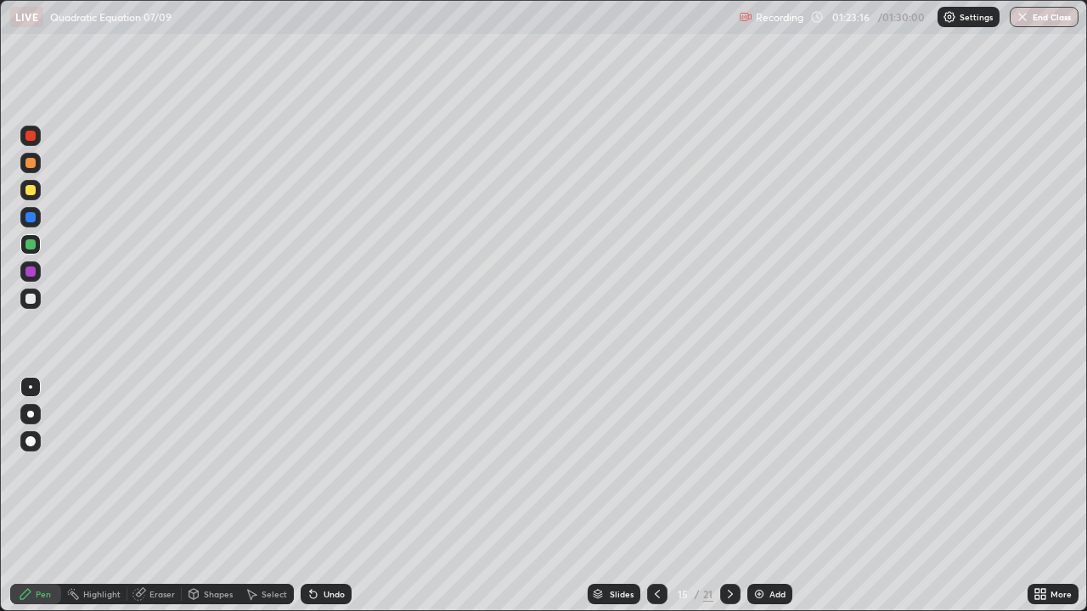
click at [655, 496] on icon at bounding box center [657, 595] width 14 height 14
click at [656, 496] on icon at bounding box center [657, 595] width 14 height 14
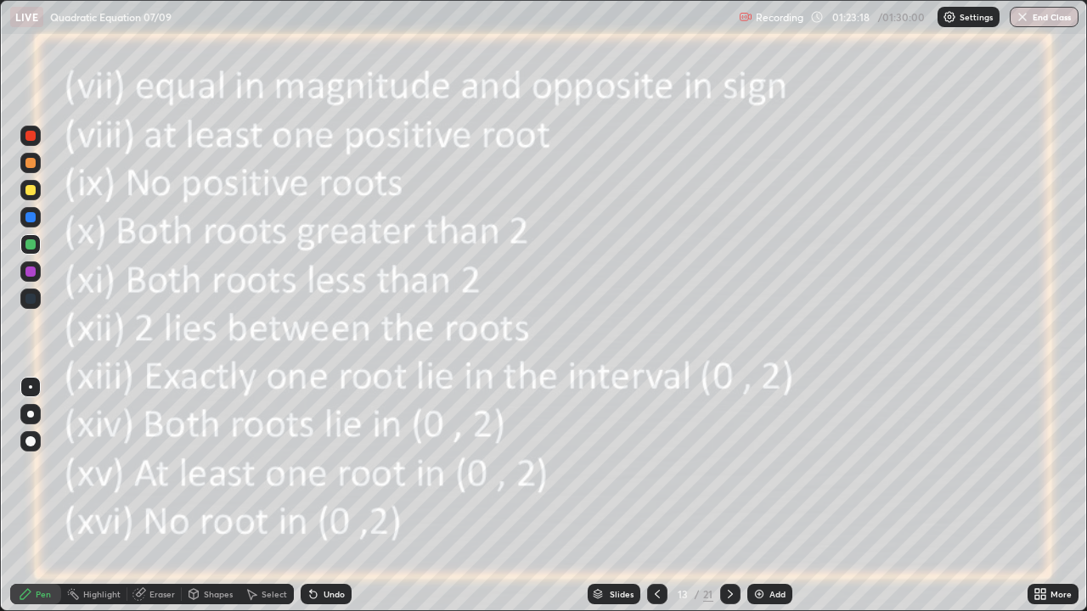
click at [726, 496] on icon at bounding box center [730, 595] width 14 height 14
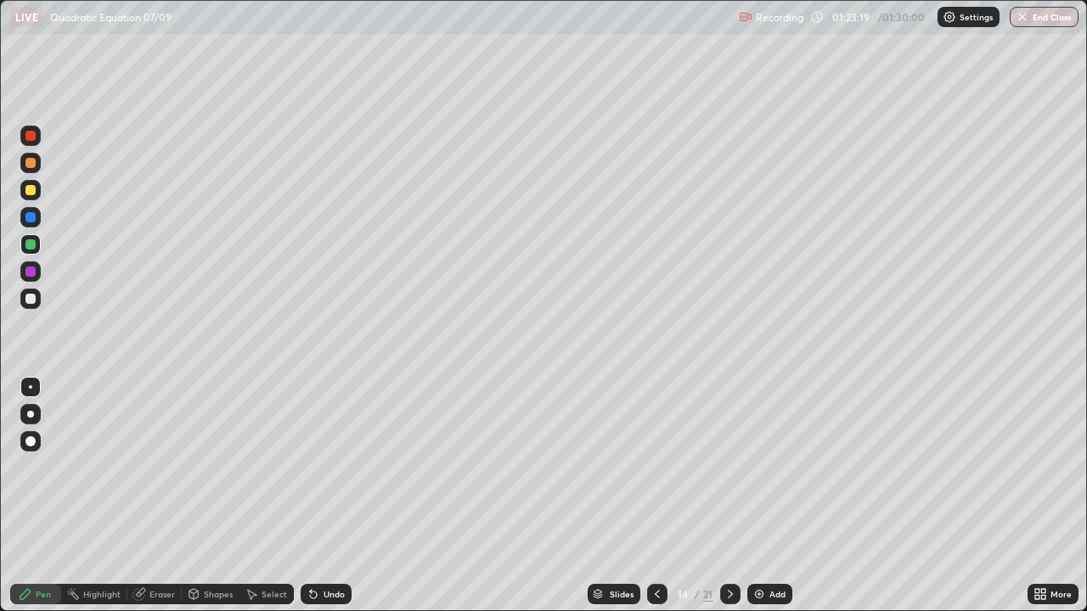
click at [729, 496] on icon at bounding box center [730, 595] width 14 height 14
click at [756, 496] on img at bounding box center [759, 595] width 14 height 14
click at [655, 496] on icon at bounding box center [657, 595] width 14 height 14
click at [656, 496] on div at bounding box center [657, 594] width 20 height 20
click at [655, 496] on icon at bounding box center [657, 595] width 14 height 14
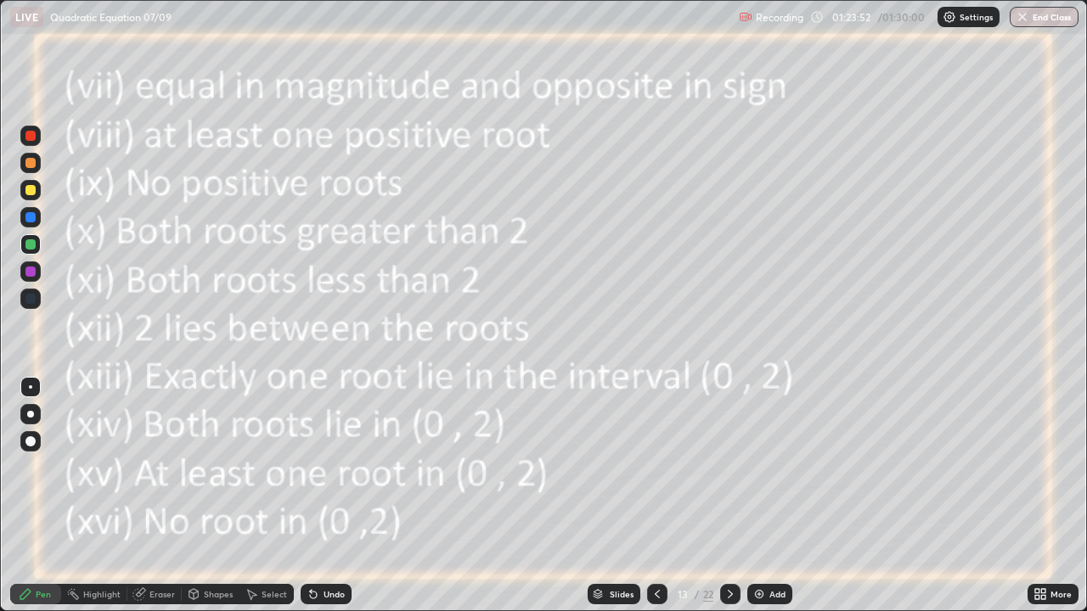
click at [656, 496] on icon at bounding box center [657, 595] width 14 height 14
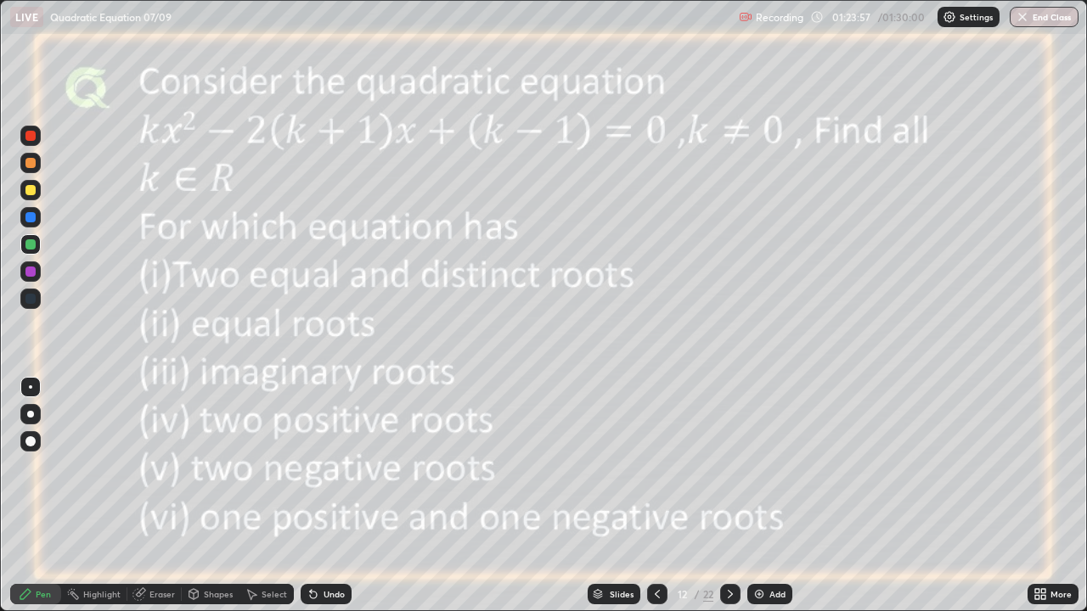
click at [727, 496] on icon at bounding box center [730, 595] width 14 height 14
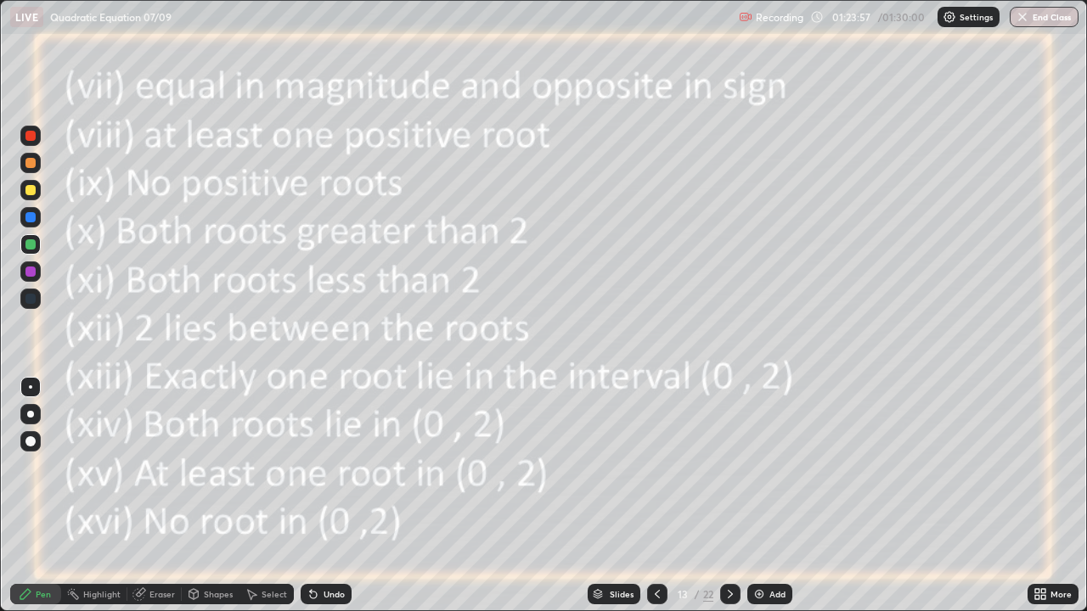
click at [726, 496] on div at bounding box center [730, 594] width 20 height 20
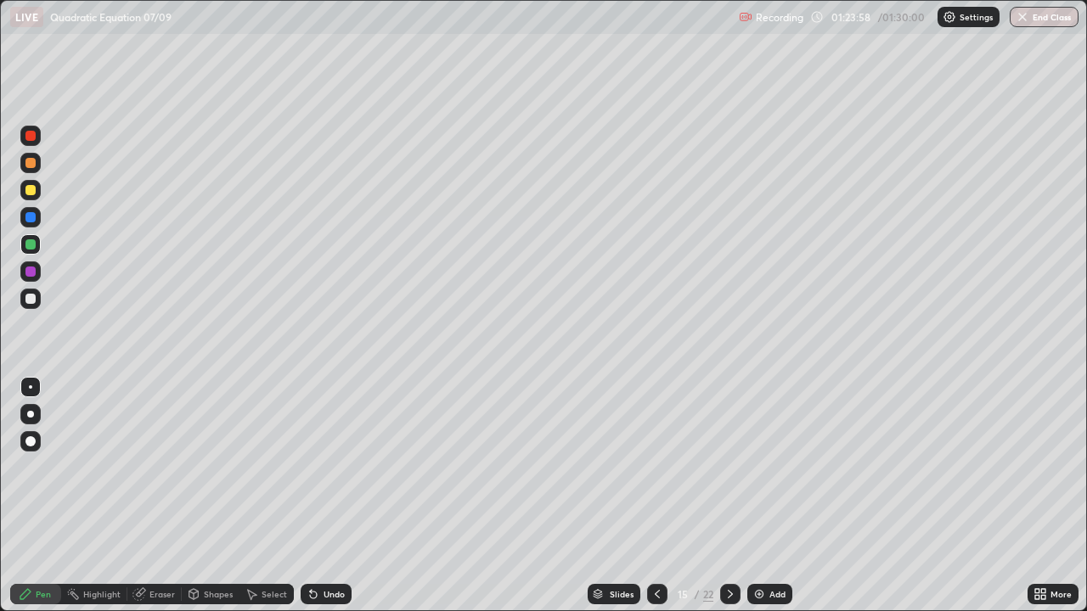
click at [726, 496] on div at bounding box center [730, 594] width 20 height 34
click at [322, 496] on div "Undo" at bounding box center [326, 594] width 51 height 20
click at [324, 496] on div "Undo" at bounding box center [334, 594] width 21 height 8
click at [324, 496] on div "Undo" at bounding box center [326, 594] width 51 height 20
click at [655, 496] on icon at bounding box center [657, 595] width 14 height 14
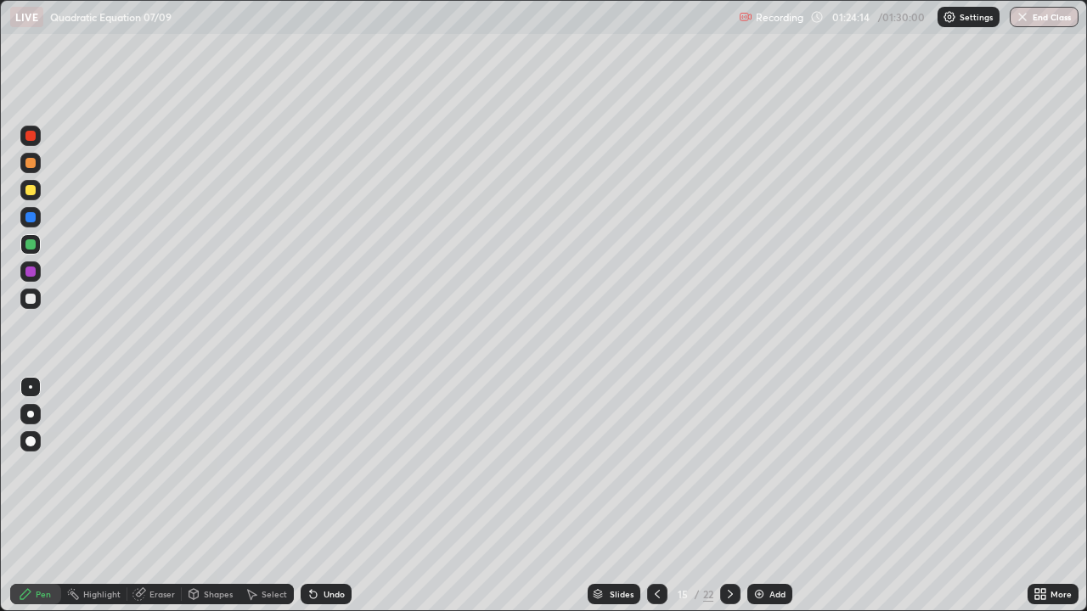
click at [656, 496] on icon at bounding box center [657, 595] width 14 height 14
click at [647, 496] on div at bounding box center [657, 594] width 20 height 20
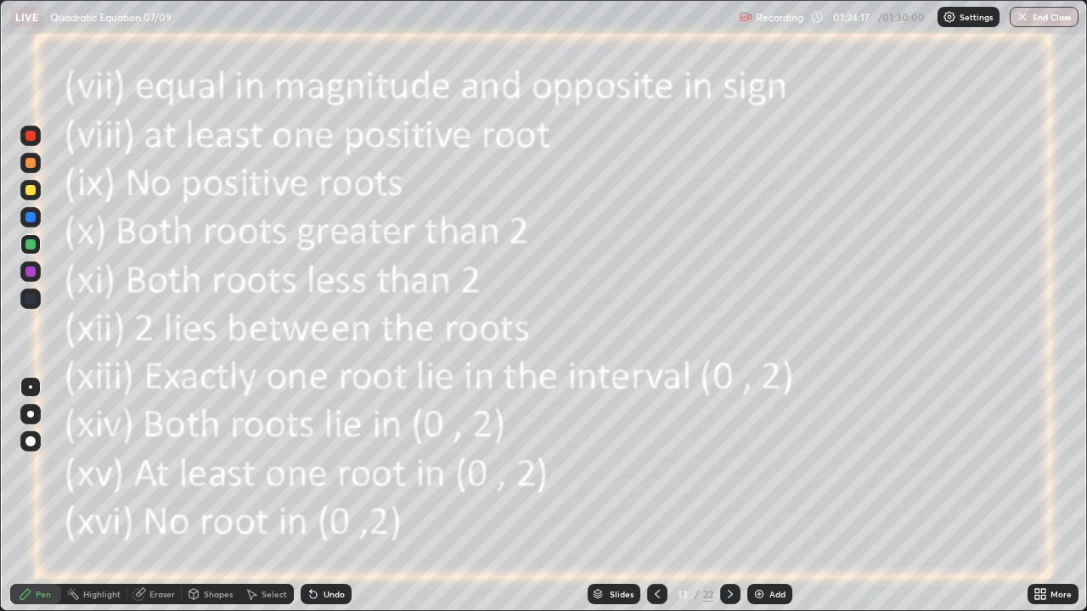
click at [727, 496] on icon at bounding box center [730, 595] width 14 height 14
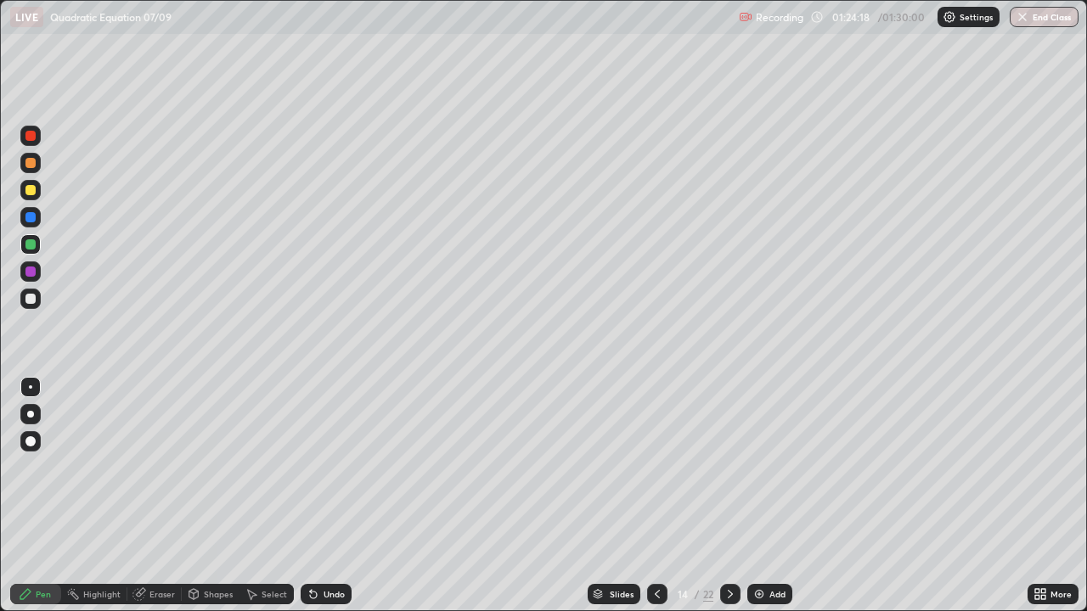
click at [729, 496] on icon at bounding box center [730, 595] width 14 height 14
click at [726, 496] on icon at bounding box center [730, 595] width 14 height 14
click at [333, 496] on div "Undo" at bounding box center [334, 594] width 21 height 8
click at [324, 496] on div "Undo" at bounding box center [334, 594] width 21 height 8
click at [321, 496] on div "Undo" at bounding box center [326, 594] width 51 height 20
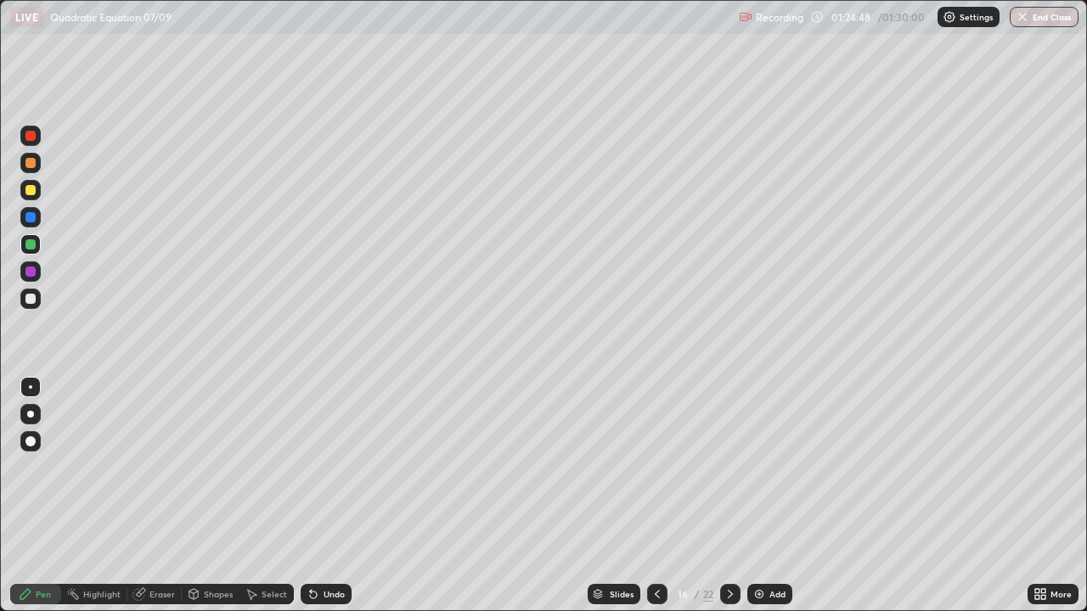
click at [320, 496] on div "Undo" at bounding box center [326, 594] width 51 height 20
click at [318, 496] on div "Undo" at bounding box center [326, 594] width 51 height 20
click at [320, 496] on div "Undo" at bounding box center [326, 594] width 51 height 20
click at [658, 496] on icon at bounding box center [657, 595] width 14 height 14
click at [655, 496] on icon at bounding box center [657, 595] width 14 height 14
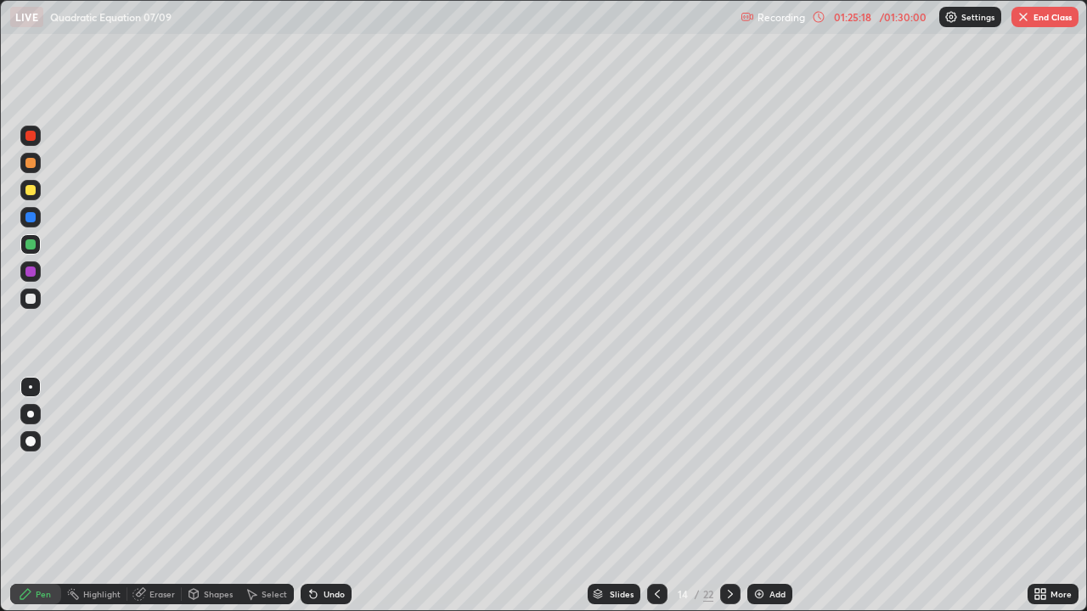
click at [656, 496] on icon at bounding box center [657, 595] width 14 height 14
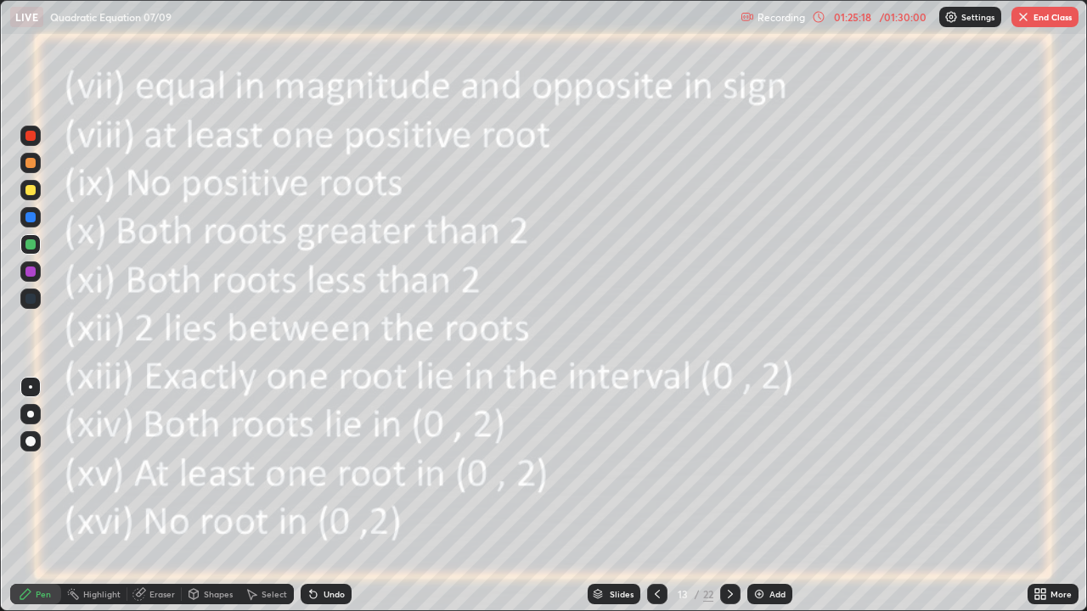
click at [654, 496] on icon at bounding box center [657, 595] width 14 height 14
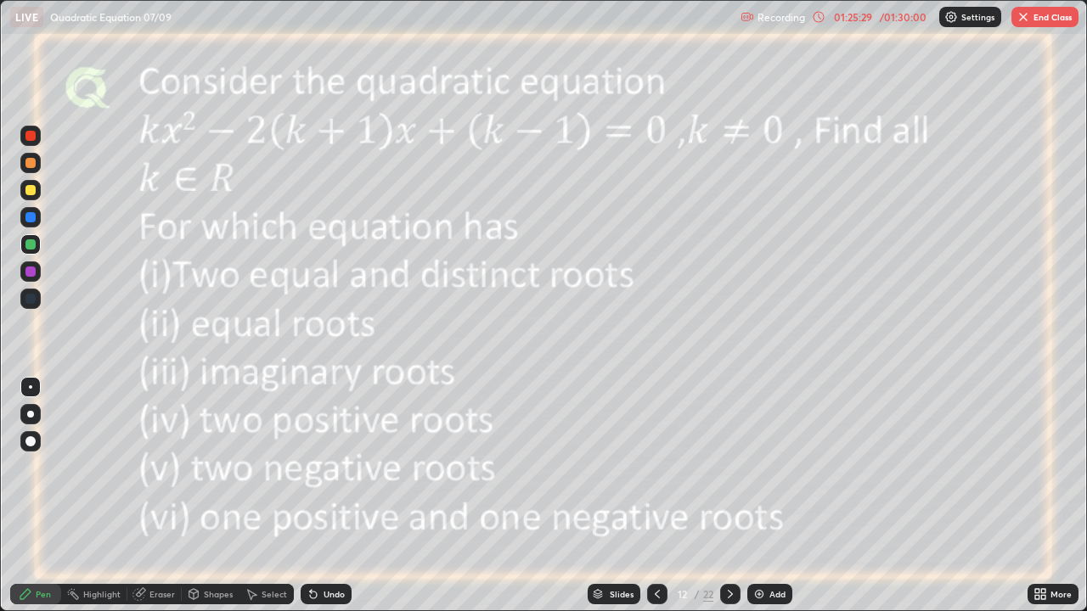
click at [729, 496] on icon at bounding box center [730, 595] width 14 height 14
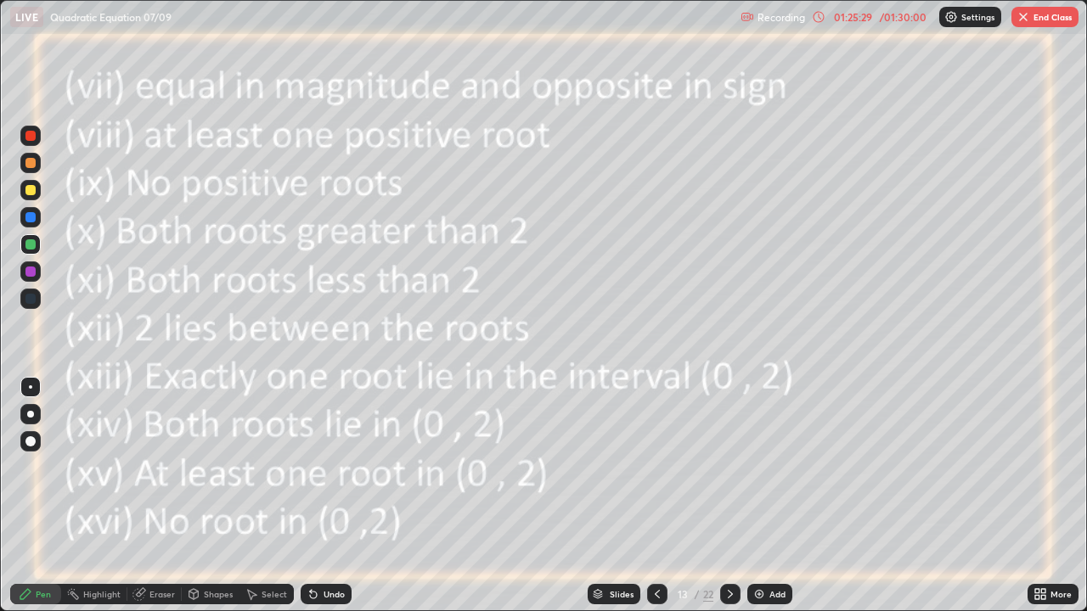
click at [730, 496] on icon at bounding box center [730, 595] width 14 height 14
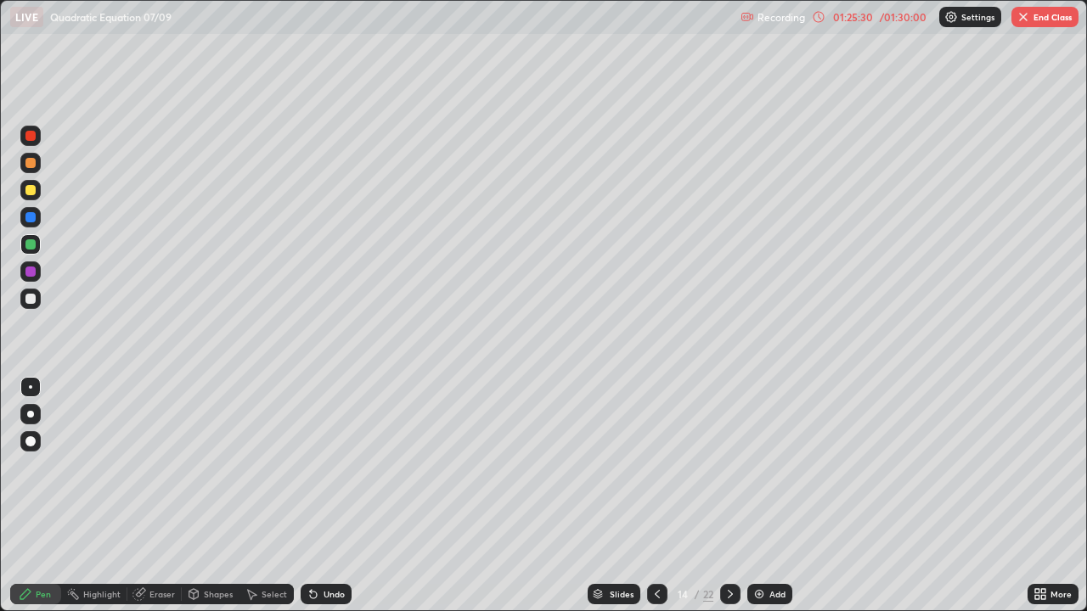
click at [728, 496] on div at bounding box center [730, 594] width 20 height 20
click at [730, 496] on icon at bounding box center [730, 595] width 14 height 14
click at [655, 496] on icon at bounding box center [657, 594] width 5 height 8
click at [651, 496] on div at bounding box center [657, 594] width 20 height 34
click at [653, 496] on div at bounding box center [657, 594] width 20 height 34
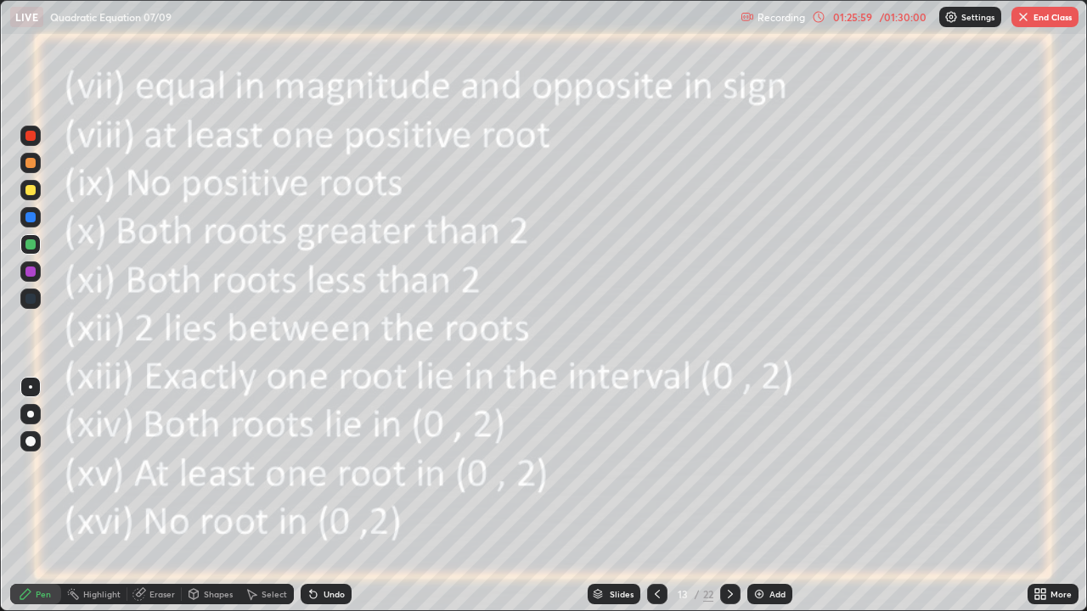
click at [729, 496] on icon at bounding box center [730, 595] width 14 height 14
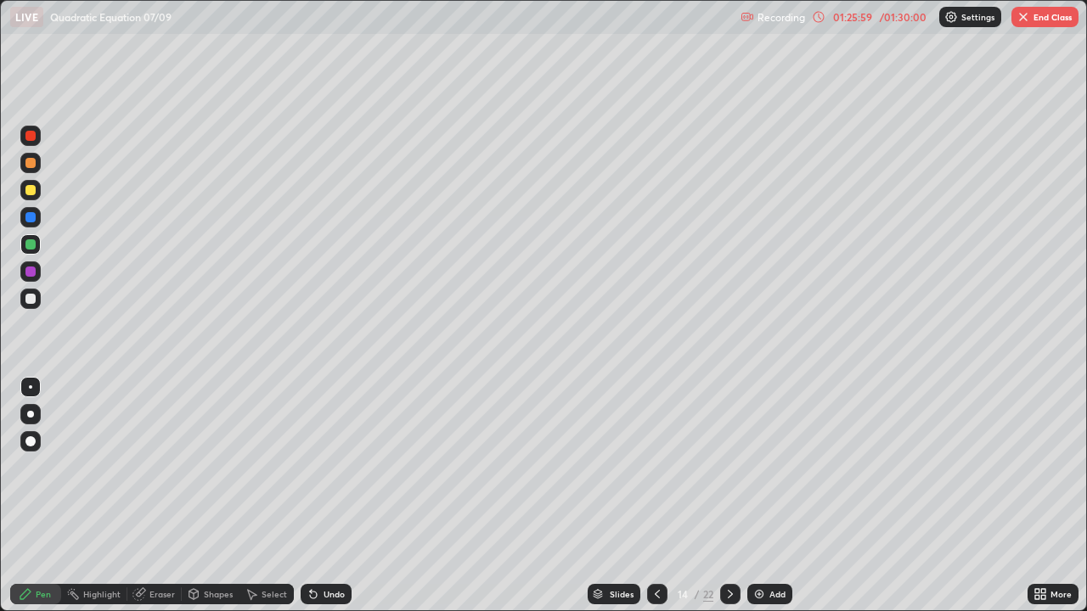
click at [729, 496] on icon at bounding box center [730, 595] width 14 height 14
click at [657, 496] on icon at bounding box center [657, 595] width 14 height 14
click at [655, 496] on icon at bounding box center [657, 595] width 14 height 14
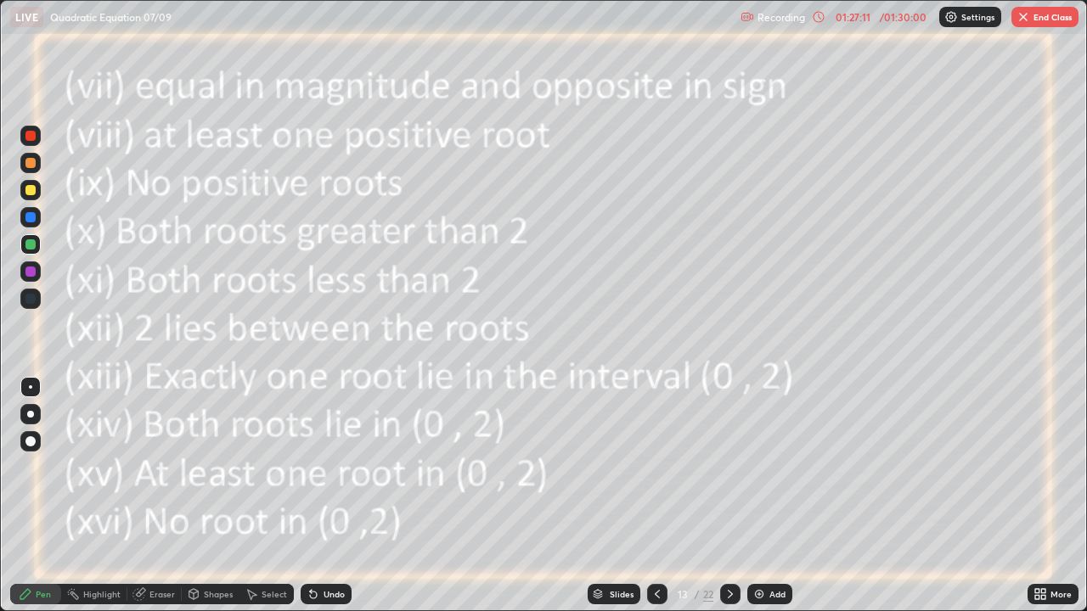
click at [1044, 14] on button "End Class" at bounding box center [1044, 17] width 67 height 20
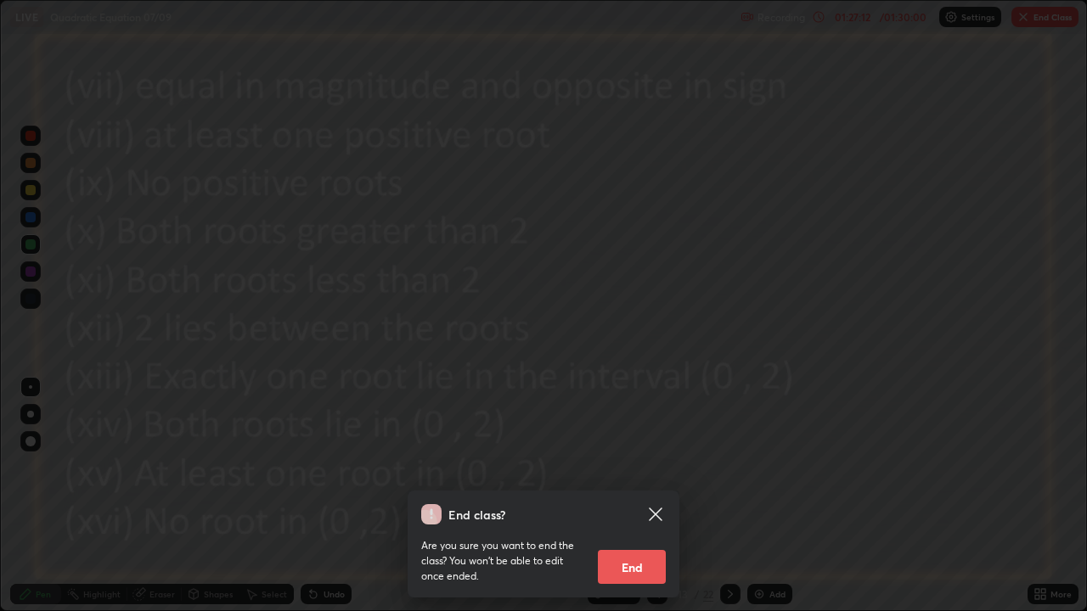
click at [644, 496] on button "End" at bounding box center [632, 567] width 68 height 34
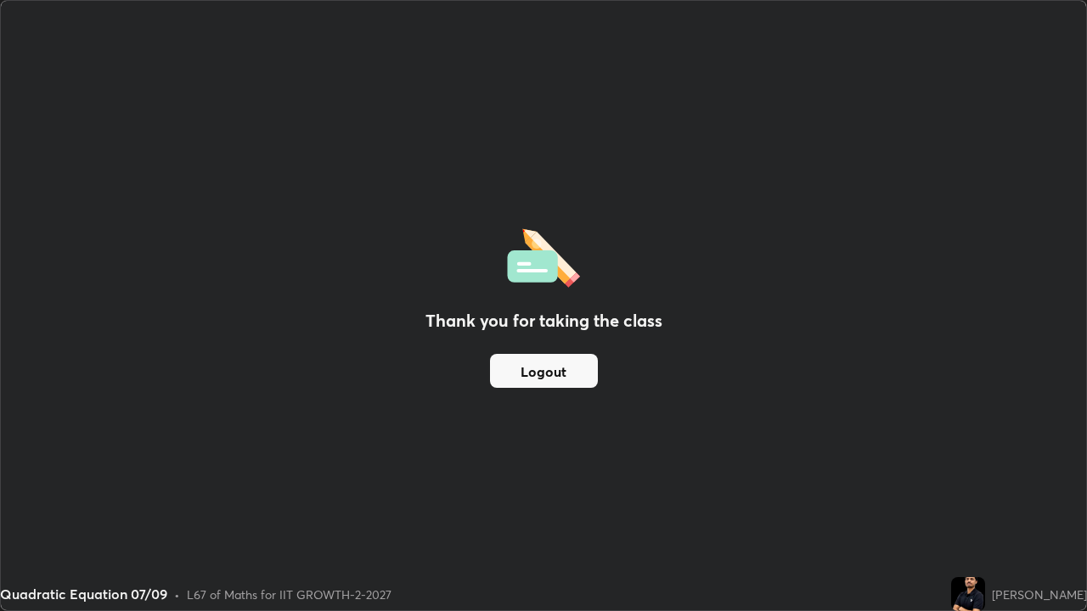
click at [562, 364] on button "Logout" at bounding box center [544, 371] width 108 height 34
